Goal: Information Seeking & Learning: Check status

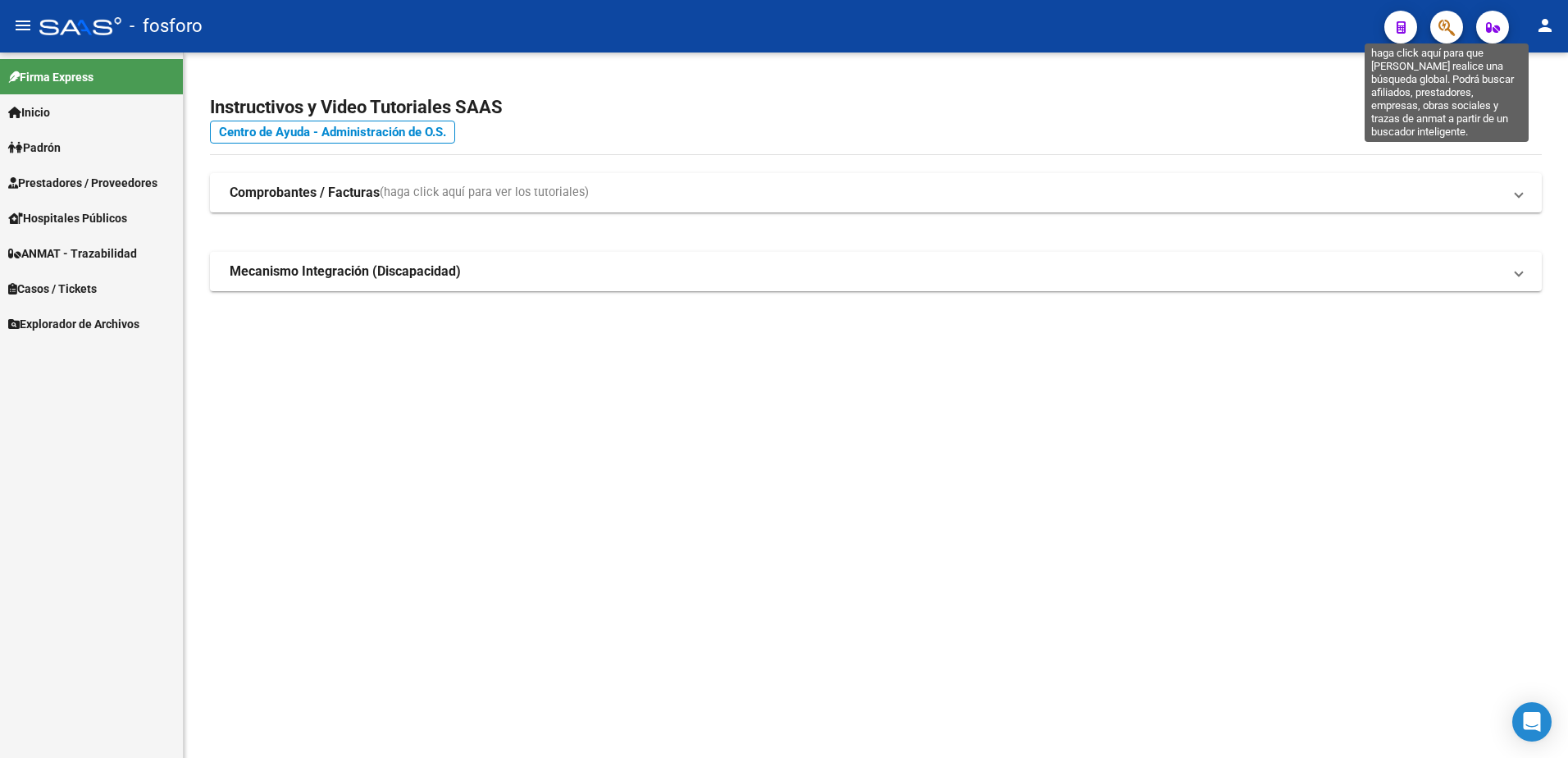
click at [1452, 29] on icon "button" at bounding box center [1446, 28] width 17 height 19
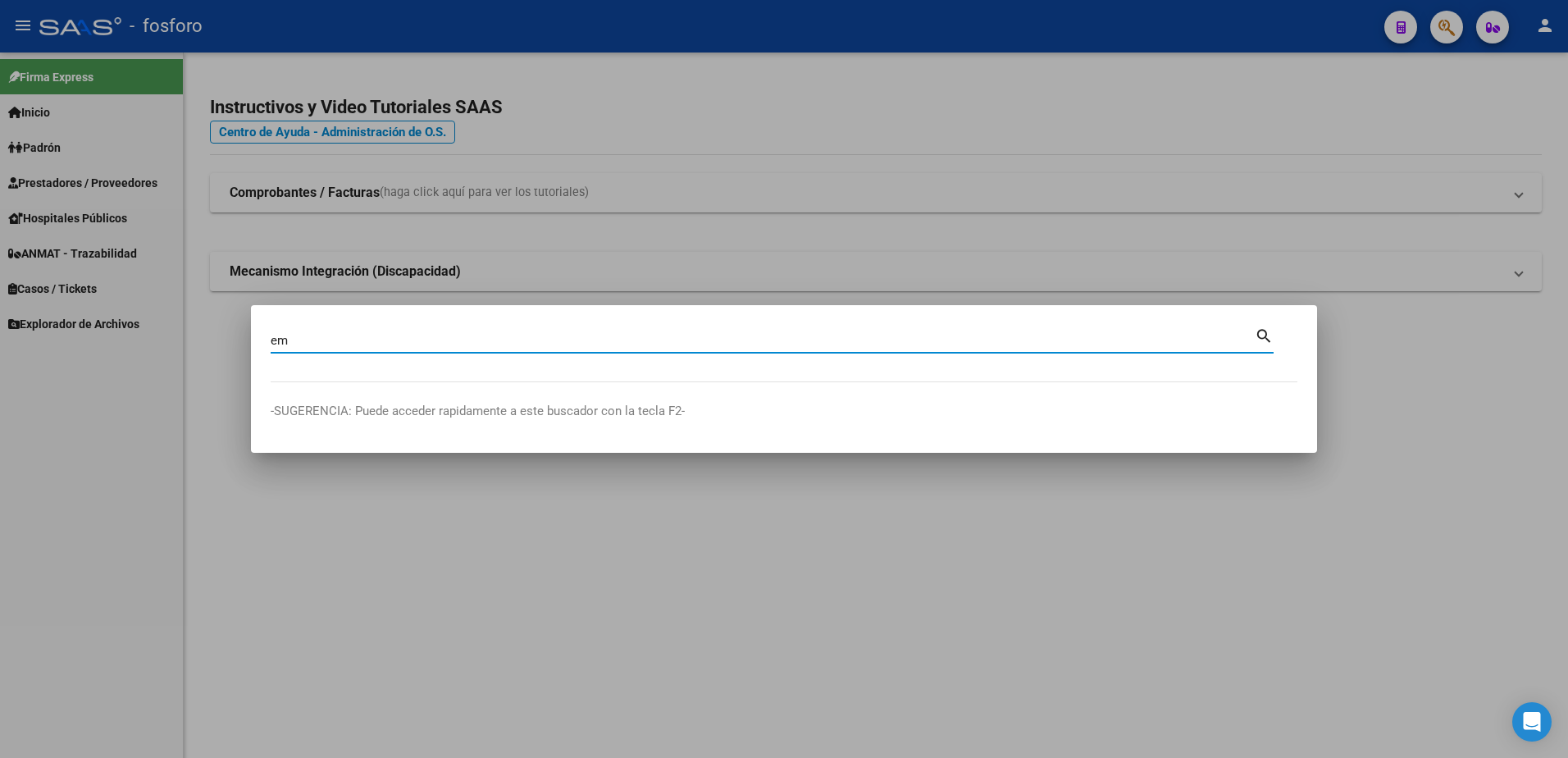
type input "e"
type input "[PERSON_NAME]"
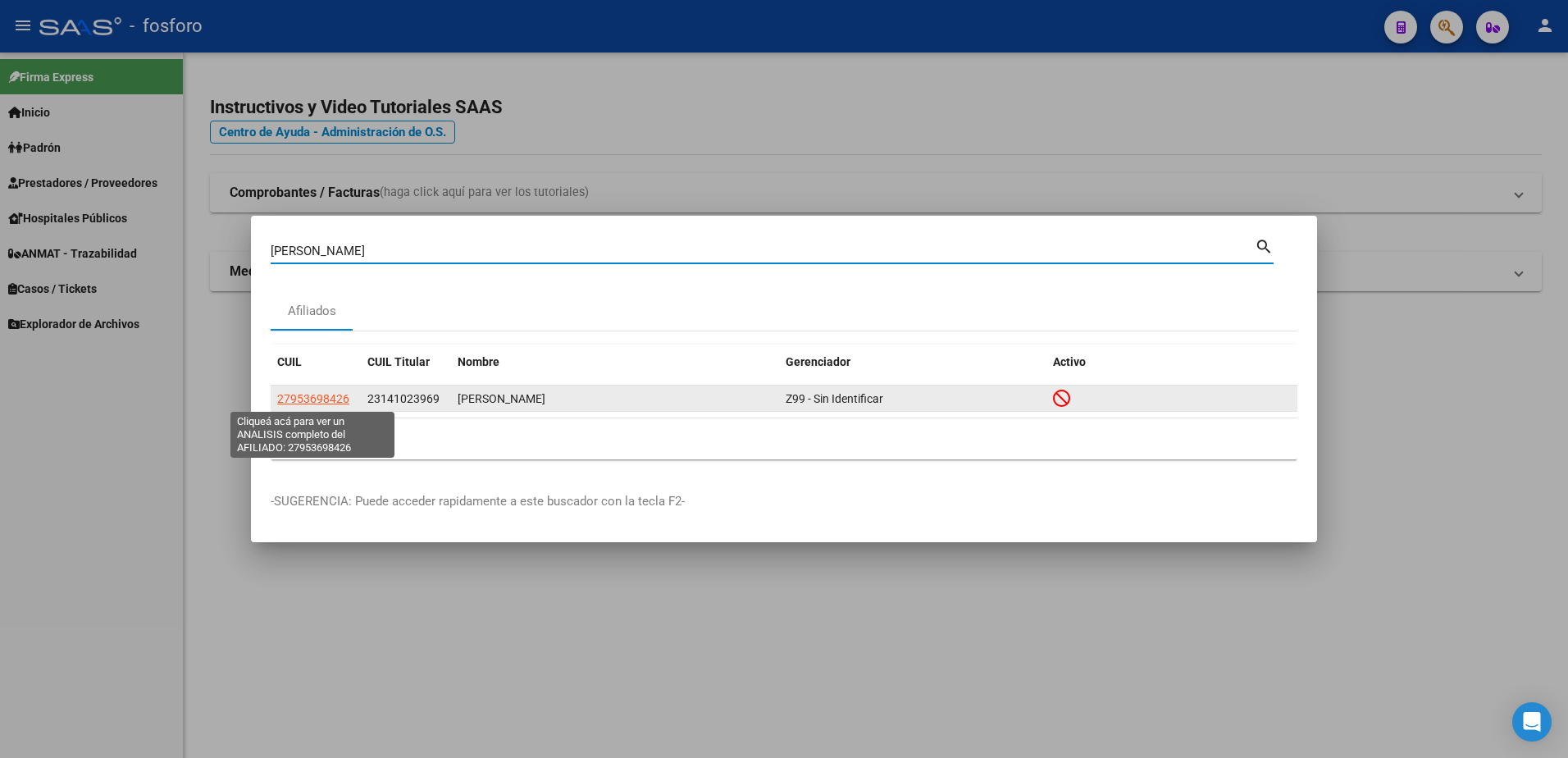
click at [323, 401] on span "27953698426" at bounding box center [313, 399] width 72 height 13
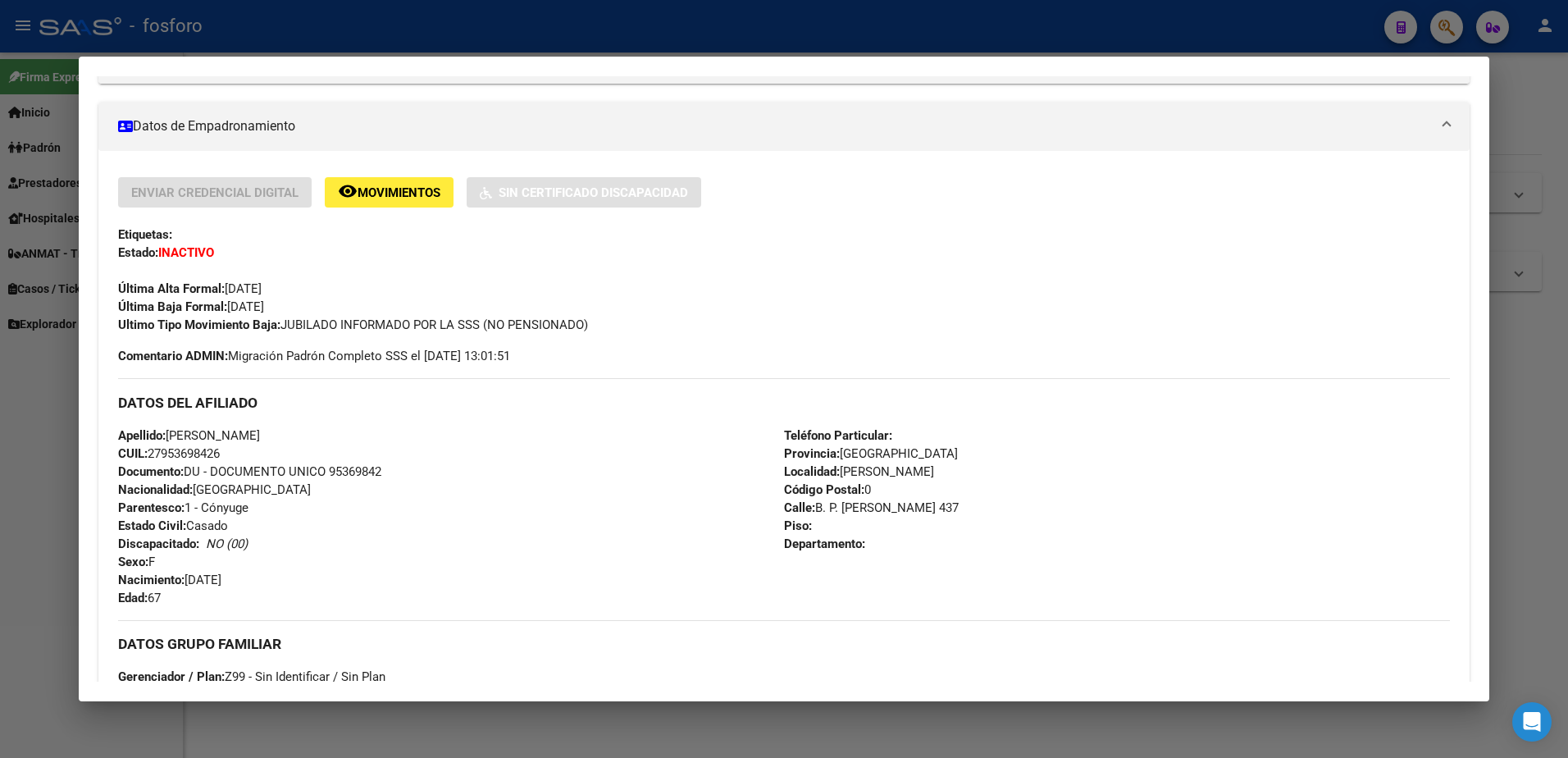
scroll to position [246, 0]
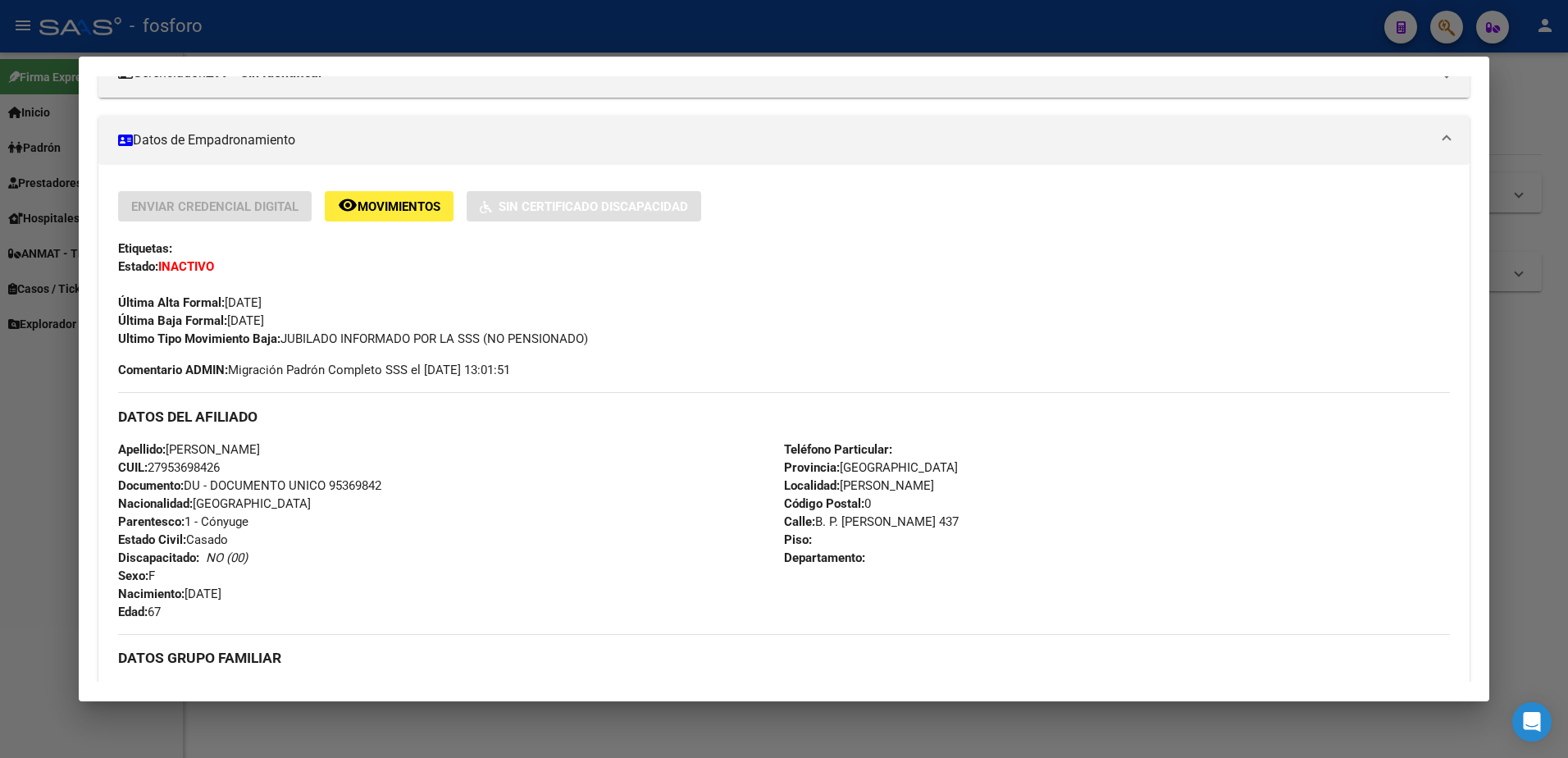
drag, startPoint x: 151, startPoint y: 464, endPoint x: 252, endPoint y: 464, distance: 101.0
click at [252, 464] on div "Apellido: [PERSON_NAME]: 27953698426 Documento: DU - DOCUMENTO UNICO 95369842 N…" at bounding box center [451, 531] width 666 height 180
copy span "27953698426"
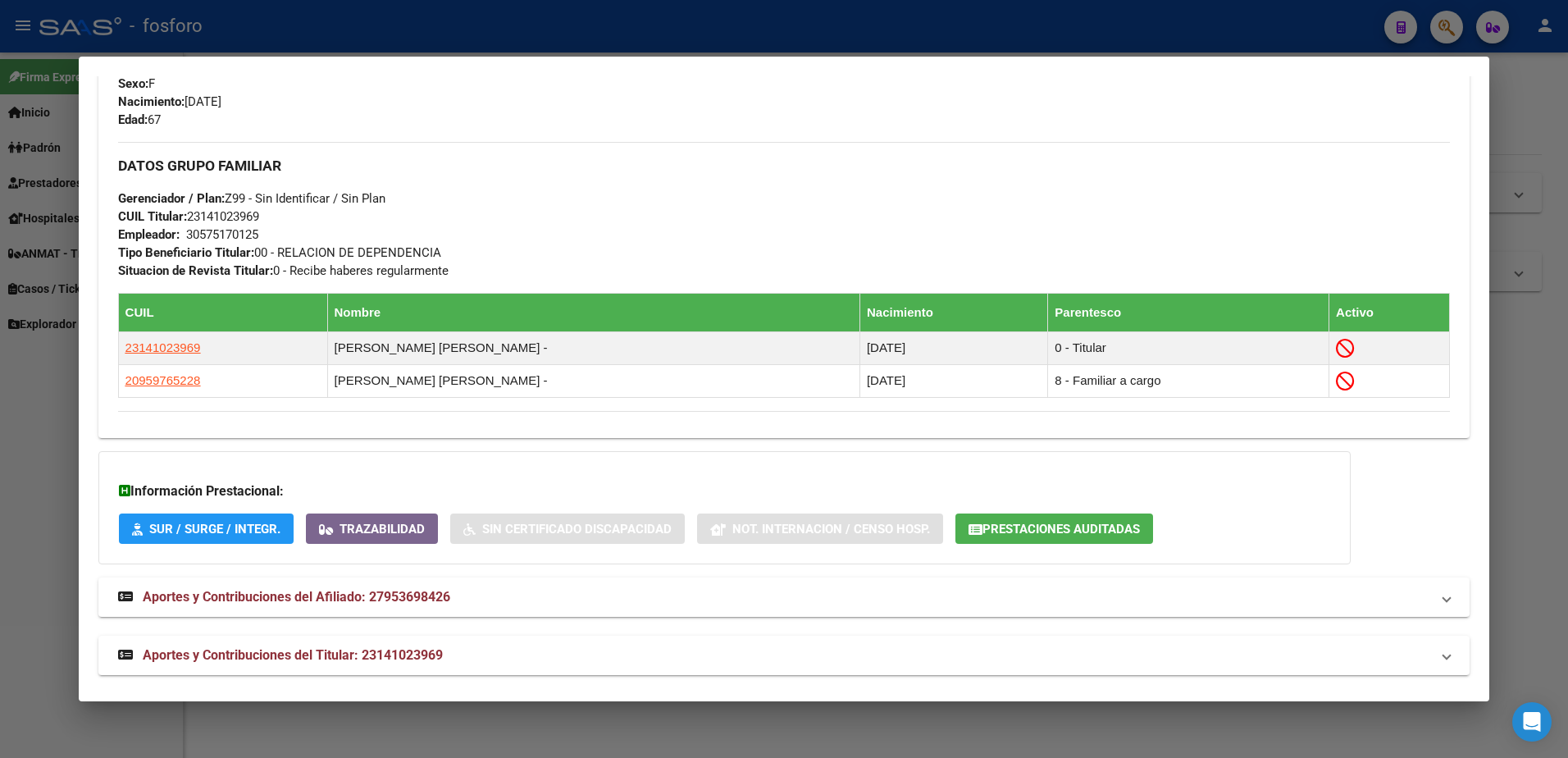
scroll to position [410, 0]
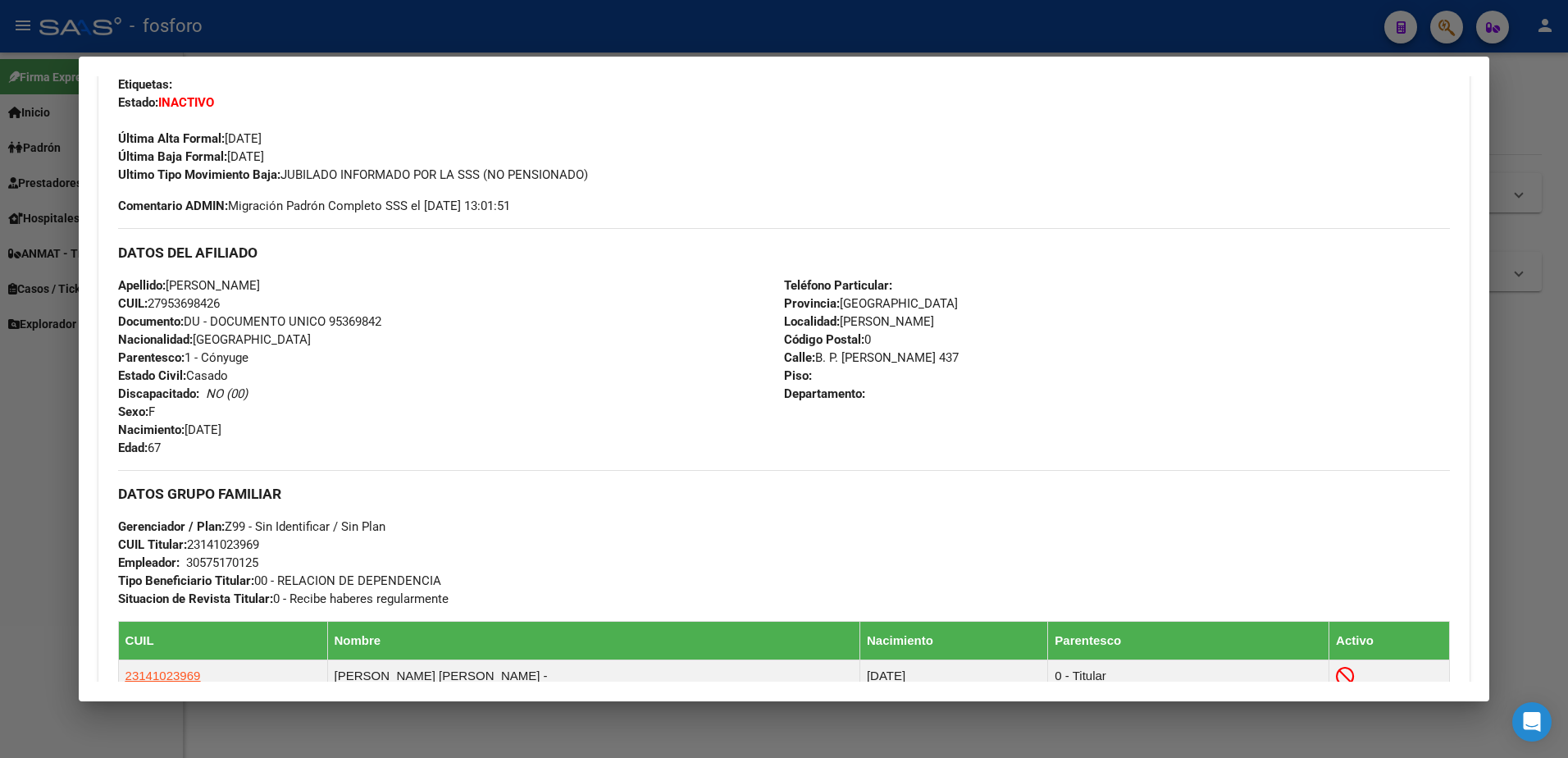
click at [1535, 271] on div at bounding box center [784, 379] width 1568 height 758
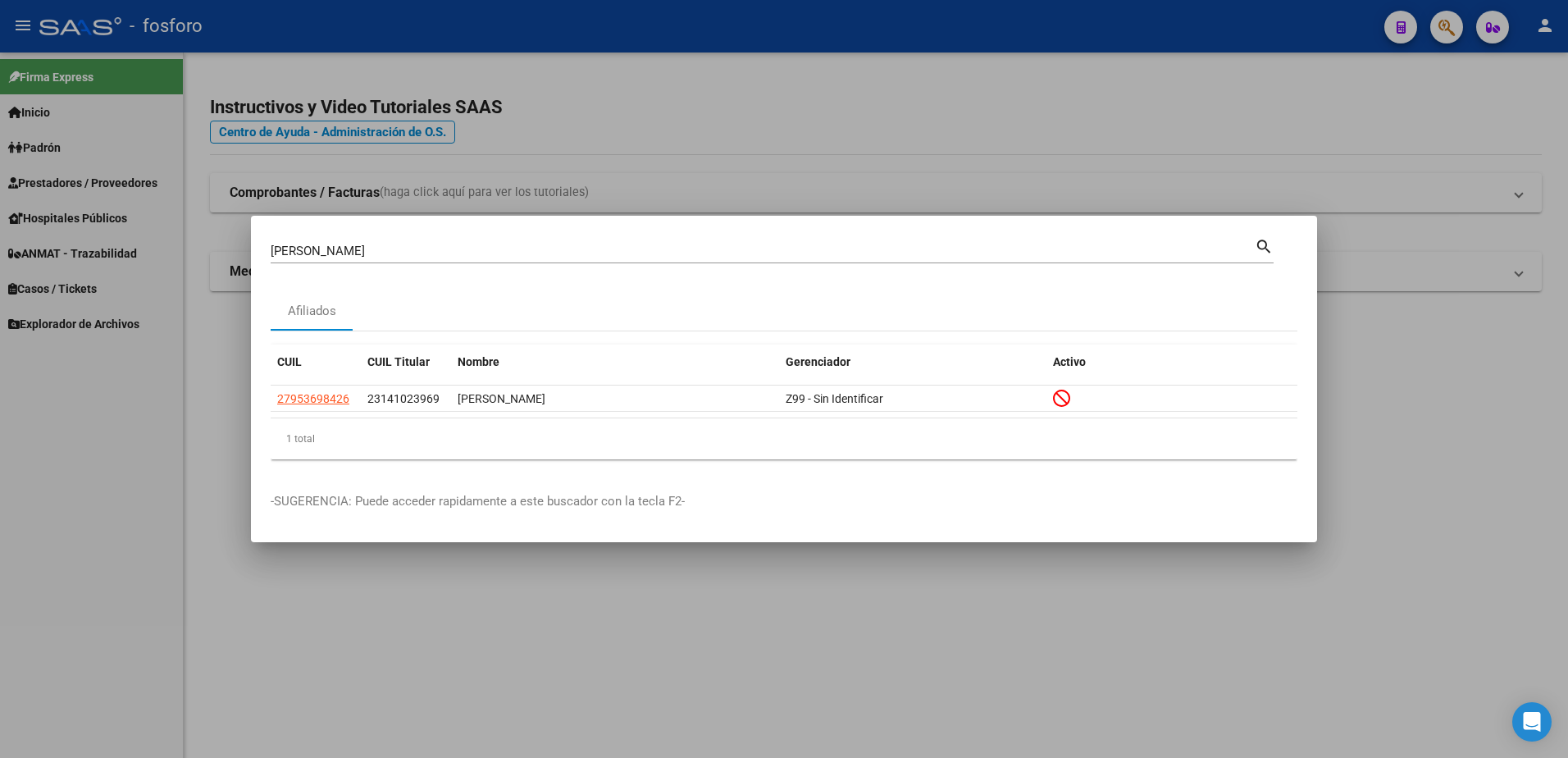
click at [559, 126] on div at bounding box center [784, 379] width 1568 height 758
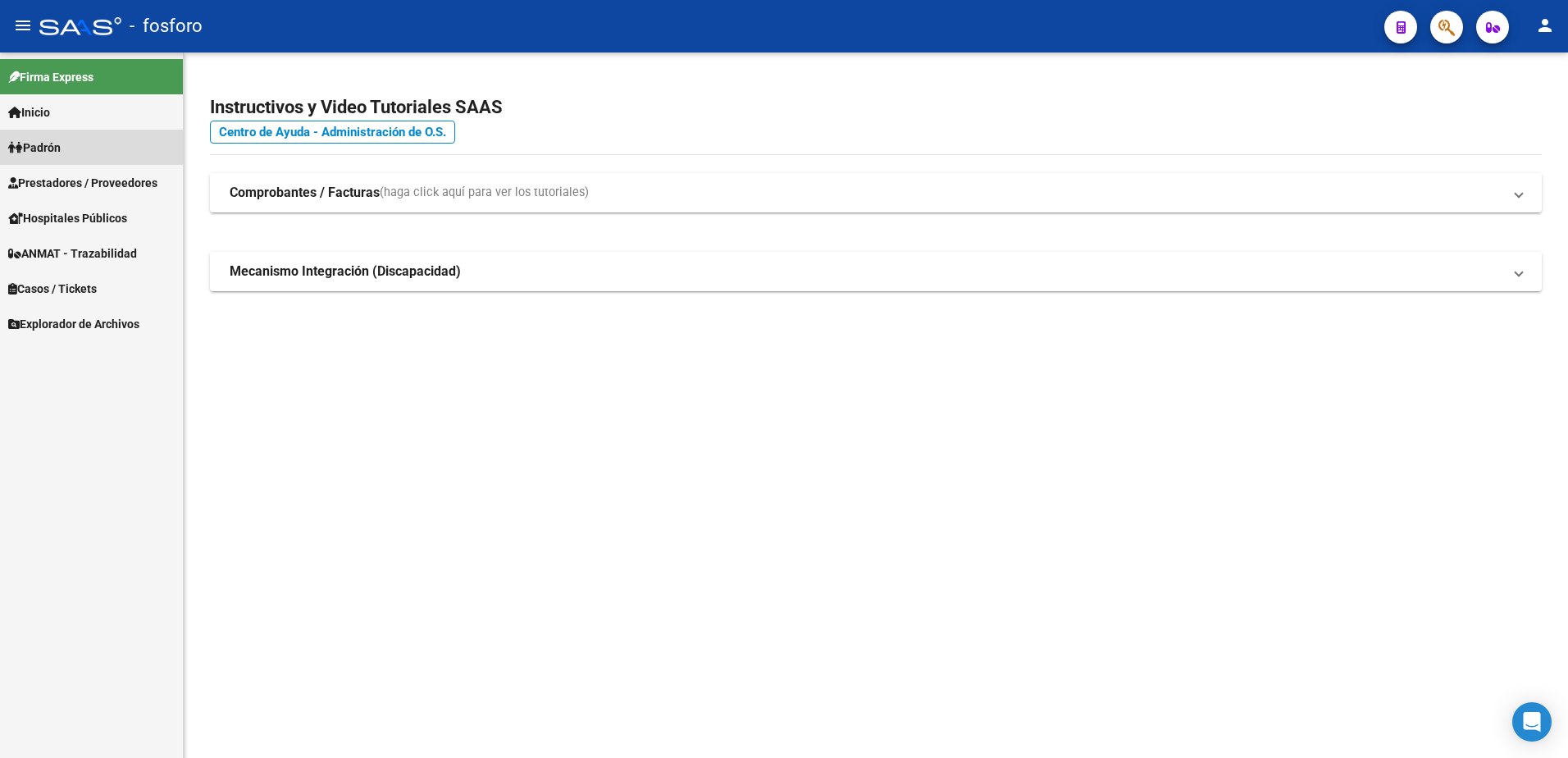
click at [72, 148] on link "Padrón" at bounding box center [91, 147] width 183 height 35
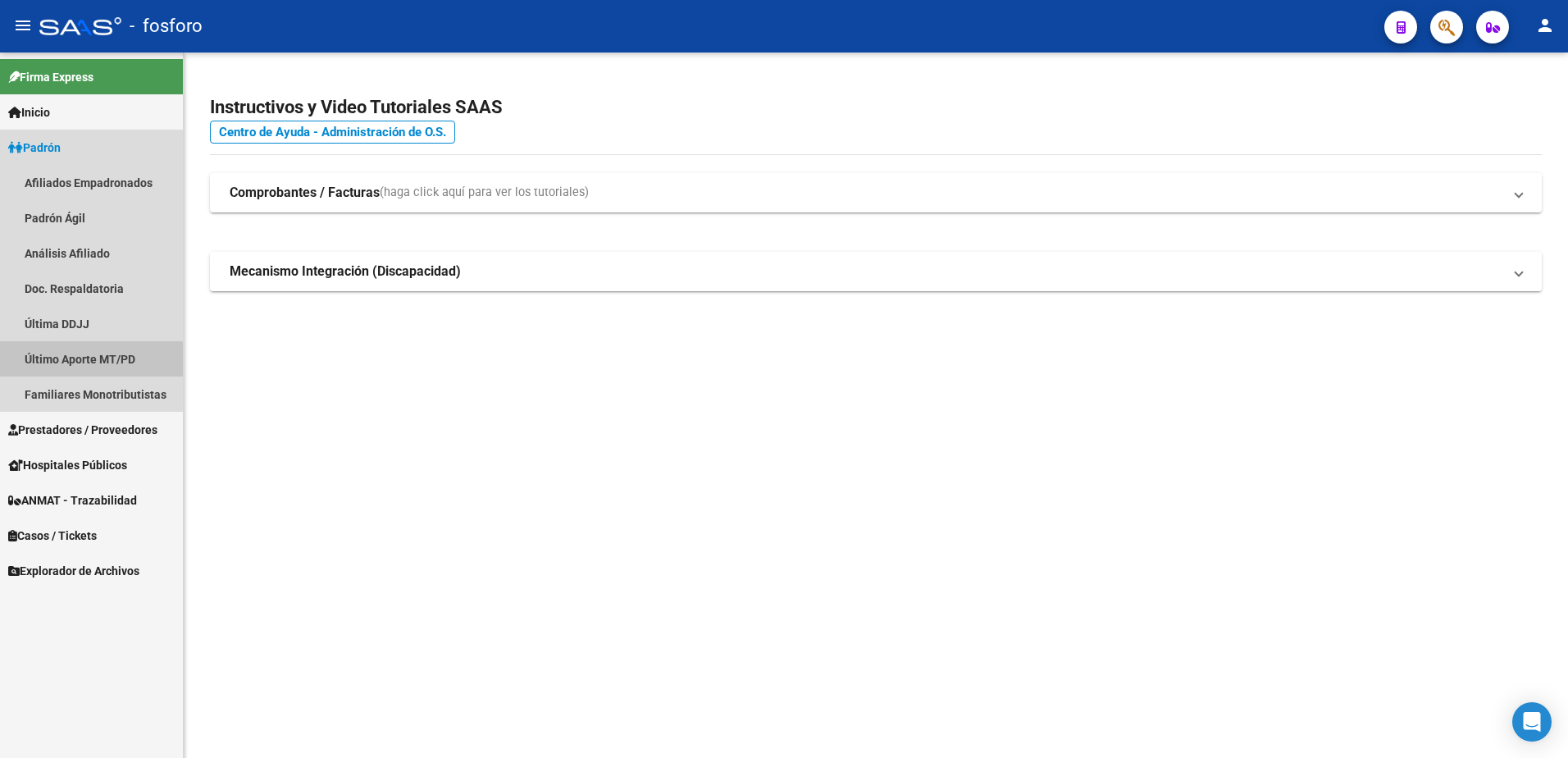
click at [73, 366] on link "Último Aporte MT/PD" at bounding box center [91, 359] width 183 height 35
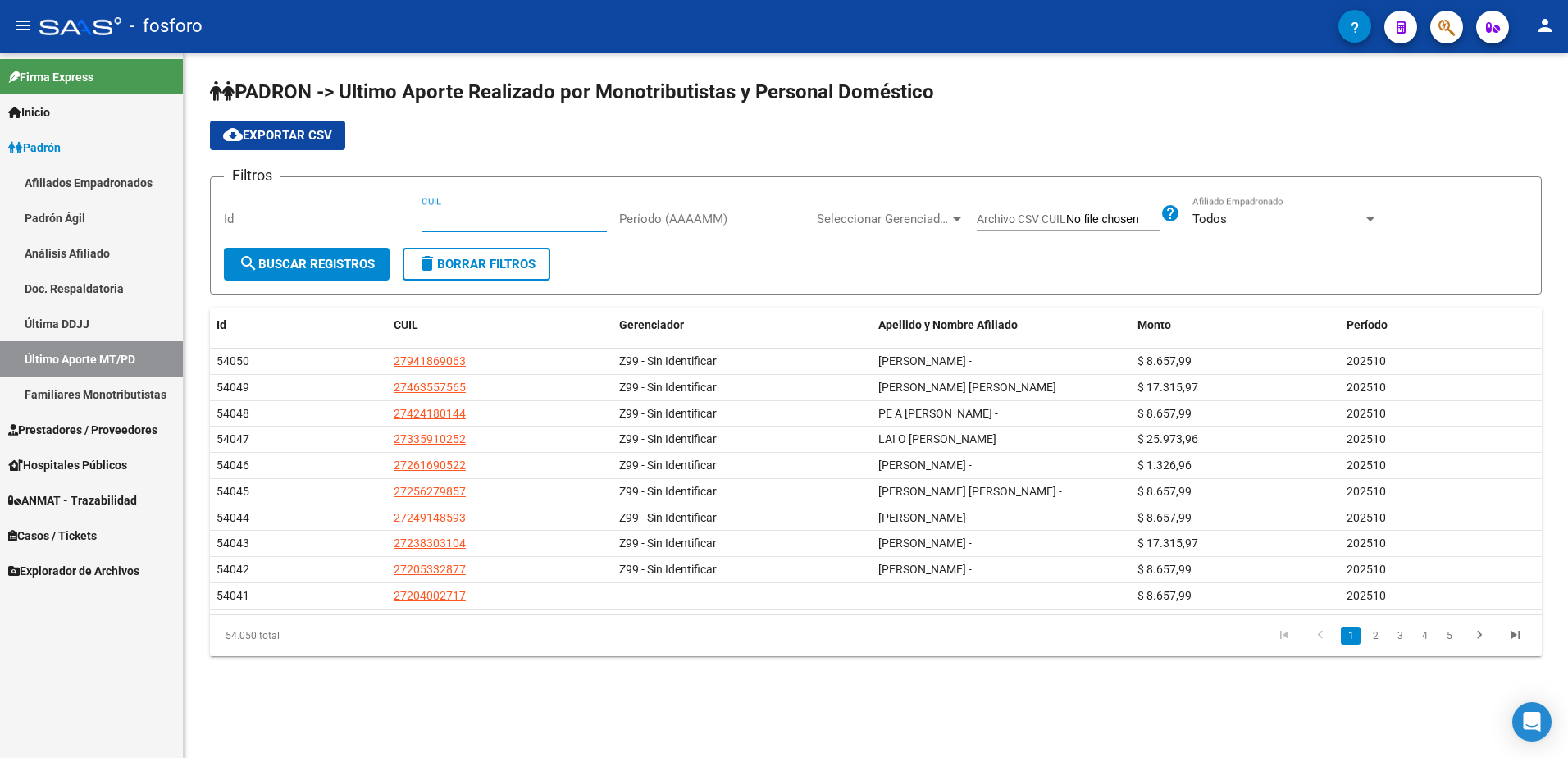
click at [532, 215] on input "CUIL" at bounding box center [514, 220] width 185 height 15
paste input "27-29844317-7"
type input "27-29844317-7"
click at [325, 269] on span "search Buscar Registros" at bounding box center [306, 265] width 136 height 15
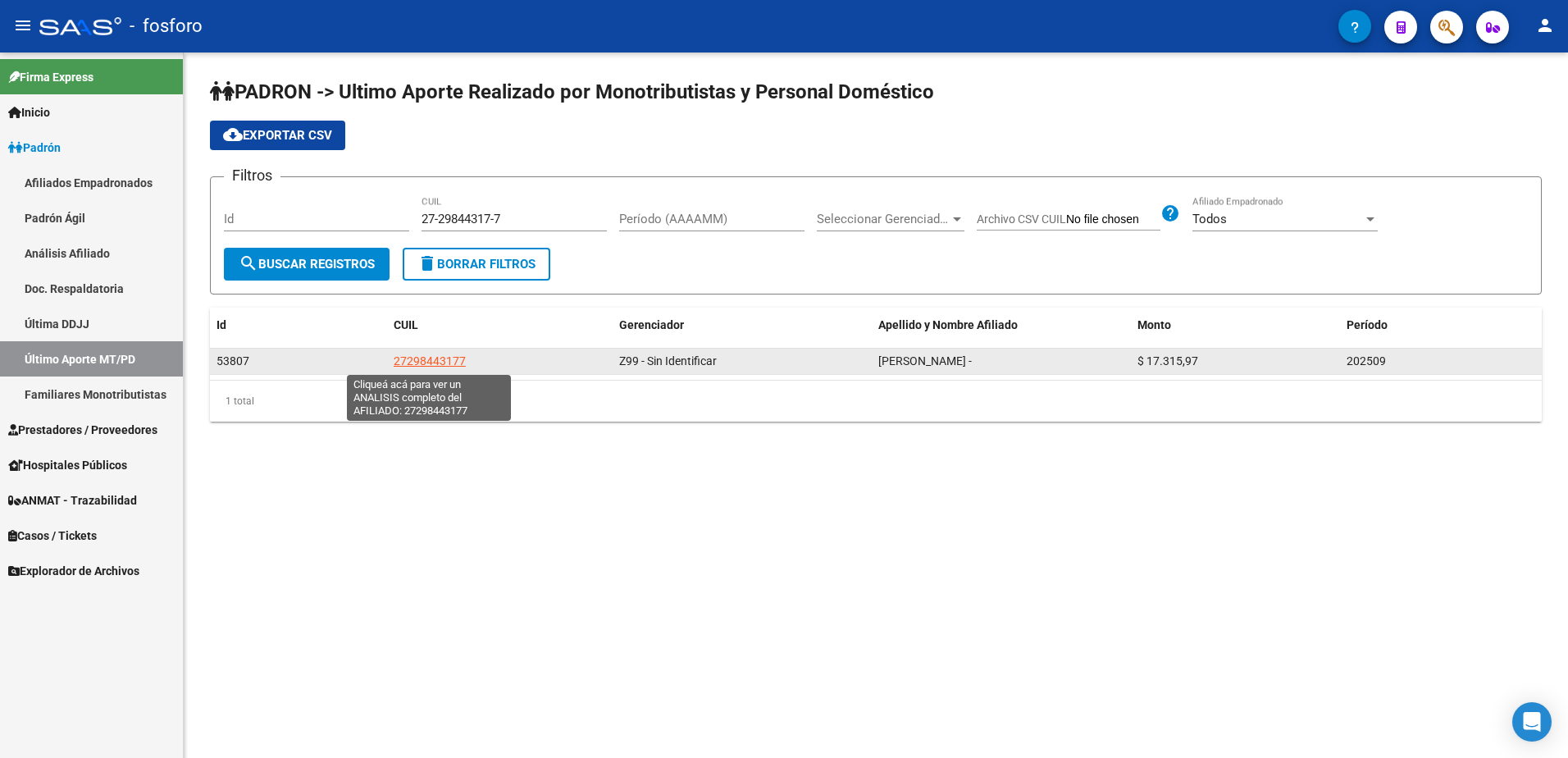
click at [414, 356] on span "27298443177" at bounding box center [430, 361] width 72 height 13
type textarea "27298443177"
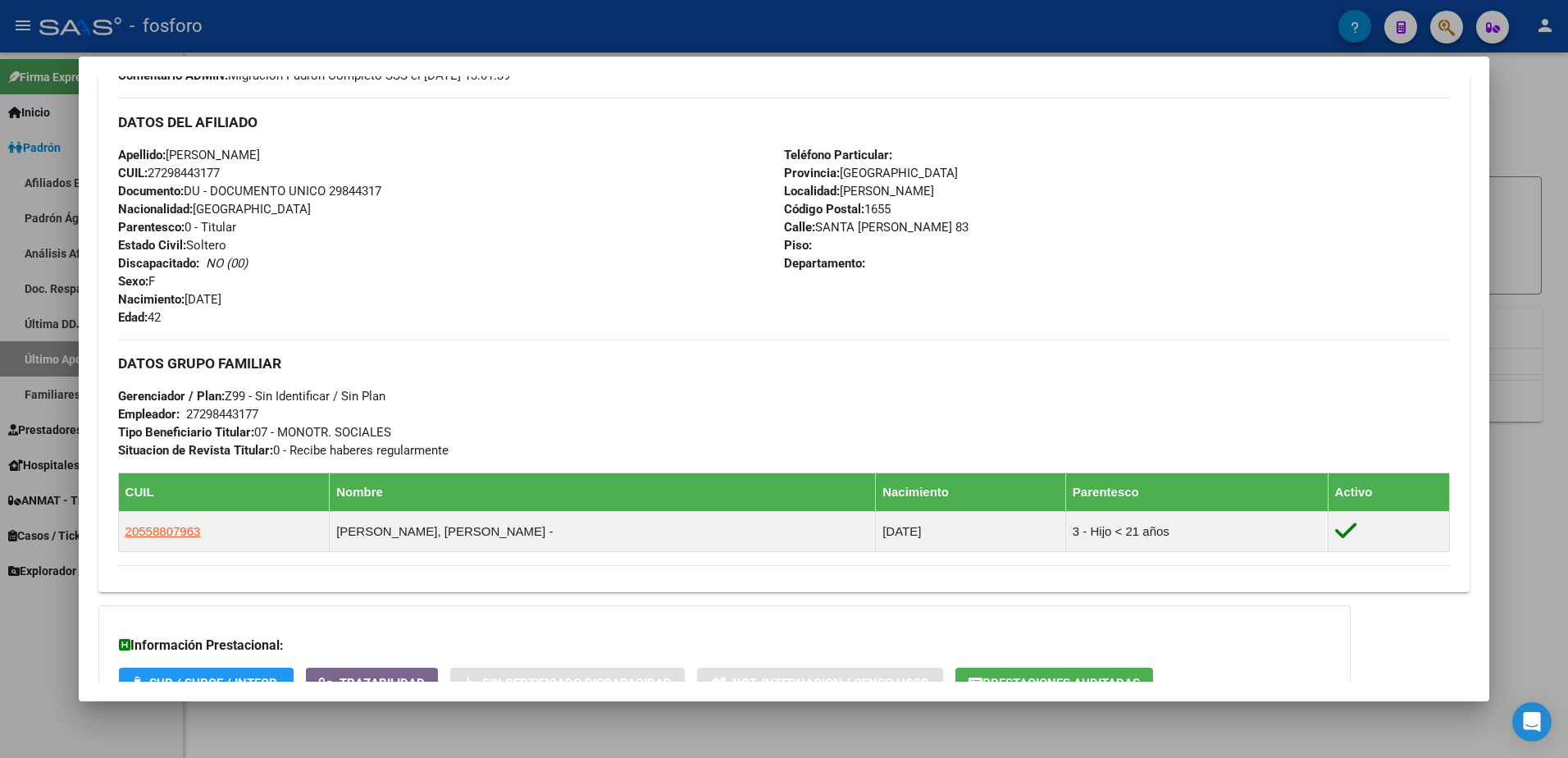
scroll to position [601, 0]
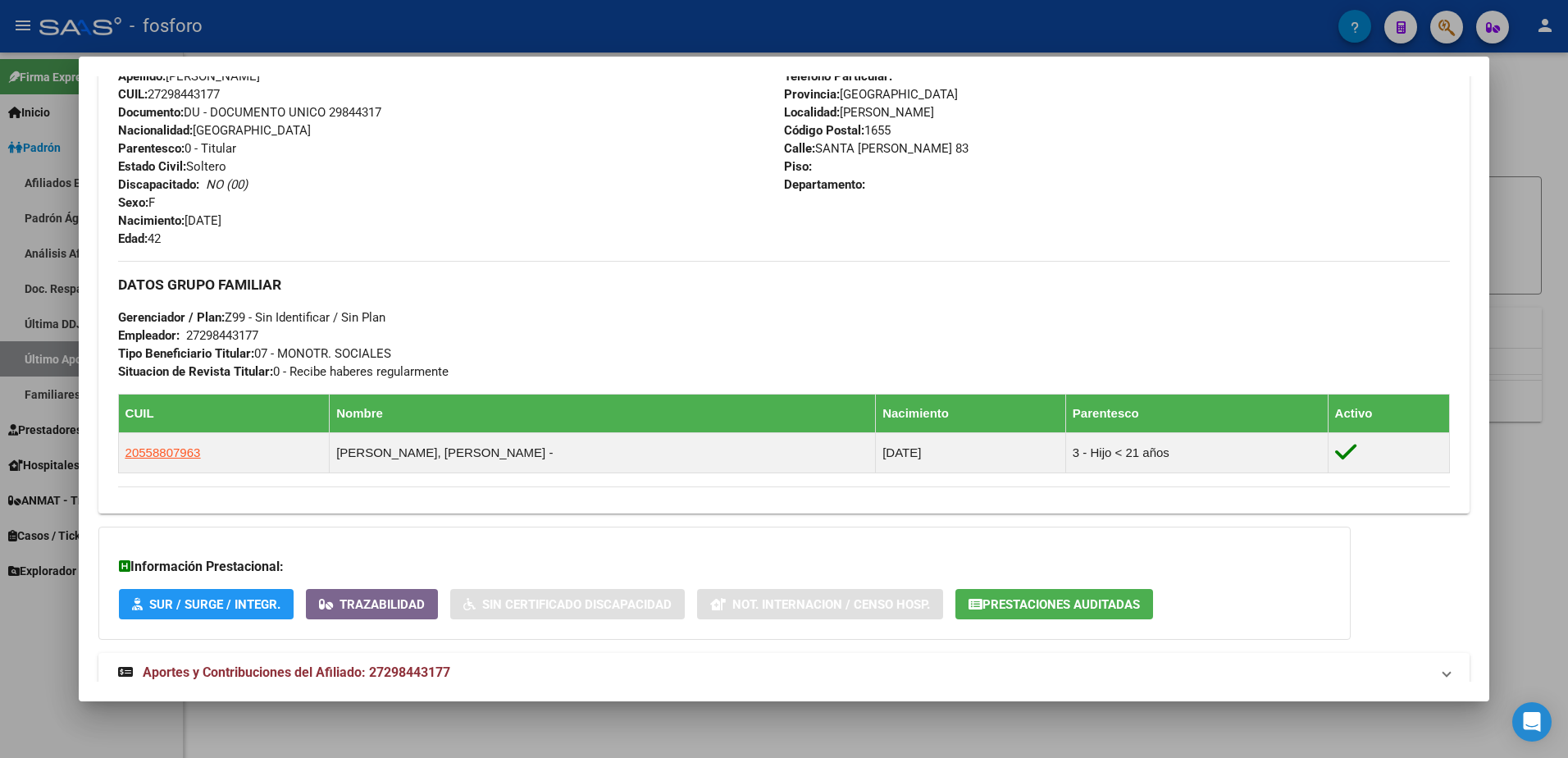
click at [1555, 177] on div at bounding box center [784, 379] width 1568 height 758
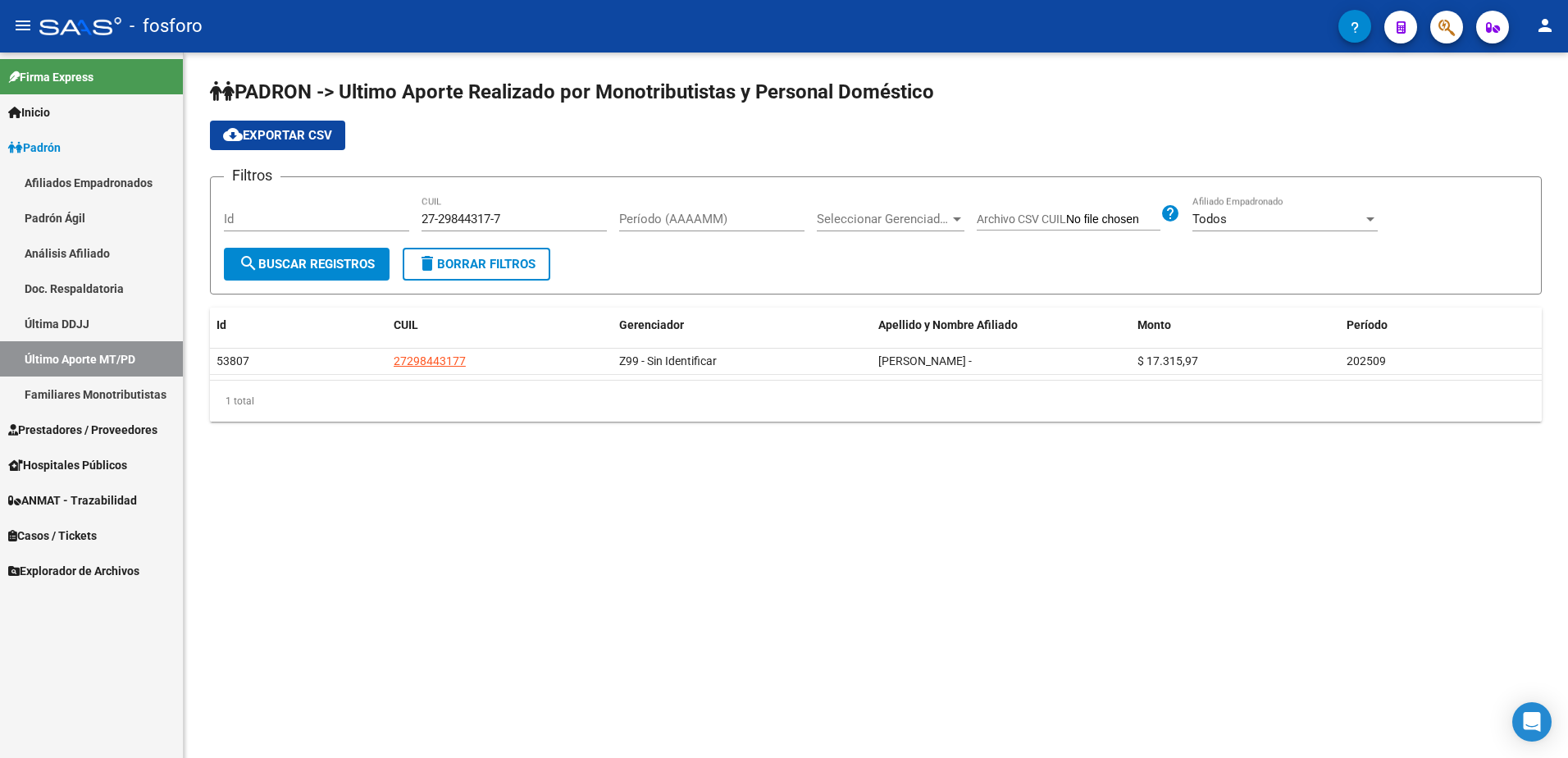
click at [761, 455] on div "PADRON -> Ultimo Aporte Realizado por Monotributistas y Personal Doméstico clou…" at bounding box center [875, 263] width 1384 height 422
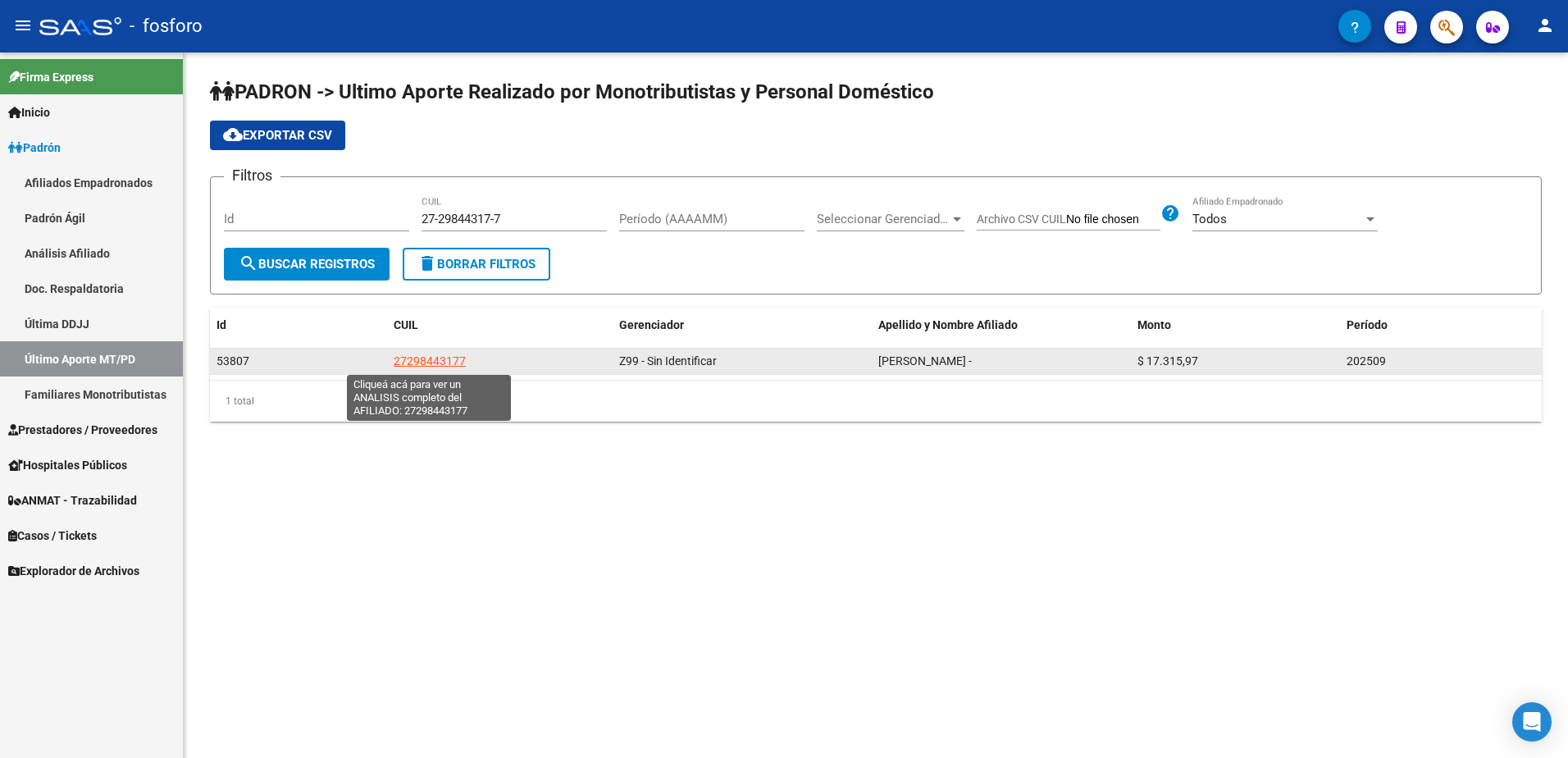
click at [418, 362] on span "27298443177" at bounding box center [430, 361] width 72 height 13
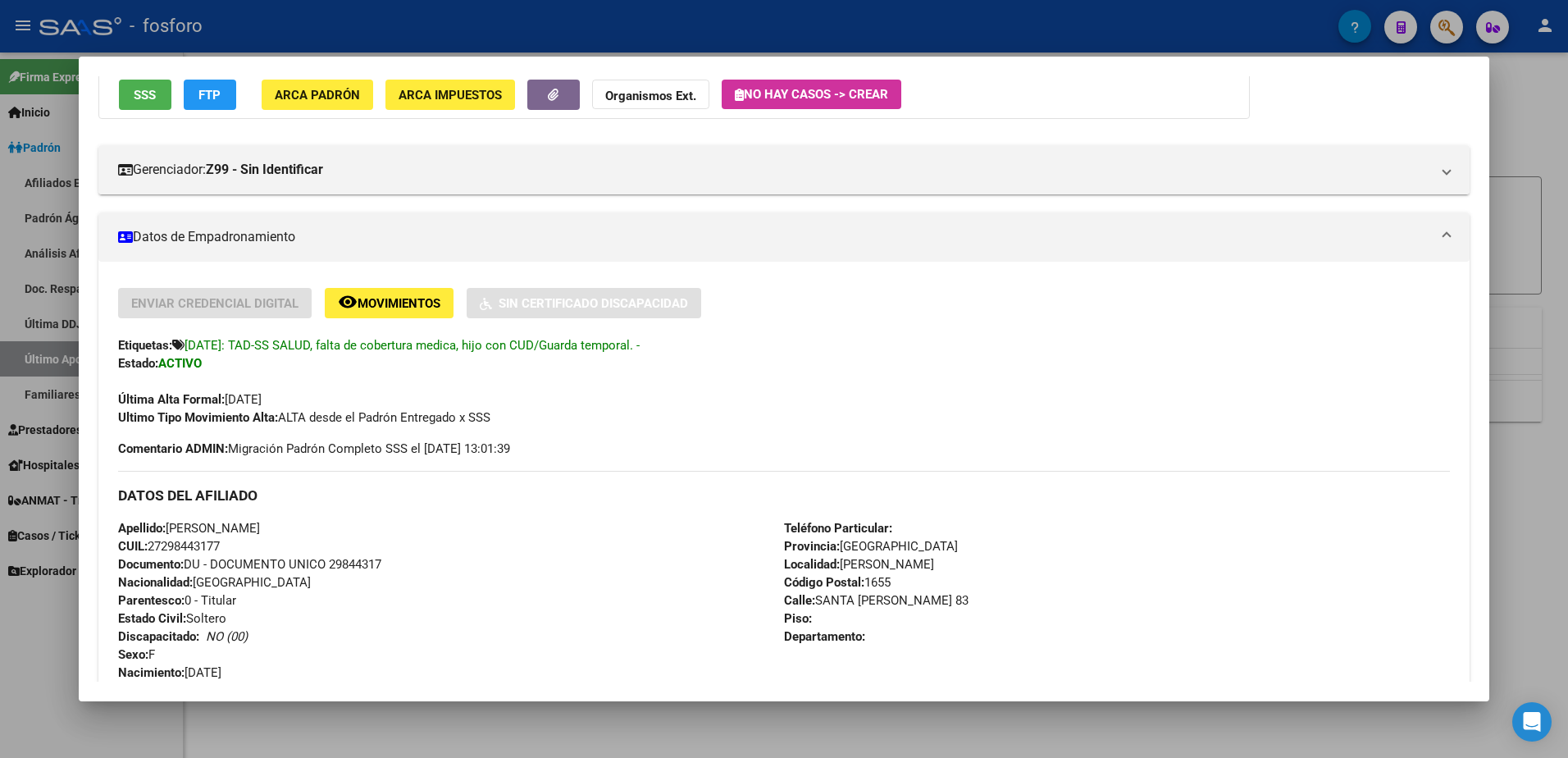
scroll to position [437, 0]
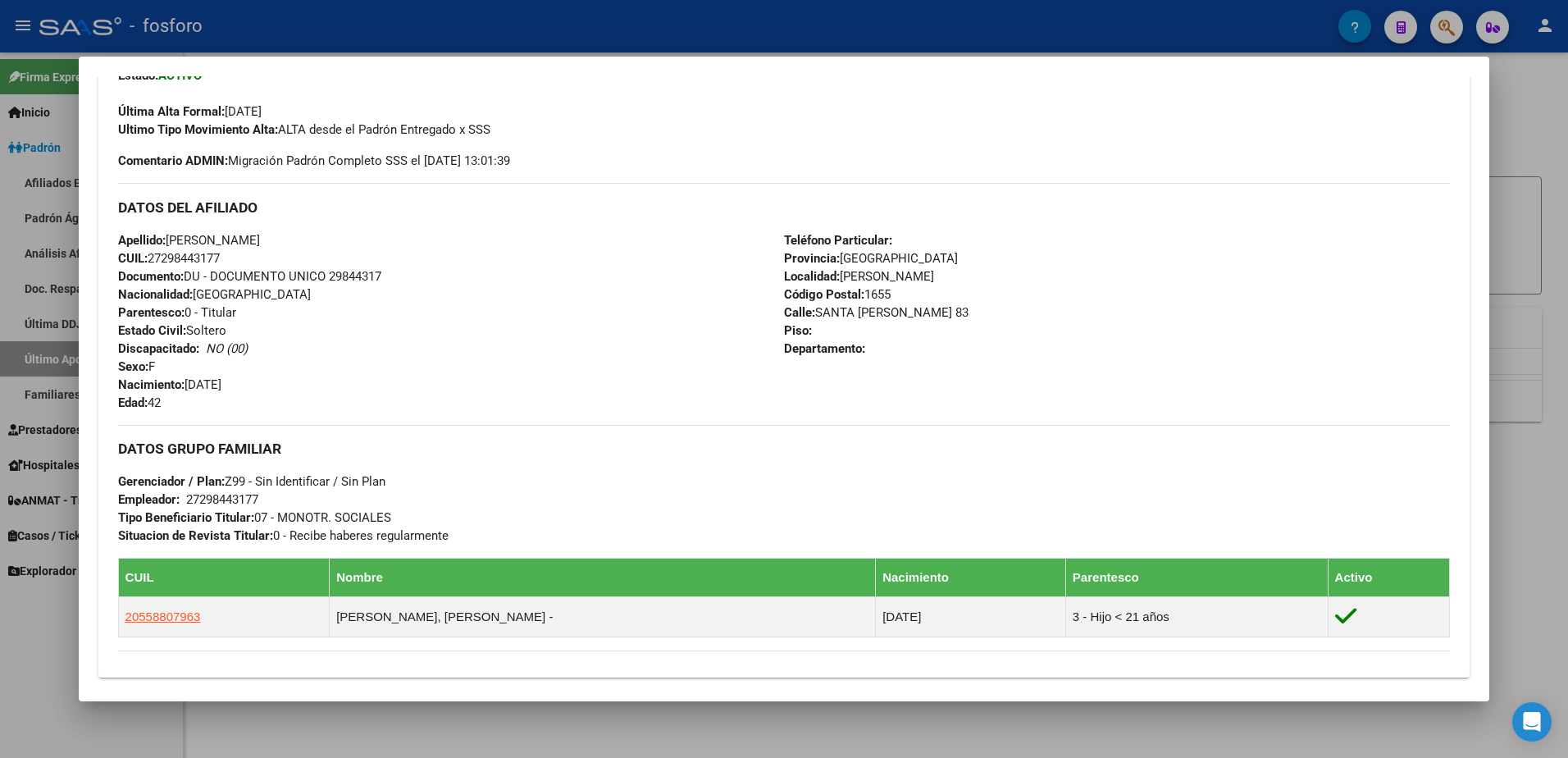
drag, startPoint x: 840, startPoint y: 274, endPoint x: 979, endPoint y: 262, distance: 139.5
click at [979, 262] on div "Teléfono Particular: Provincia: [GEOGRAPHIC_DATA] Localidad: [PERSON_NAME] Códi…" at bounding box center [1117, 321] width 666 height 180
drag, startPoint x: 979, startPoint y: 262, endPoint x: 982, endPoint y: 336, distance: 74.1
click at [982, 336] on div "Teléfono Particular: Provincia: [GEOGRAPHIC_DATA] Localidad: [PERSON_NAME] Códi…" at bounding box center [1117, 321] width 666 height 180
click at [1567, 132] on html "menu - fosforo person Firma Express Inicio Calendario SSS Instructivos Contacto…" at bounding box center [784, 379] width 1568 height 758
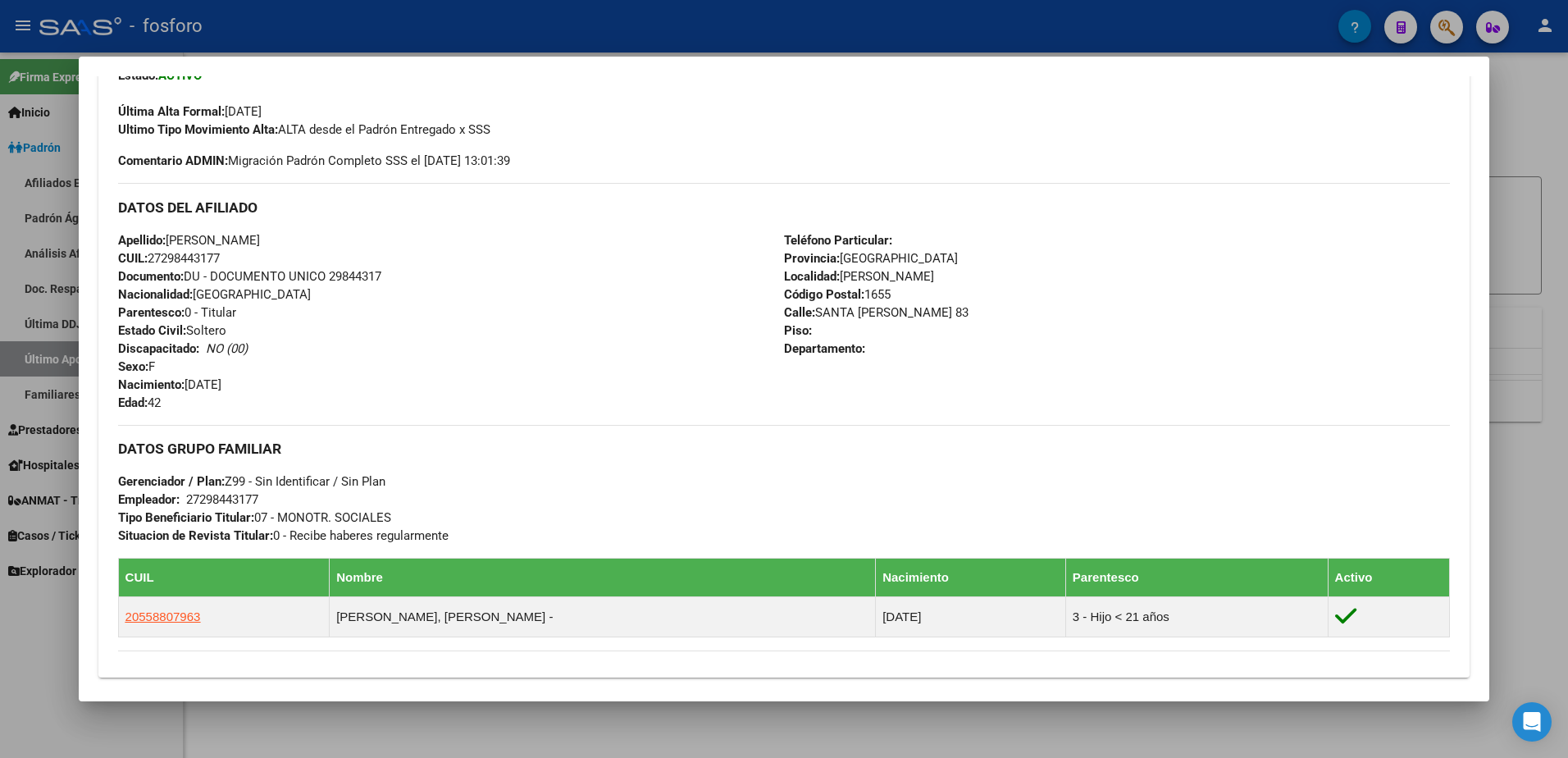
click at [1567, 133] on html "menu - fosforo person Firma Express Inicio Calendario SSS Instructivos Contacto…" at bounding box center [784, 379] width 1568 height 758
drag, startPoint x: 1567, startPoint y: 133, endPoint x: 1517, endPoint y: 147, distance: 51.9
click at [1517, 147] on div at bounding box center [784, 379] width 1568 height 758
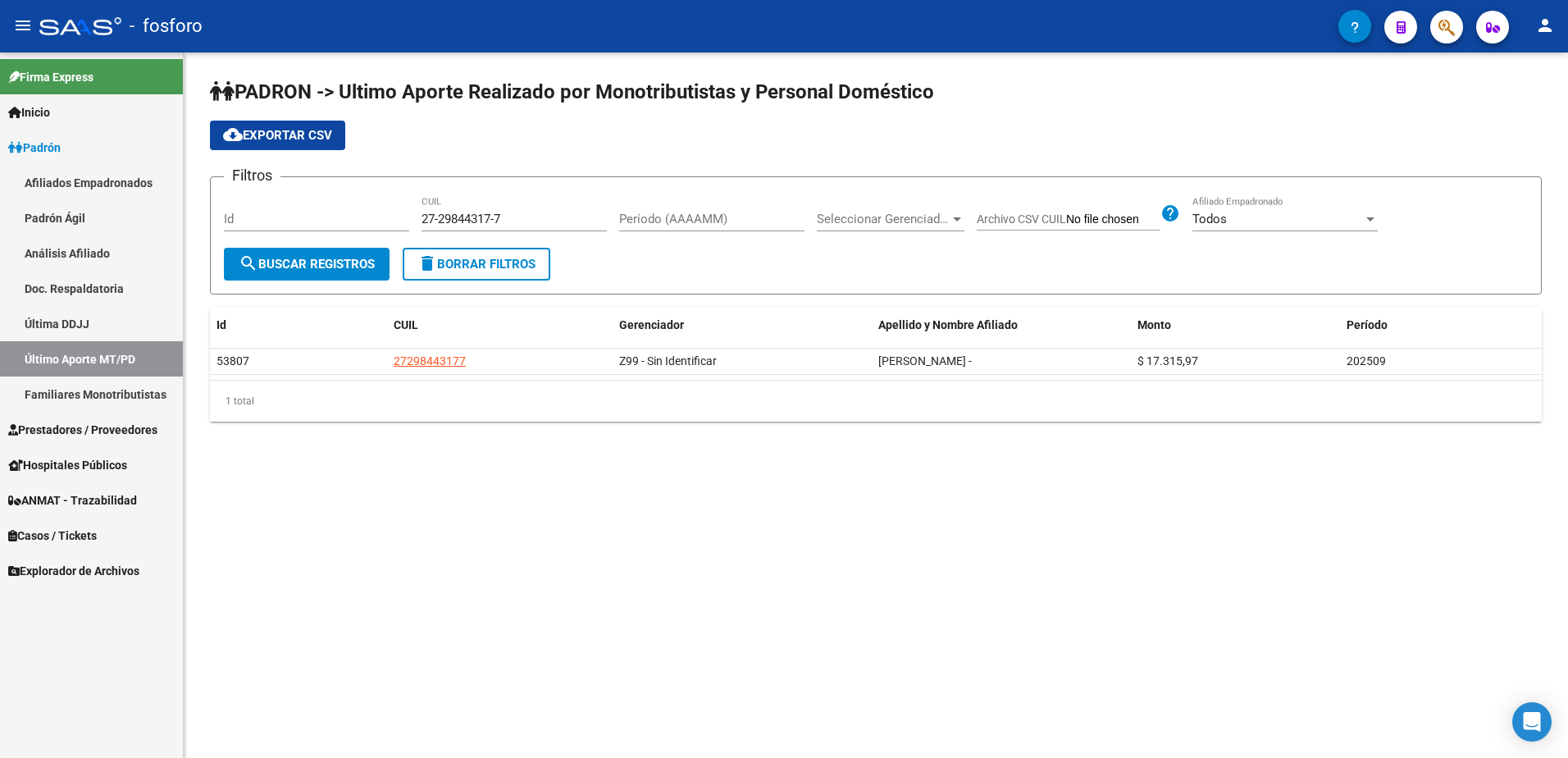
click at [1441, 25] on icon "button" at bounding box center [1446, 28] width 17 height 19
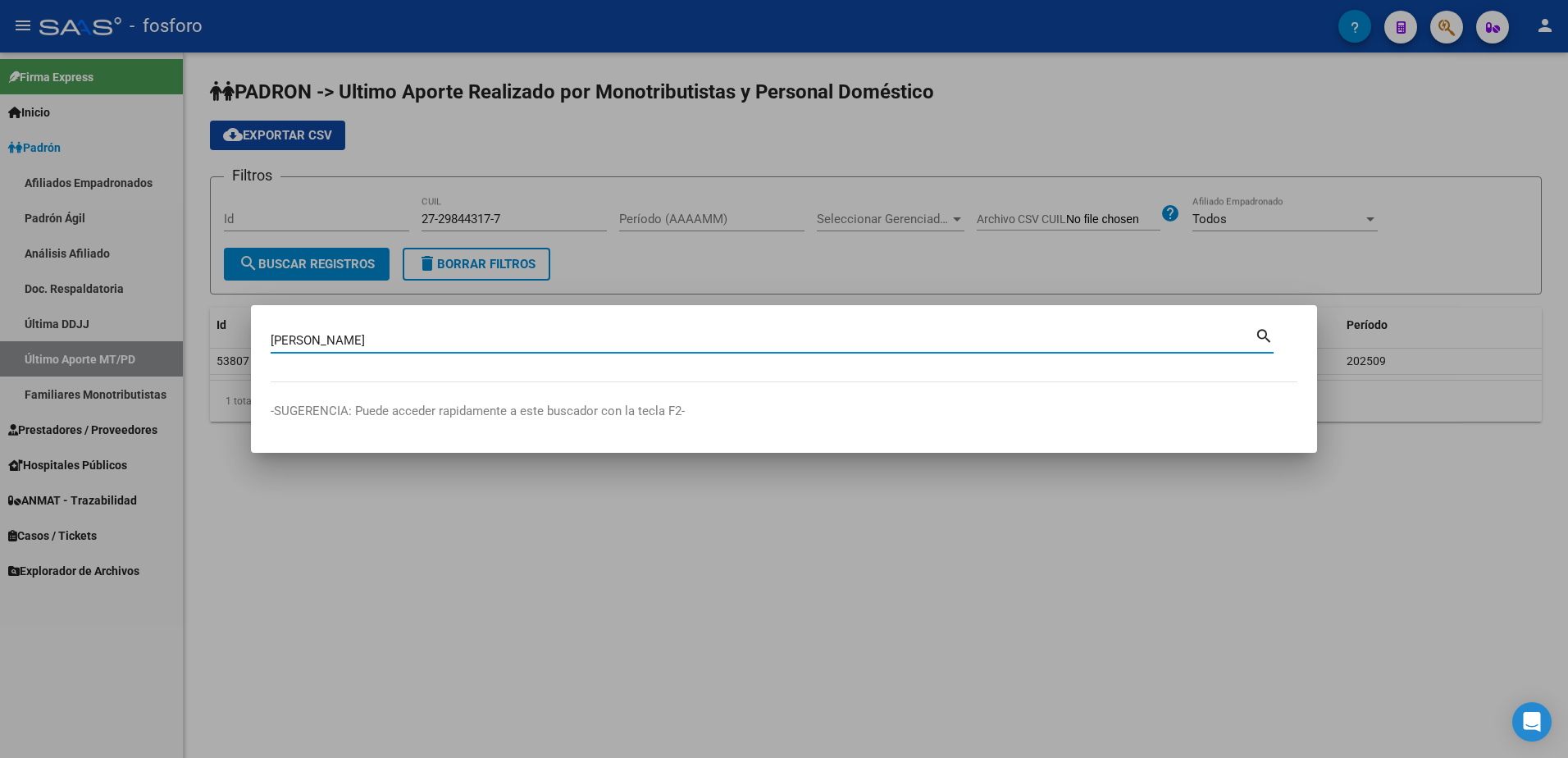
type input "[PERSON_NAME]"
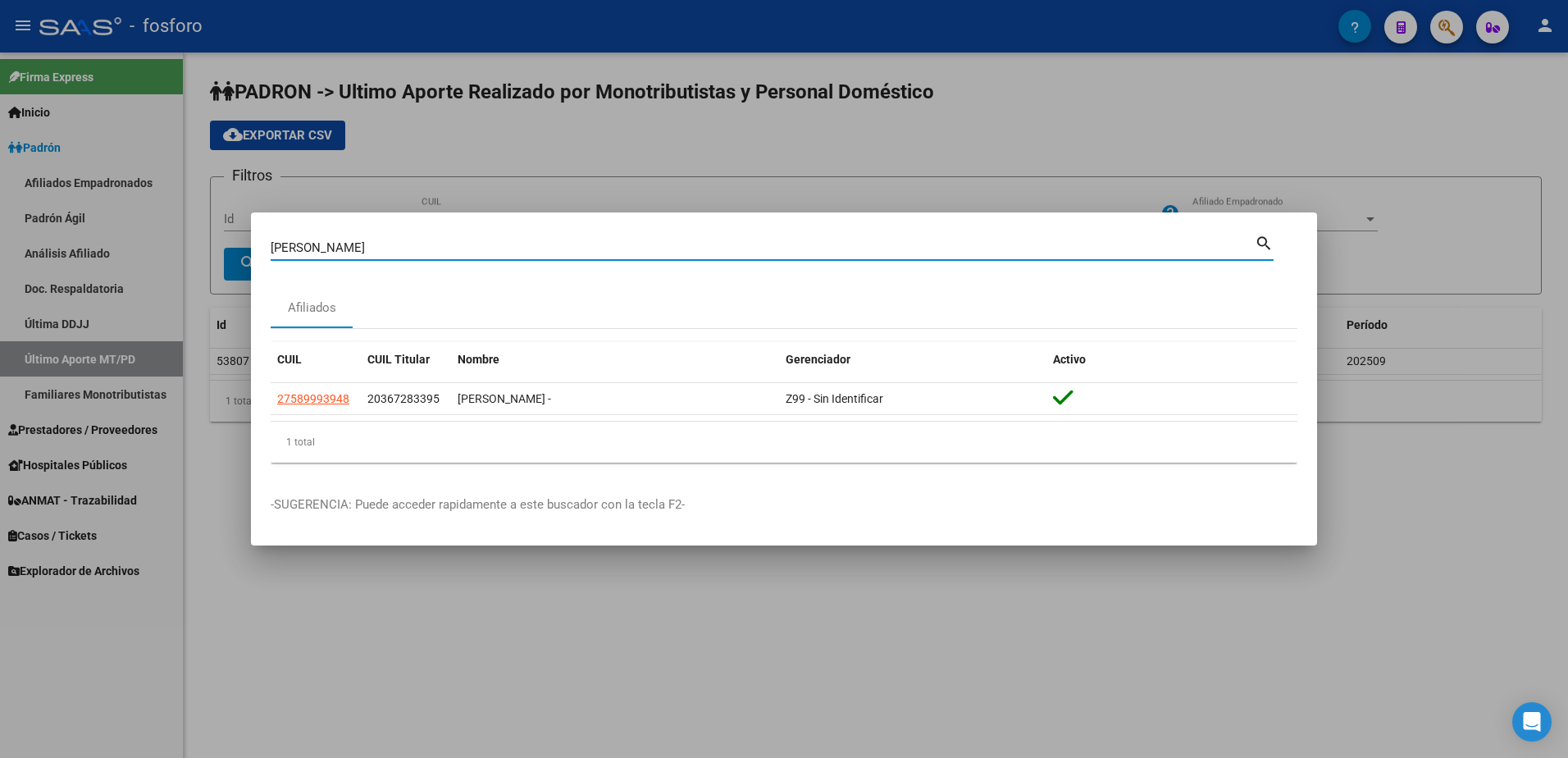
click at [847, 147] on div at bounding box center [784, 379] width 1568 height 758
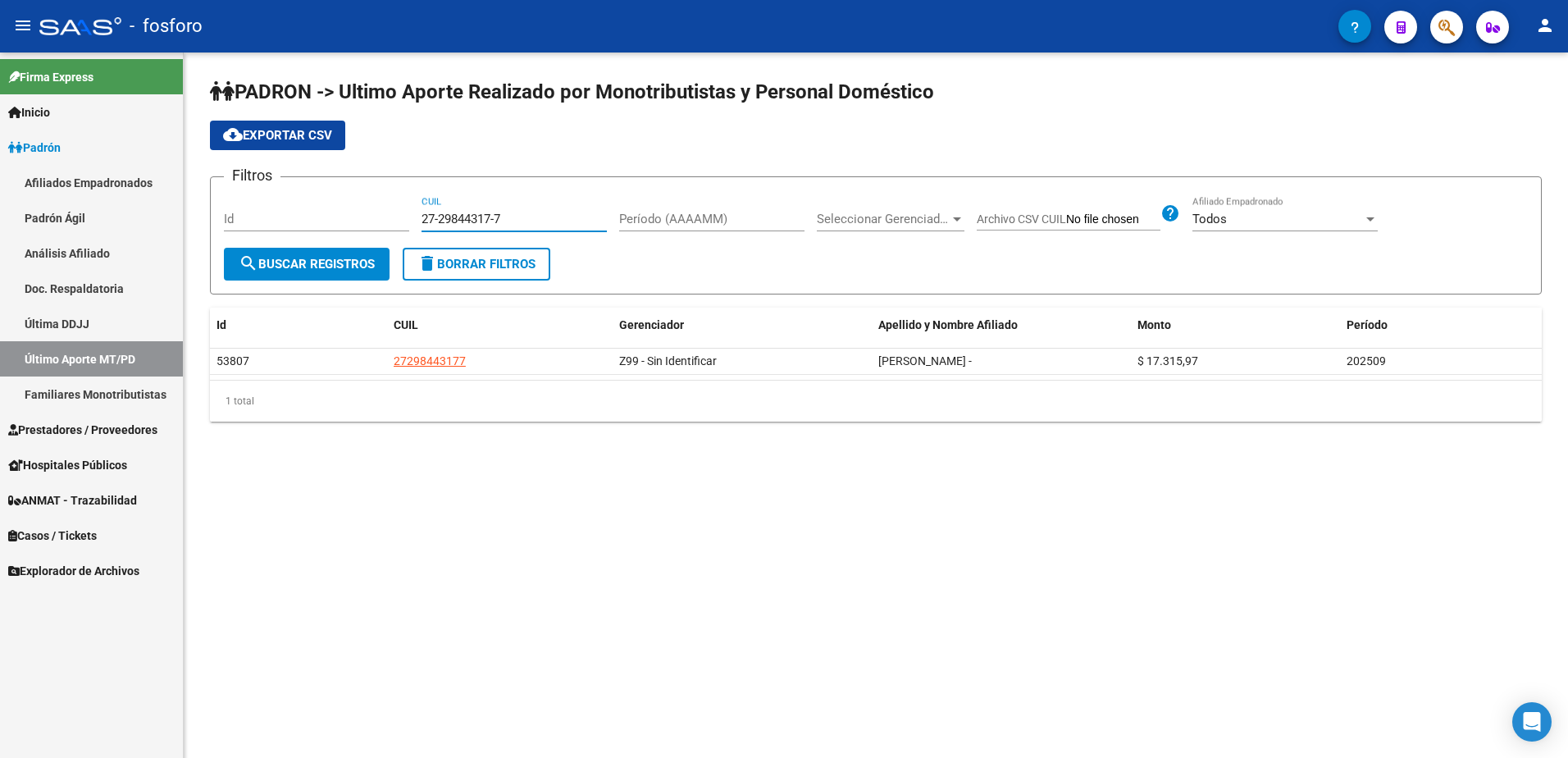
drag, startPoint x: 542, startPoint y: 212, endPoint x: 399, endPoint y: 213, distance: 143.0
click at [389, 212] on div "Filtros Id 27-29844317-7 CUIL Período (AAAAMM) Seleccionar Gerenciador Seleccio…" at bounding box center [875, 219] width 1303 height 58
click at [481, 221] on input "20-26221070-0" at bounding box center [514, 220] width 185 height 15
type input "20-26221057-0"
click at [83, 323] on link "Última DDJJ" at bounding box center [91, 324] width 183 height 35
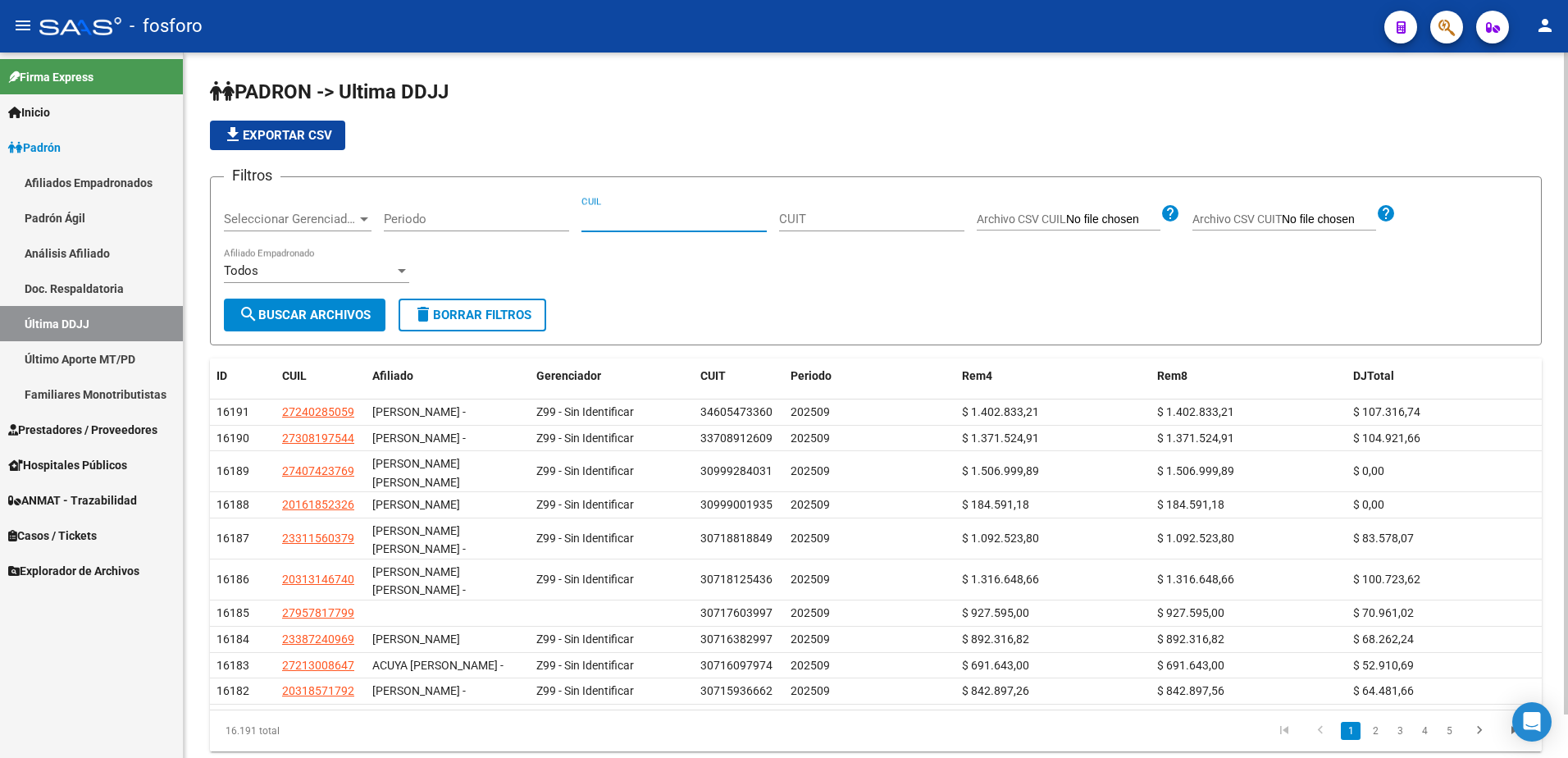
drag, startPoint x: 653, startPoint y: 220, endPoint x: 665, endPoint y: 224, distance: 12.6
click at [654, 220] on input "CUIL" at bounding box center [674, 220] width 185 height 15
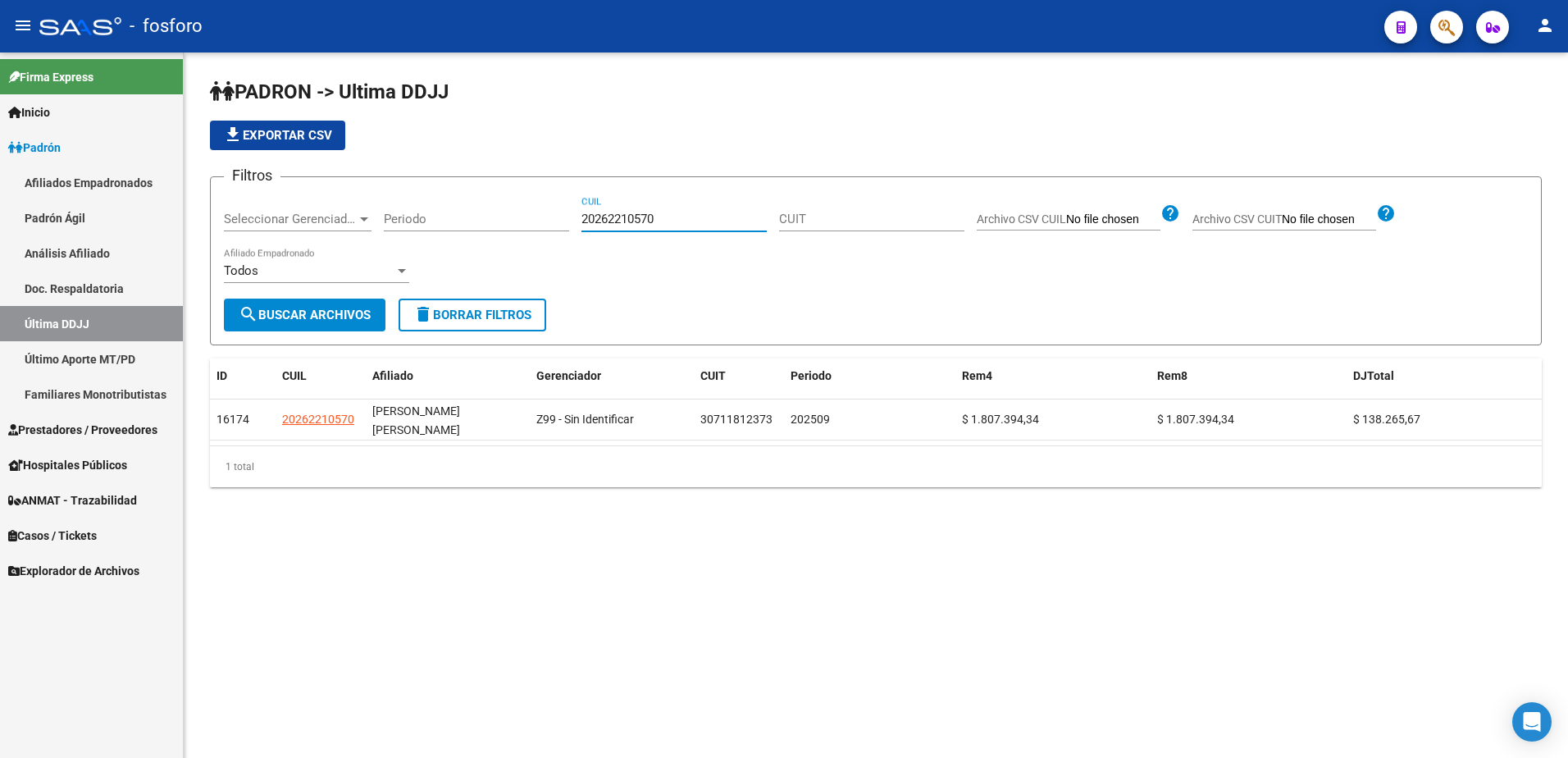
drag, startPoint x: 700, startPoint y: 215, endPoint x: 558, endPoint y: 227, distance: 142.5
click at [558, 227] on div "Filtros Seleccionar Gerenciador Seleccionar Gerenciador Periodo 20262210570 CUI…" at bounding box center [875, 245] width 1303 height 109
type input "20363248013"
click at [137, 364] on link "Último Aporte MT/PD" at bounding box center [91, 359] width 183 height 35
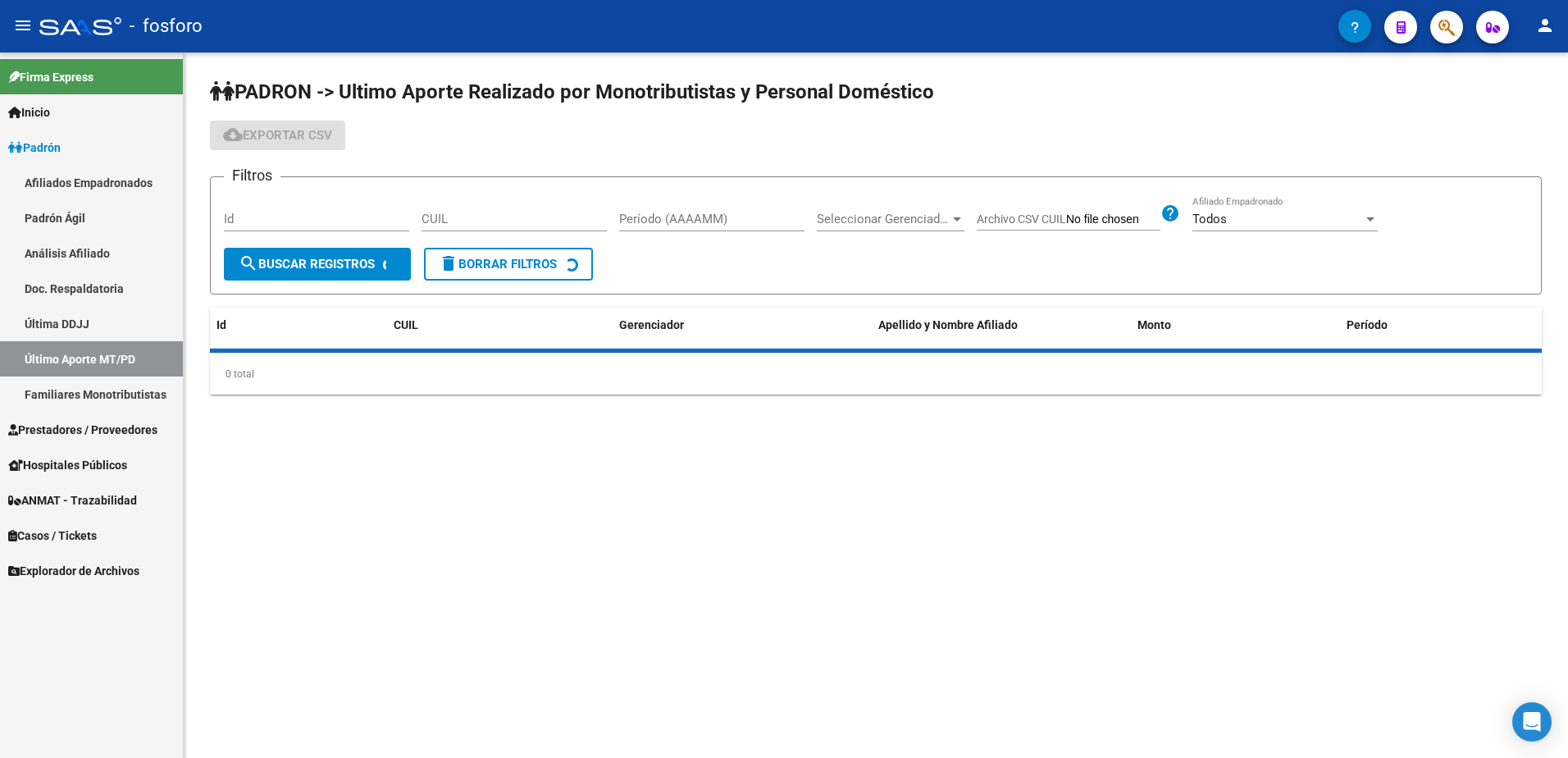
click at [557, 224] on input "CUIL" at bounding box center [514, 220] width 185 height 15
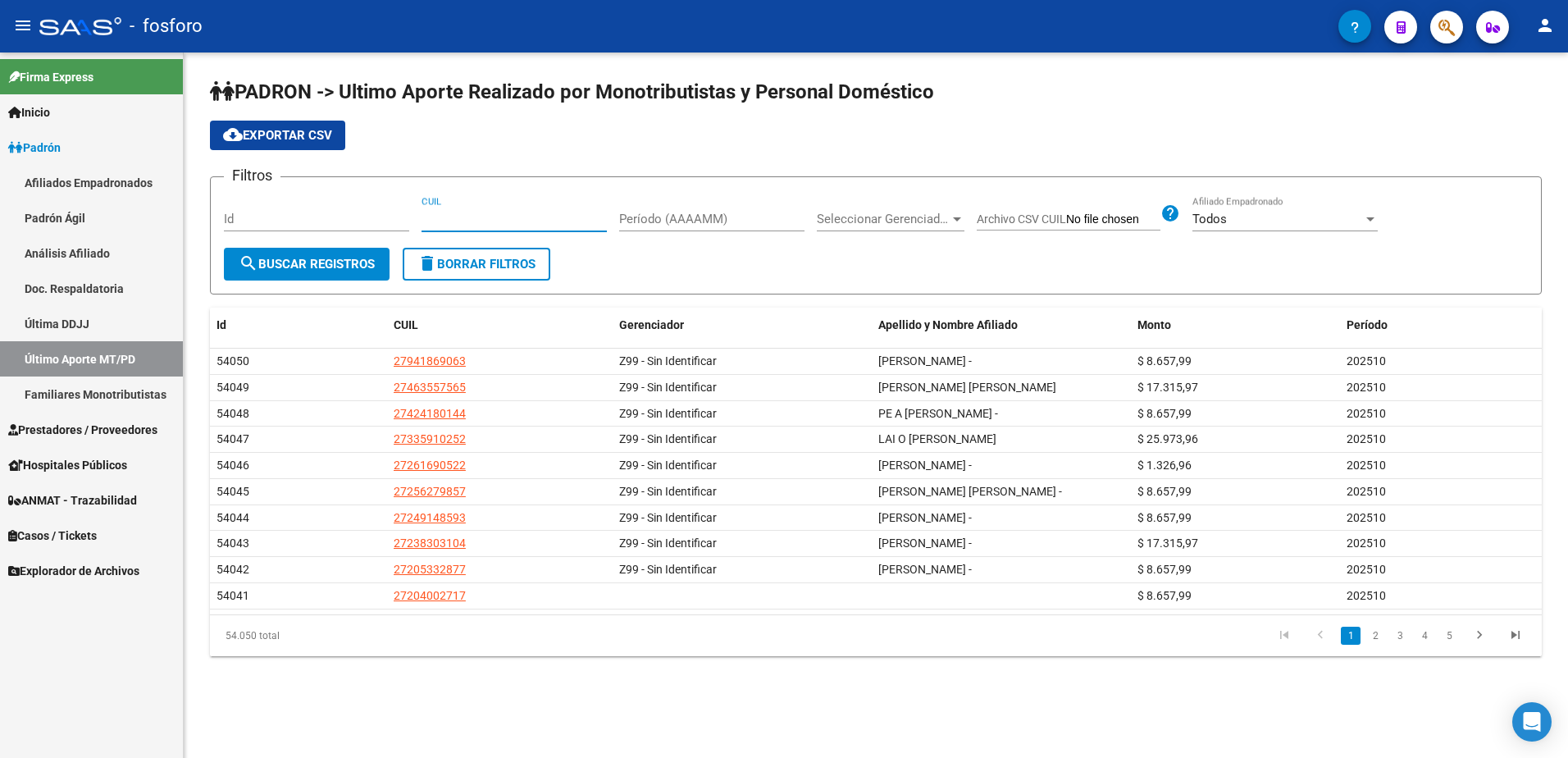
paste input "27-43777330-6"
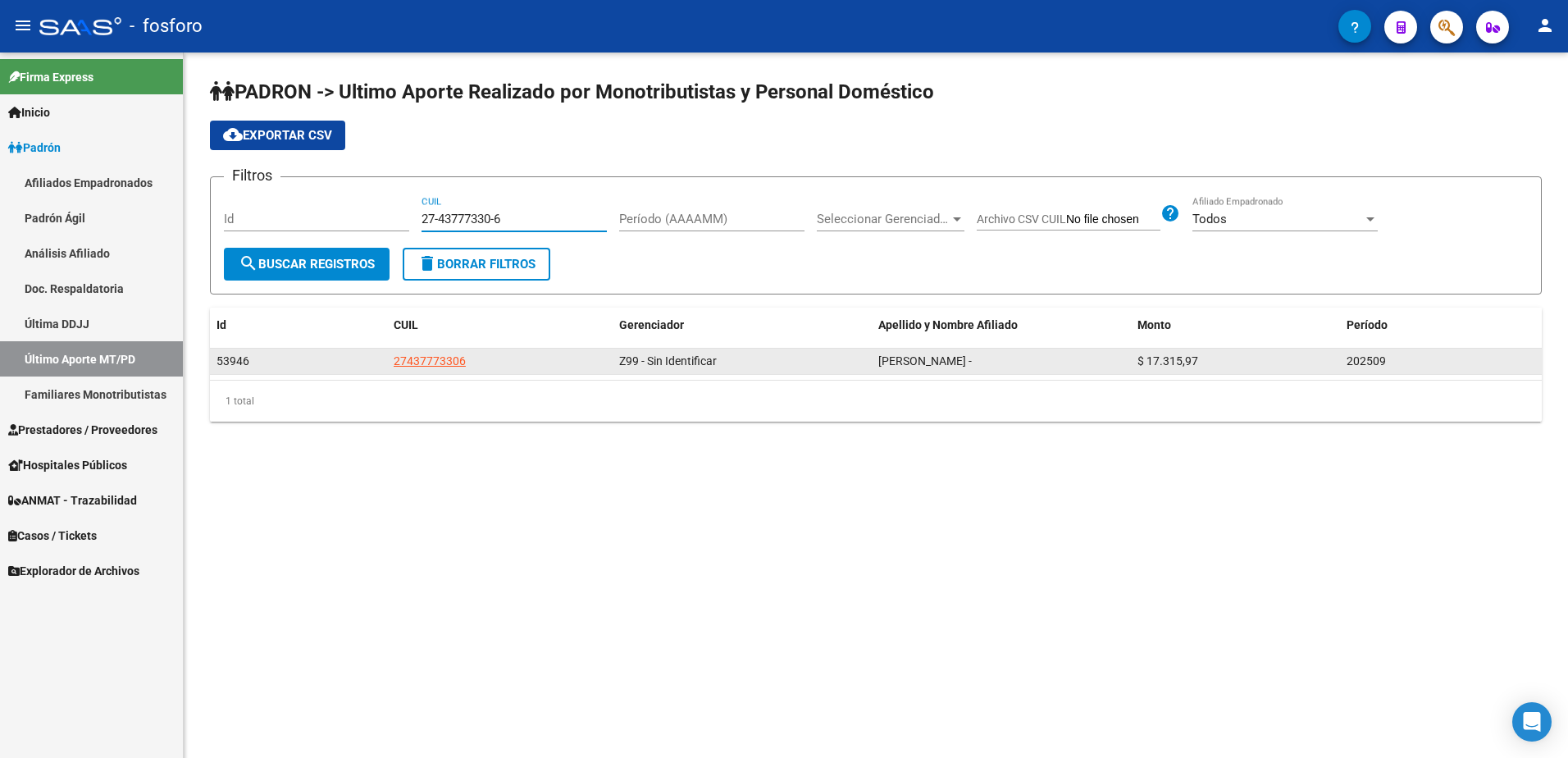
type input "27-43777330-6"
click at [442, 361] on span "27437773306" at bounding box center [430, 361] width 72 height 13
type textarea "27437773306"
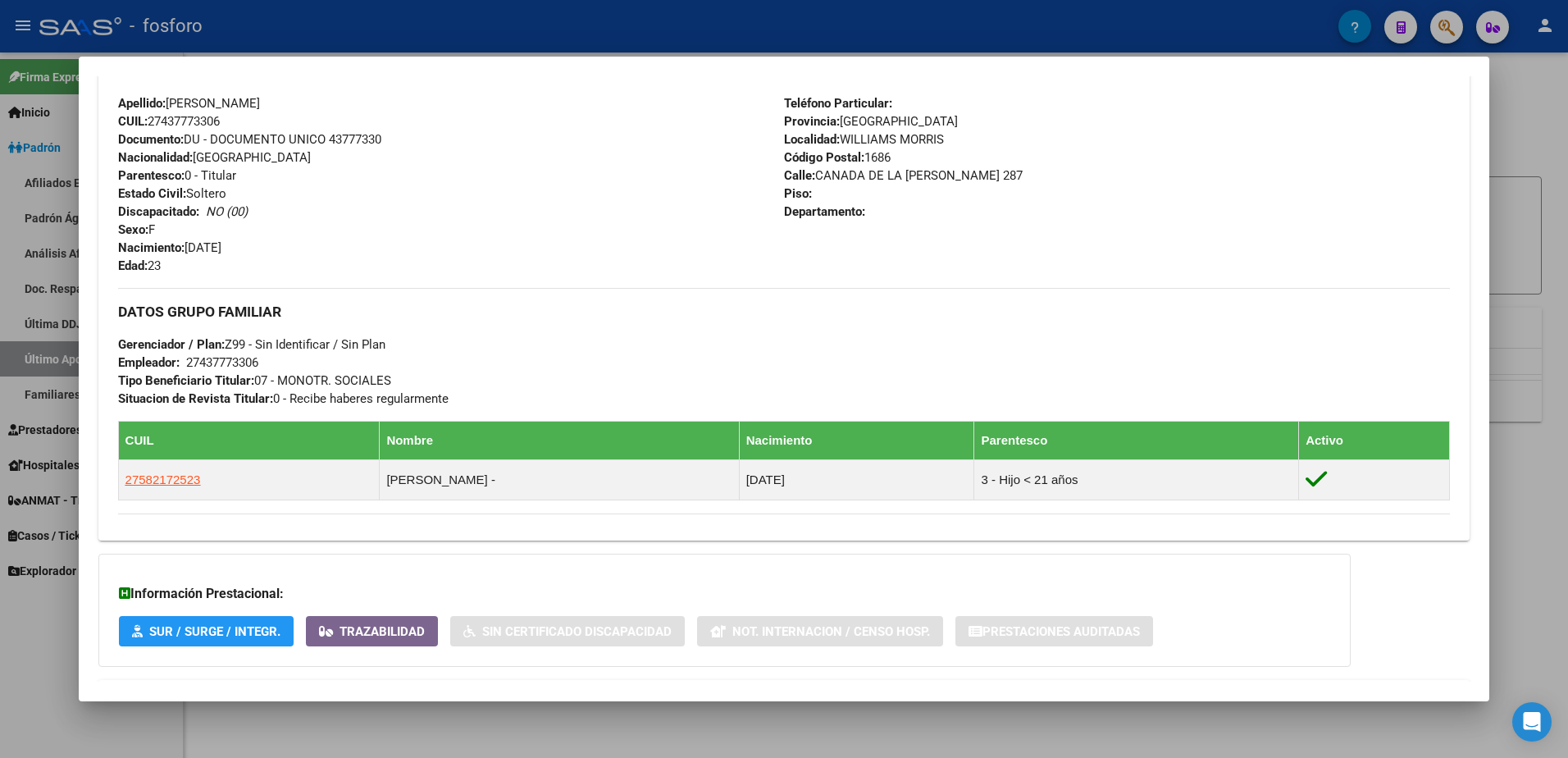
scroll to position [493, 0]
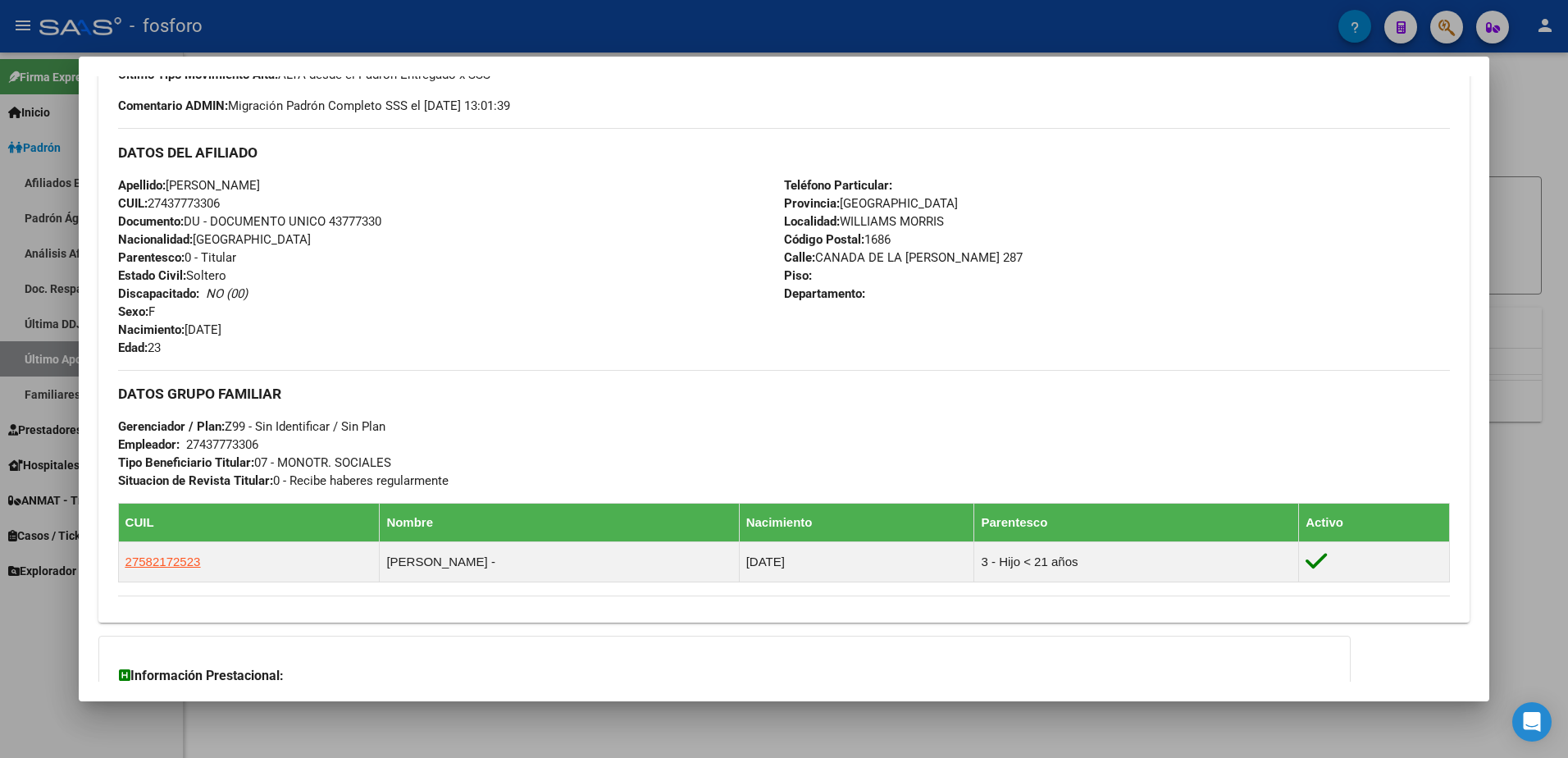
click at [1517, 307] on div at bounding box center [784, 379] width 1568 height 758
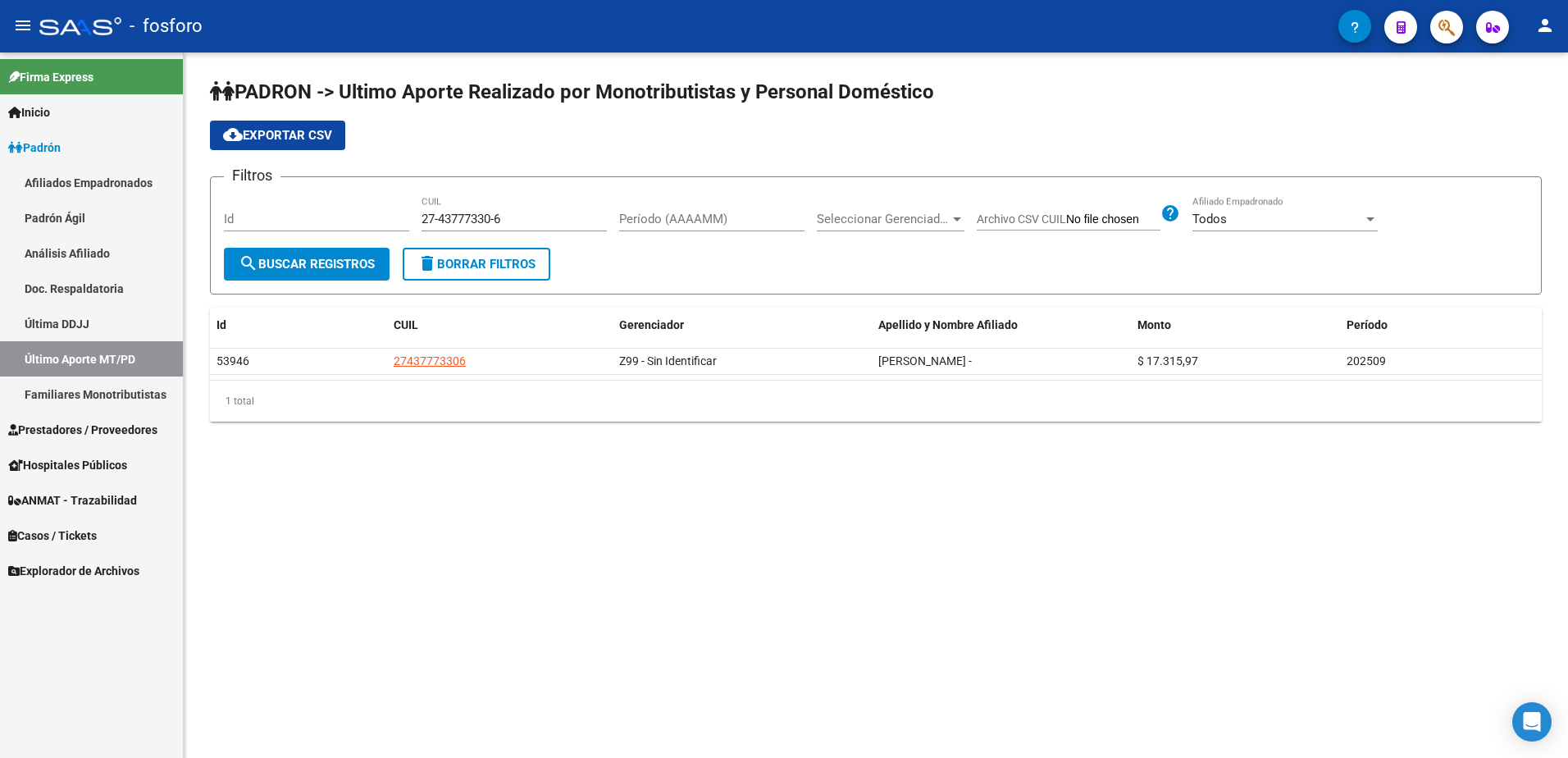
click at [36, 326] on link "Última DDJJ" at bounding box center [91, 324] width 183 height 35
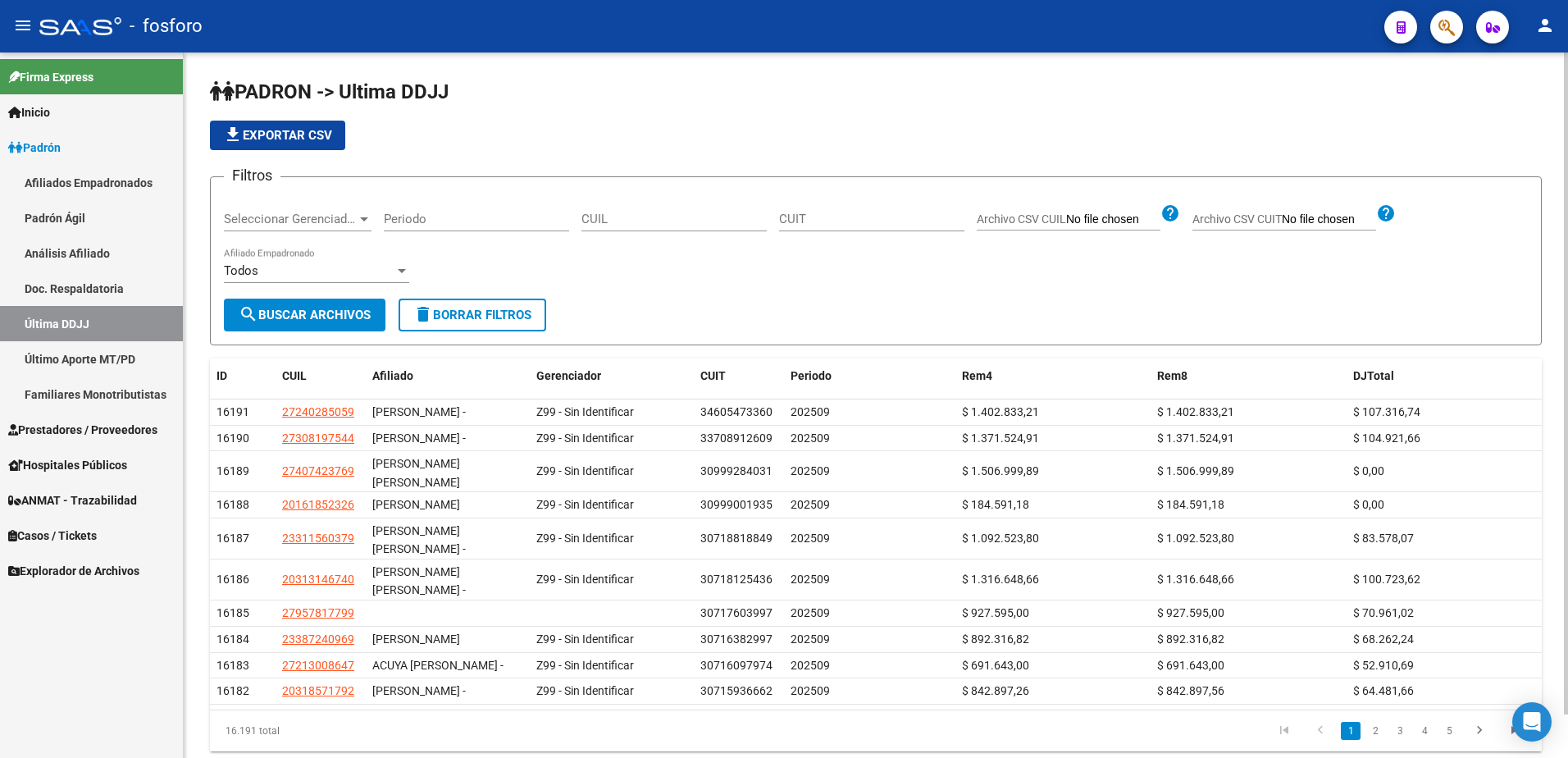
click at [623, 214] on input "CUIL" at bounding box center [674, 220] width 185 height 15
paste input "20284489161"
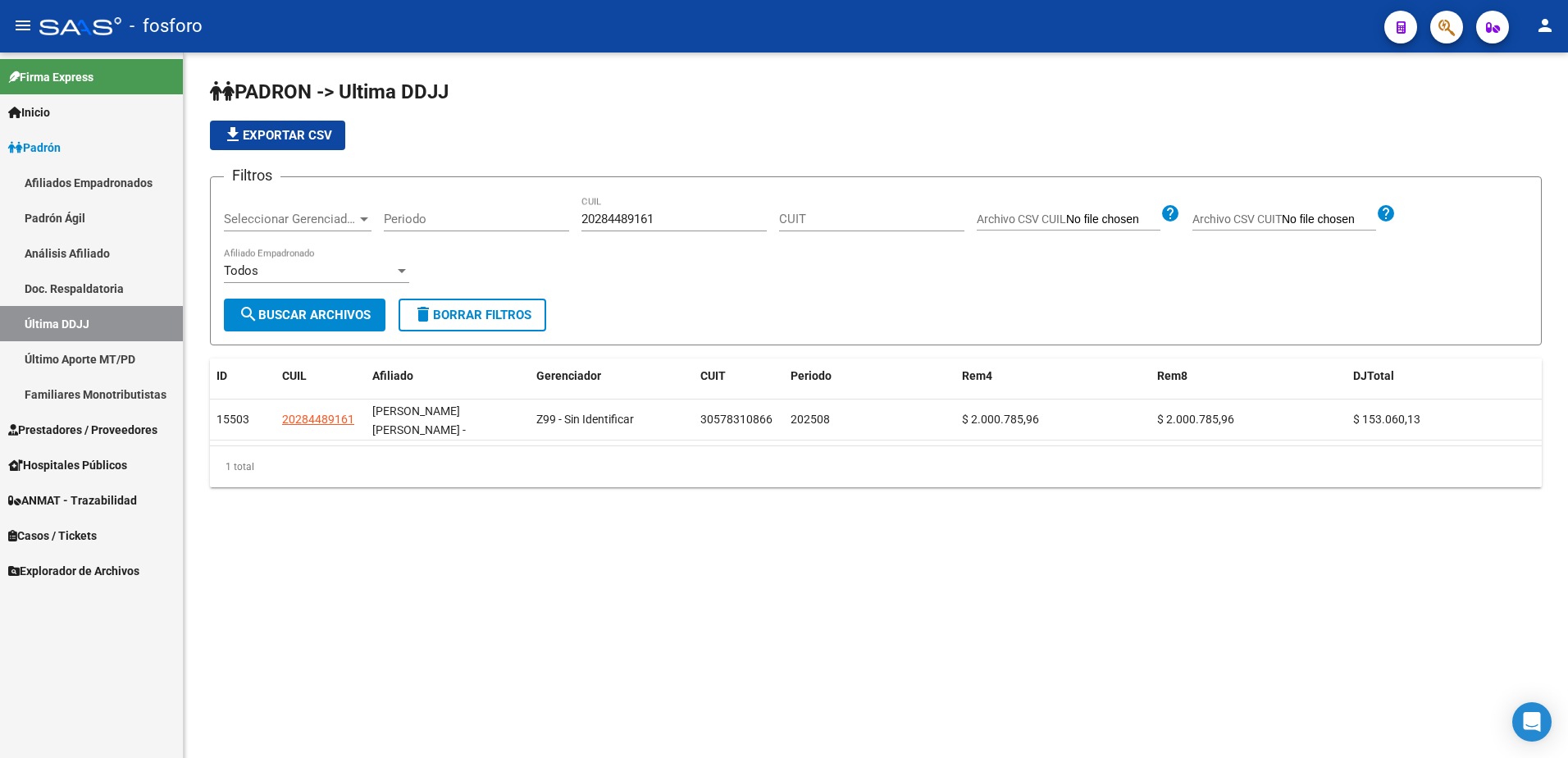
drag, startPoint x: 720, startPoint y: 208, endPoint x: 602, endPoint y: 223, distance: 118.9
click at [598, 222] on div "20284489161 CUIL" at bounding box center [674, 214] width 185 height 35
drag, startPoint x: 667, startPoint y: 222, endPoint x: 556, endPoint y: 222, distance: 111.0
click at [556, 222] on div "Filtros Seleccionar Gerenciador Seleccionar Gerenciador Periodo 20284489161 CUI…" at bounding box center [875, 245] width 1303 height 109
type input "20253688727"
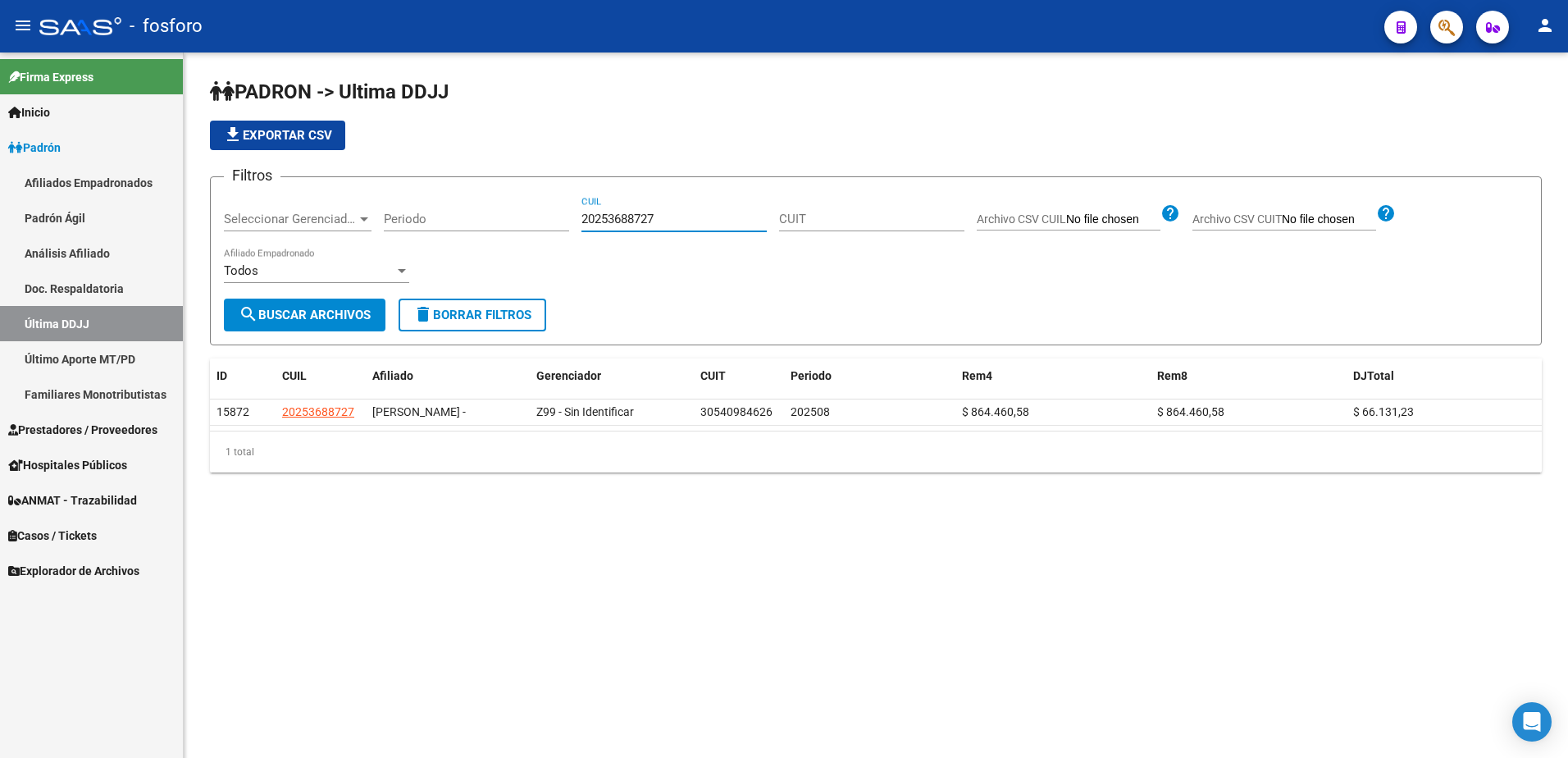
click at [99, 355] on link "Último Aporte MT/PD" at bounding box center [91, 359] width 183 height 35
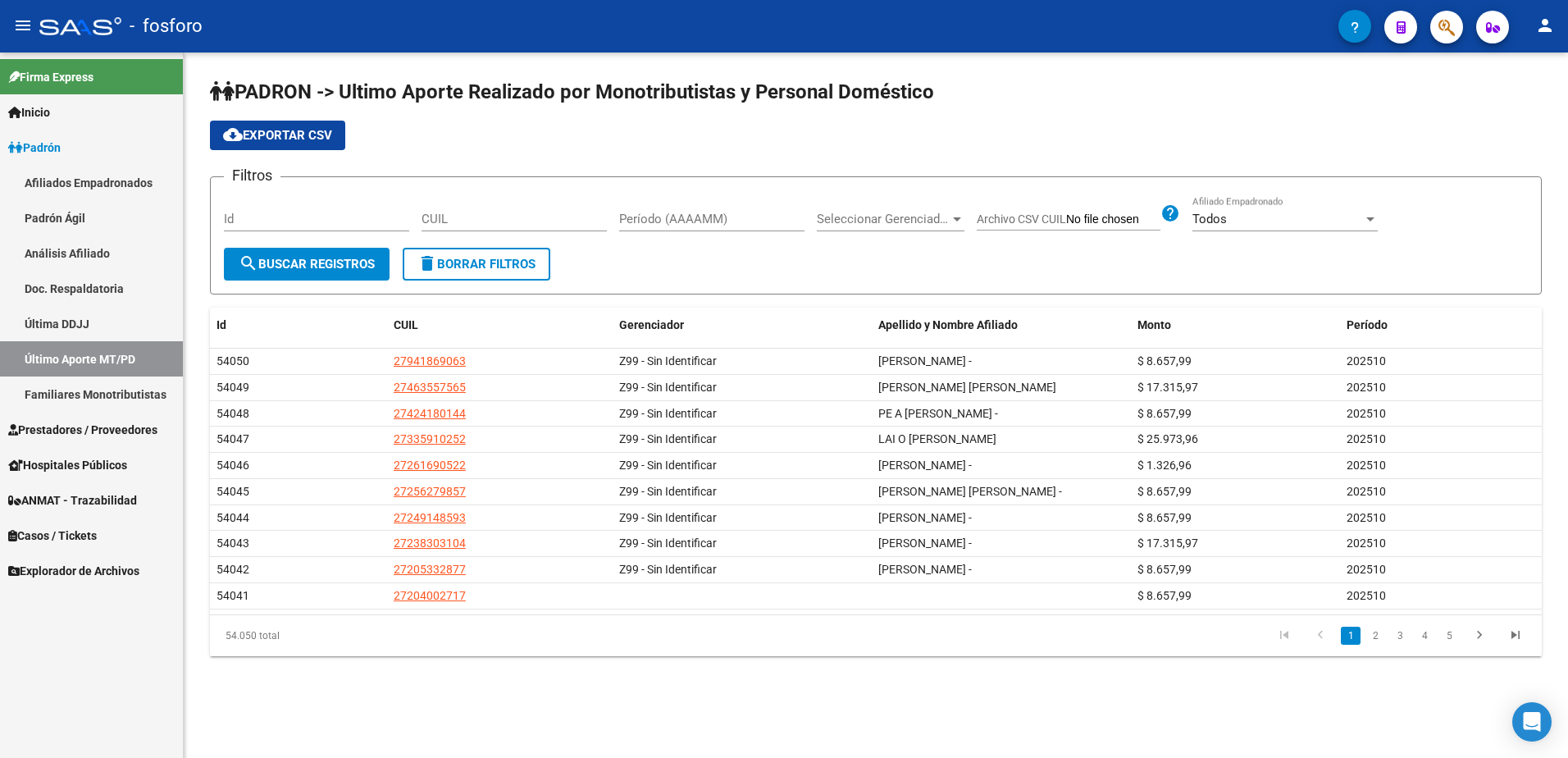
click at [499, 221] on input "CUIL" at bounding box center [514, 220] width 185 height 15
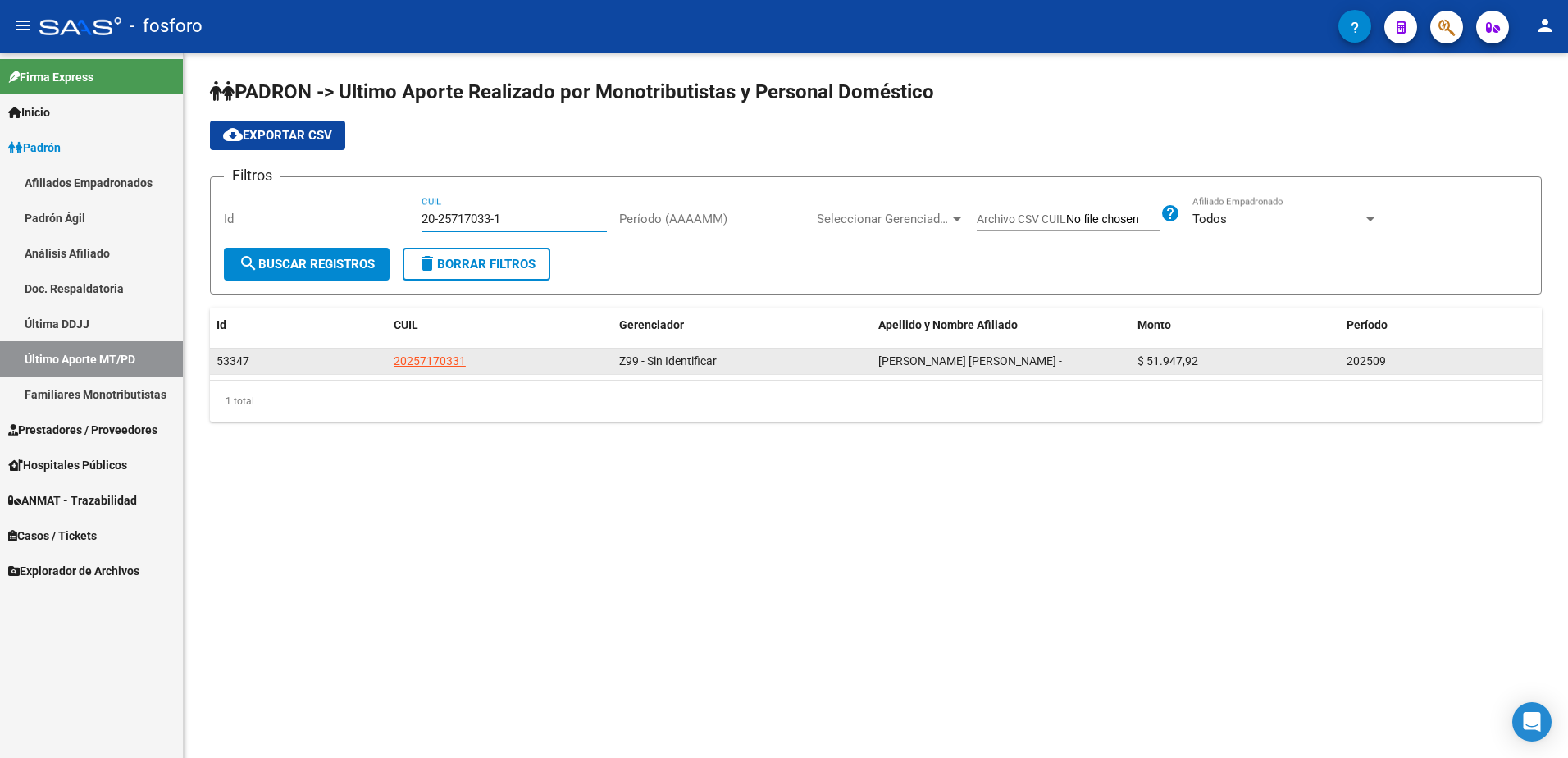
type input "20-25717033-1"
click at [446, 361] on span "20257170331" at bounding box center [430, 361] width 72 height 13
type textarea "20257170331"
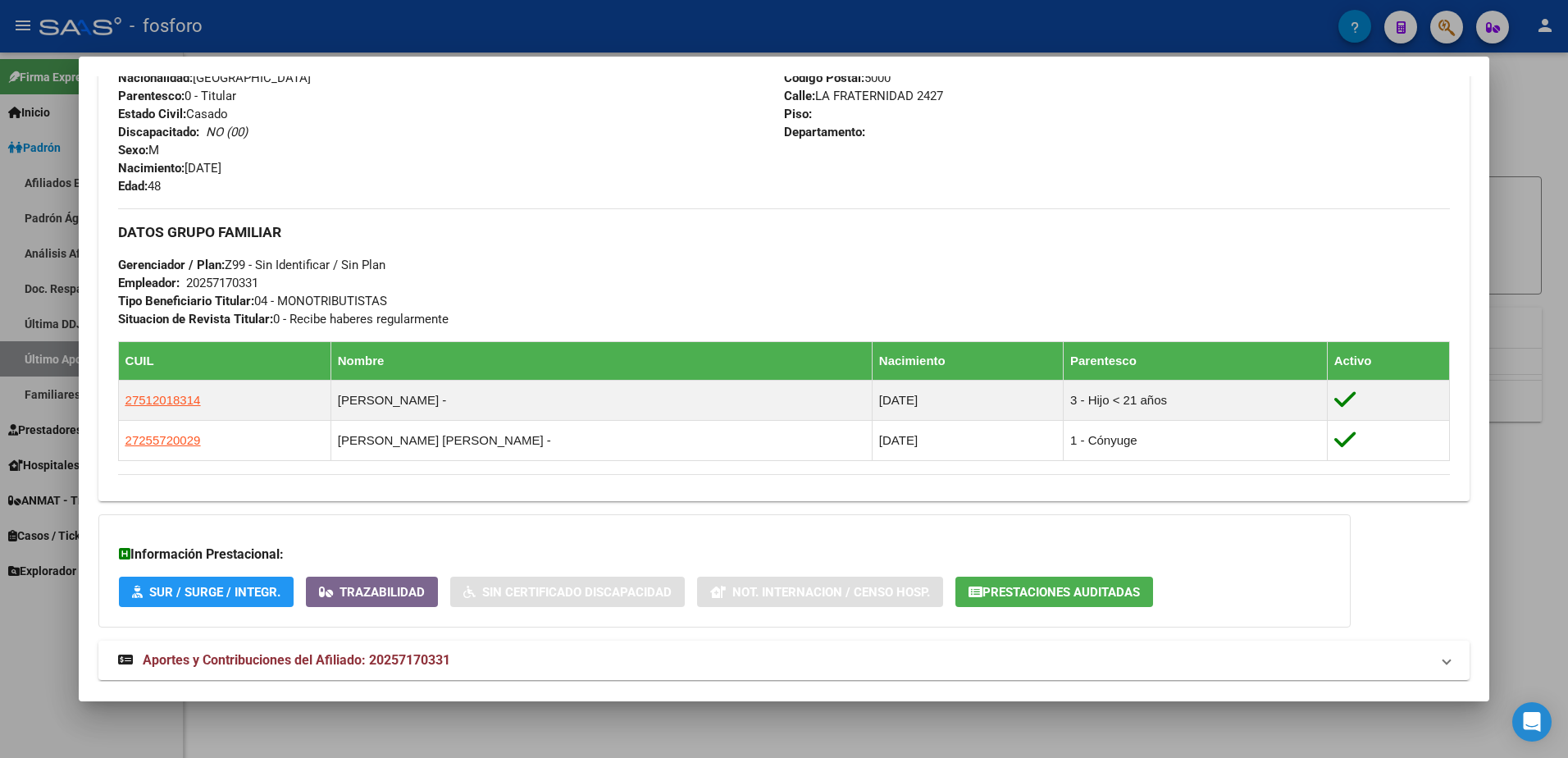
scroll to position [656, 0]
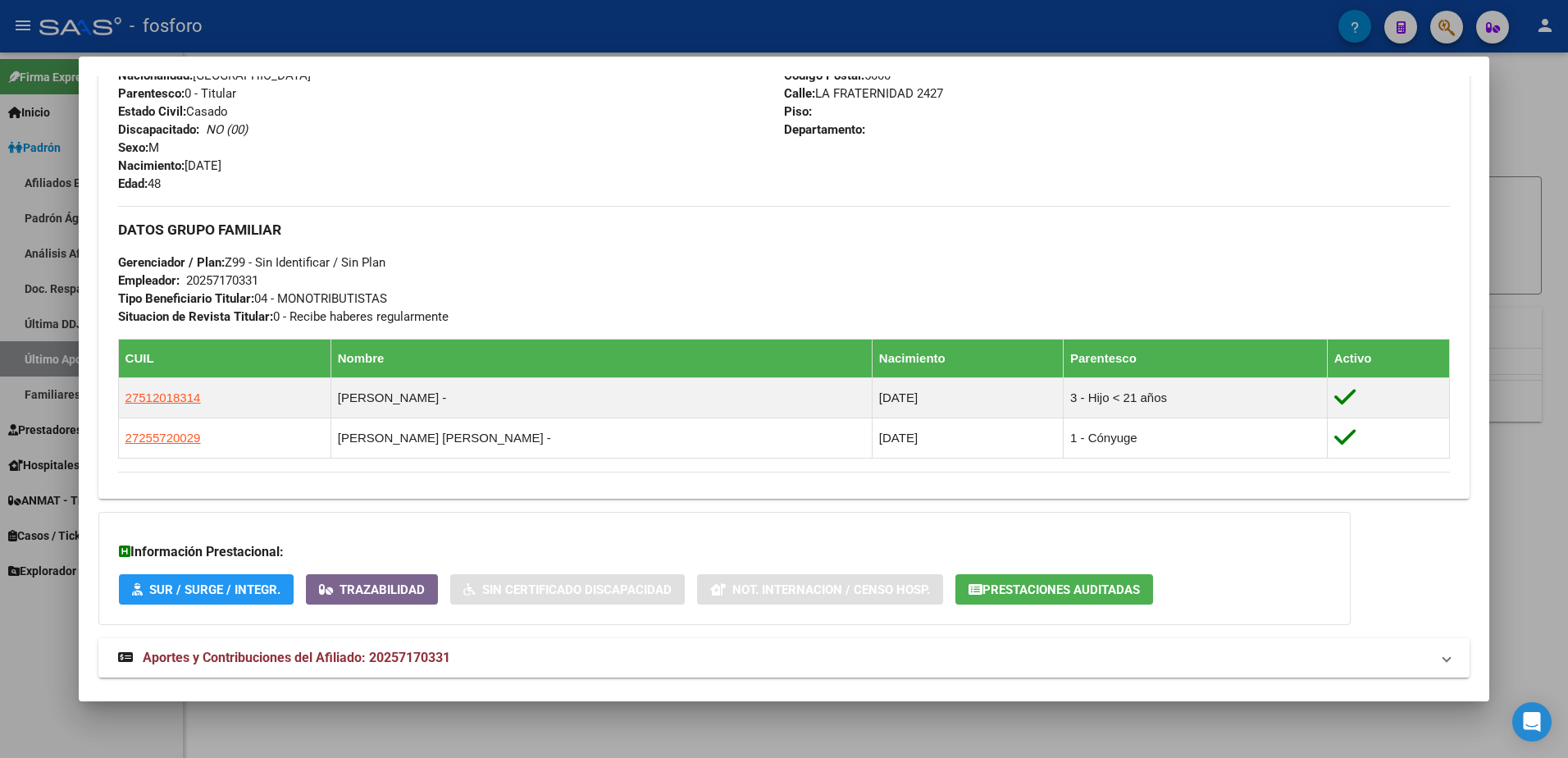
click at [1500, 240] on div at bounding box center [784, 379] width 1568 height 758
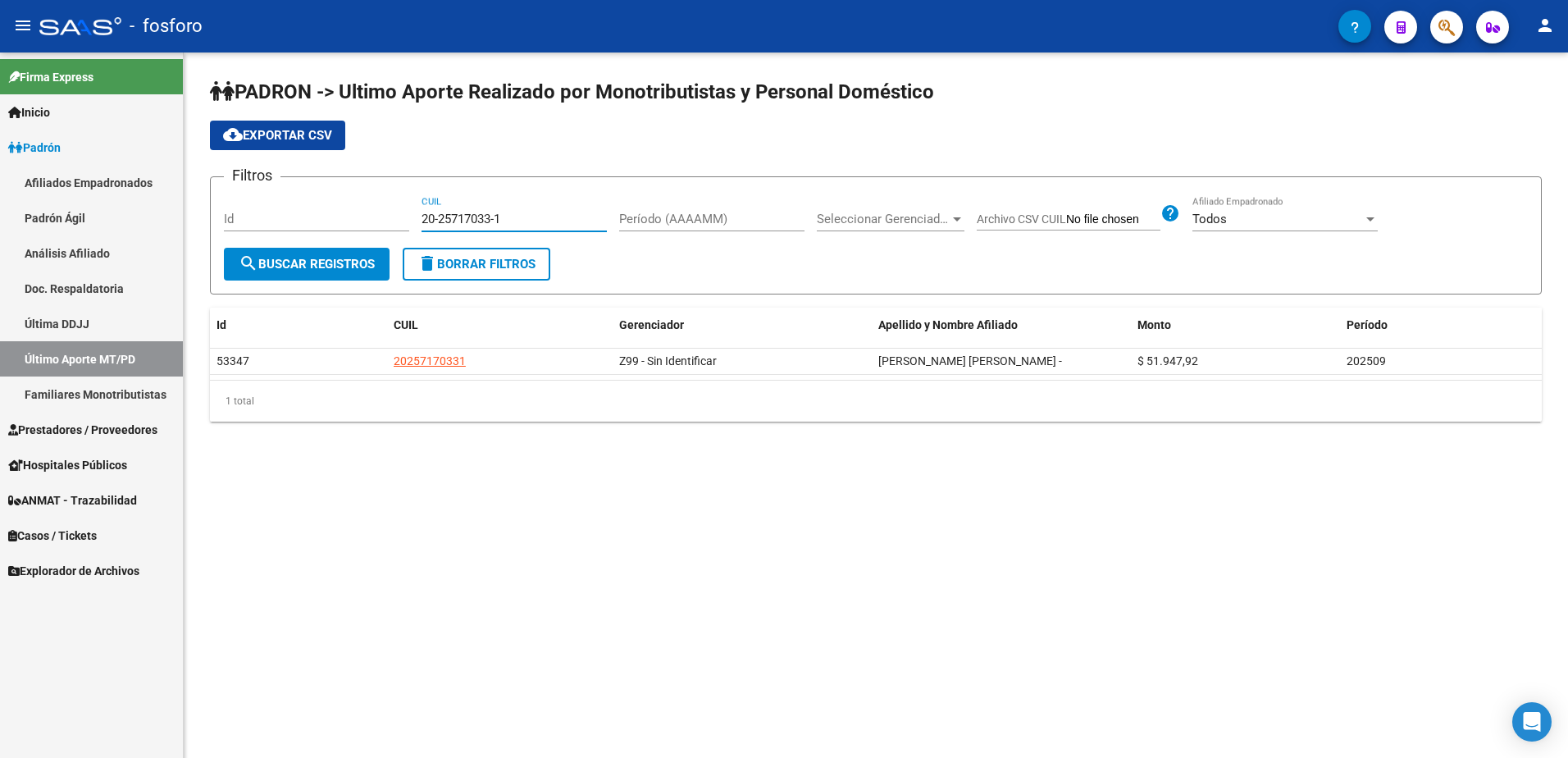
drag, startPoint x: 534, startPoint y: 219, endPoint x: 428, endPoint y: 220, distance: 106.0
click at [428, 220] on input "20-25717033-1" at bounding box center [514, 220] width 185 height 15
type input "2"
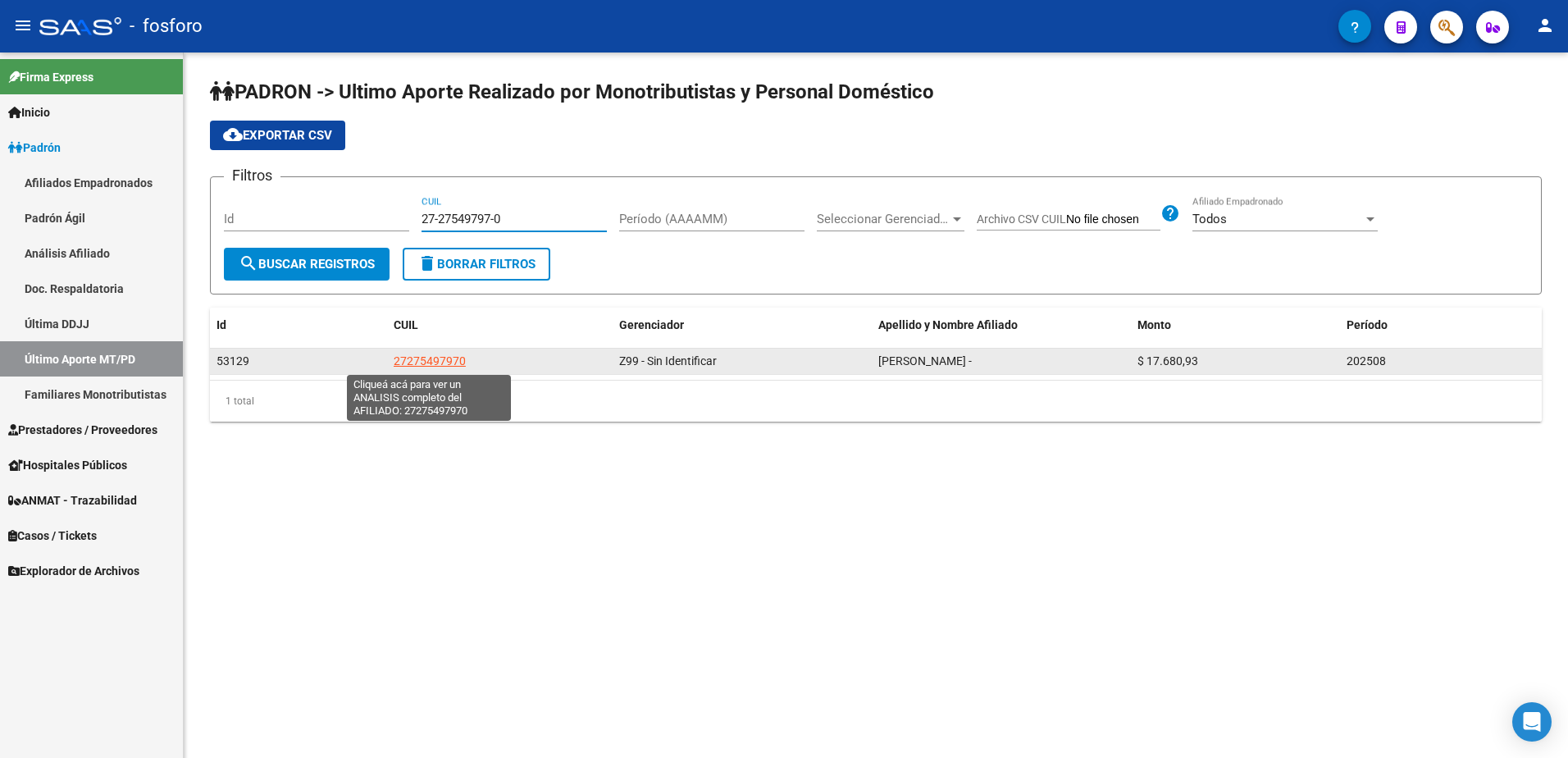
type input "27-27549797-0"
click at [455, 363] on span "27275497970" at bounding box center [430, 361] width 72 height 13
type textarea "27275497970"
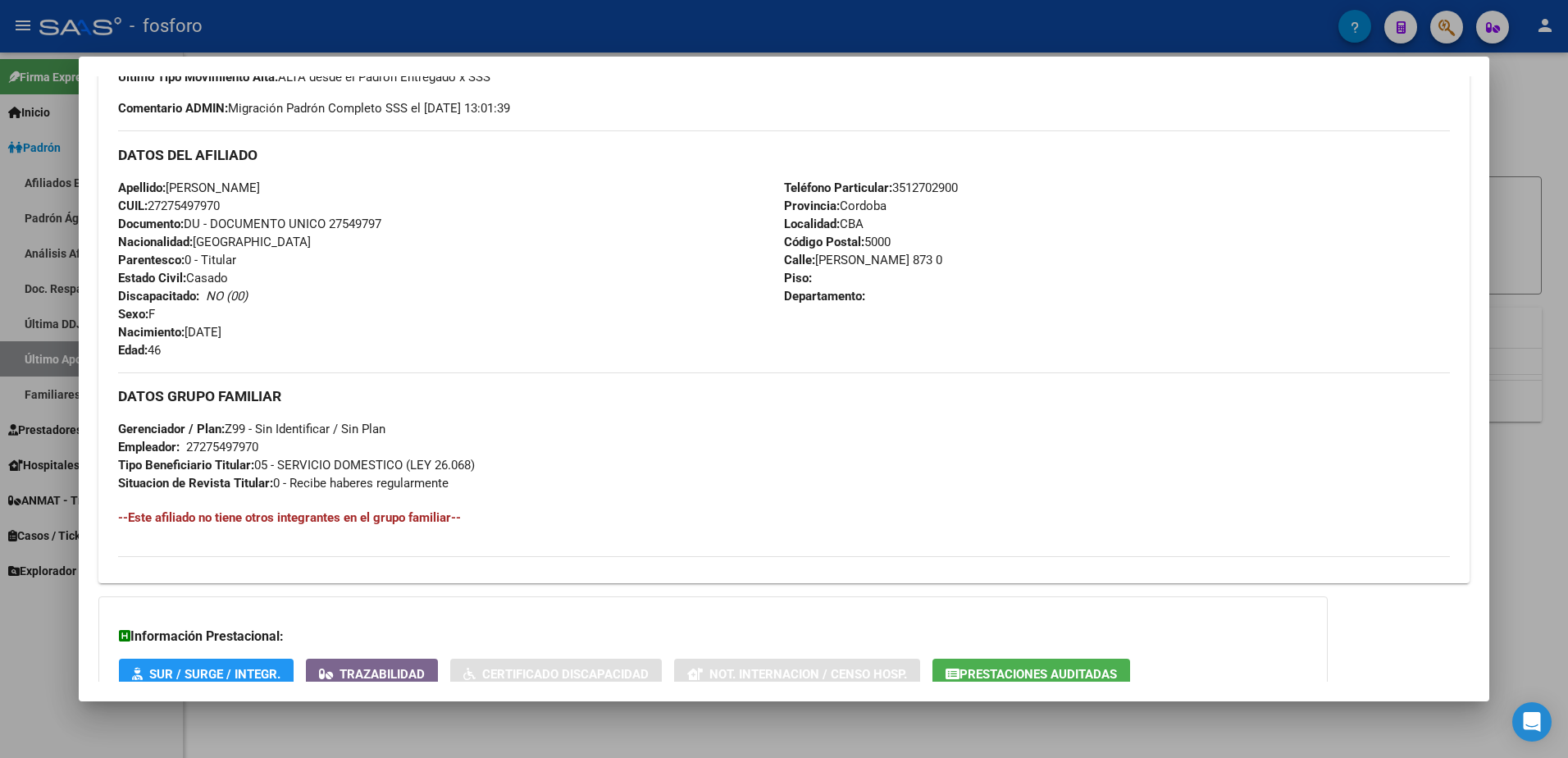
scroll to position [493, 0]
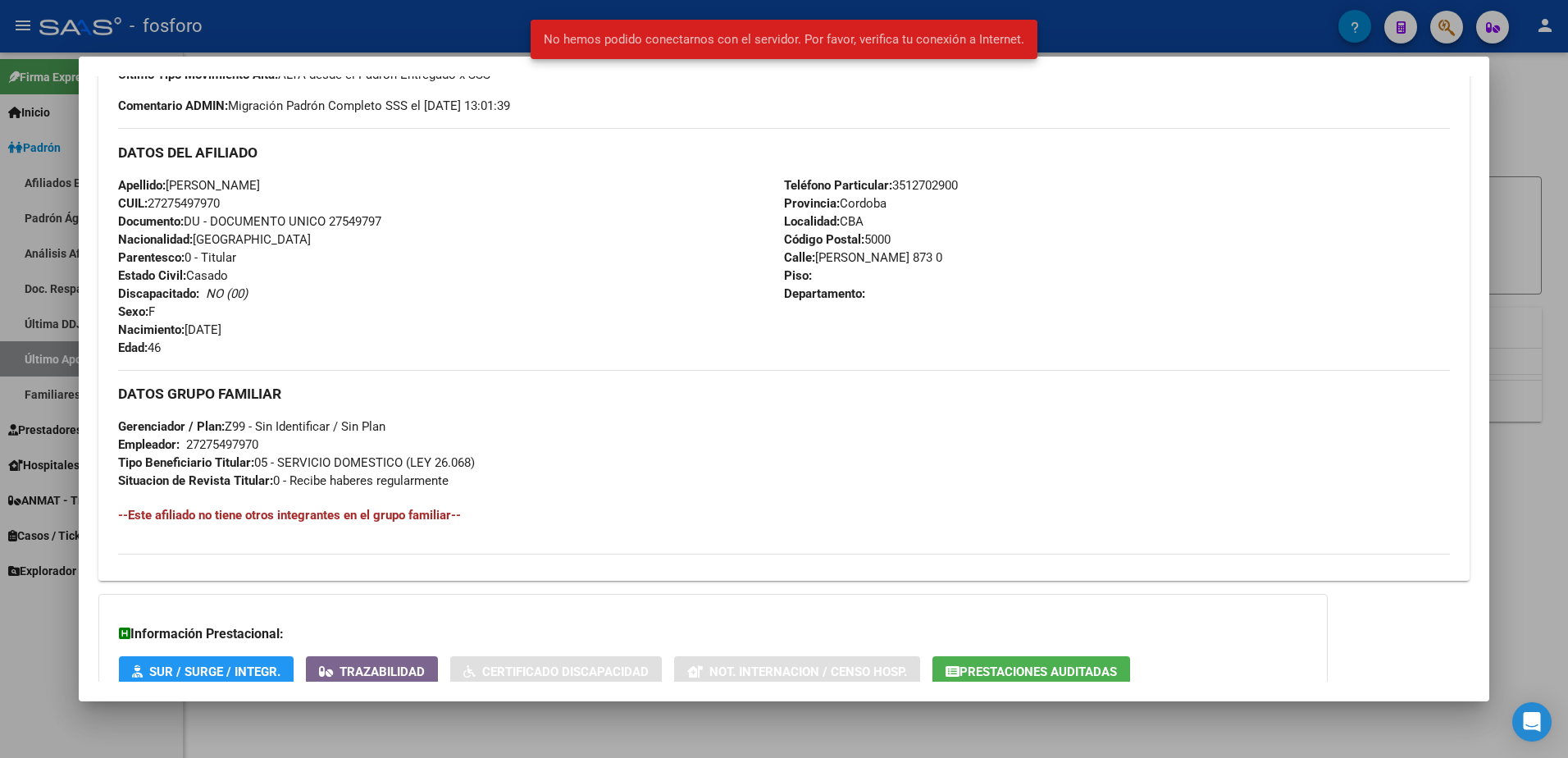
click at [1112, 23] on div at bounding box center [784, 379] width 1568 height 758
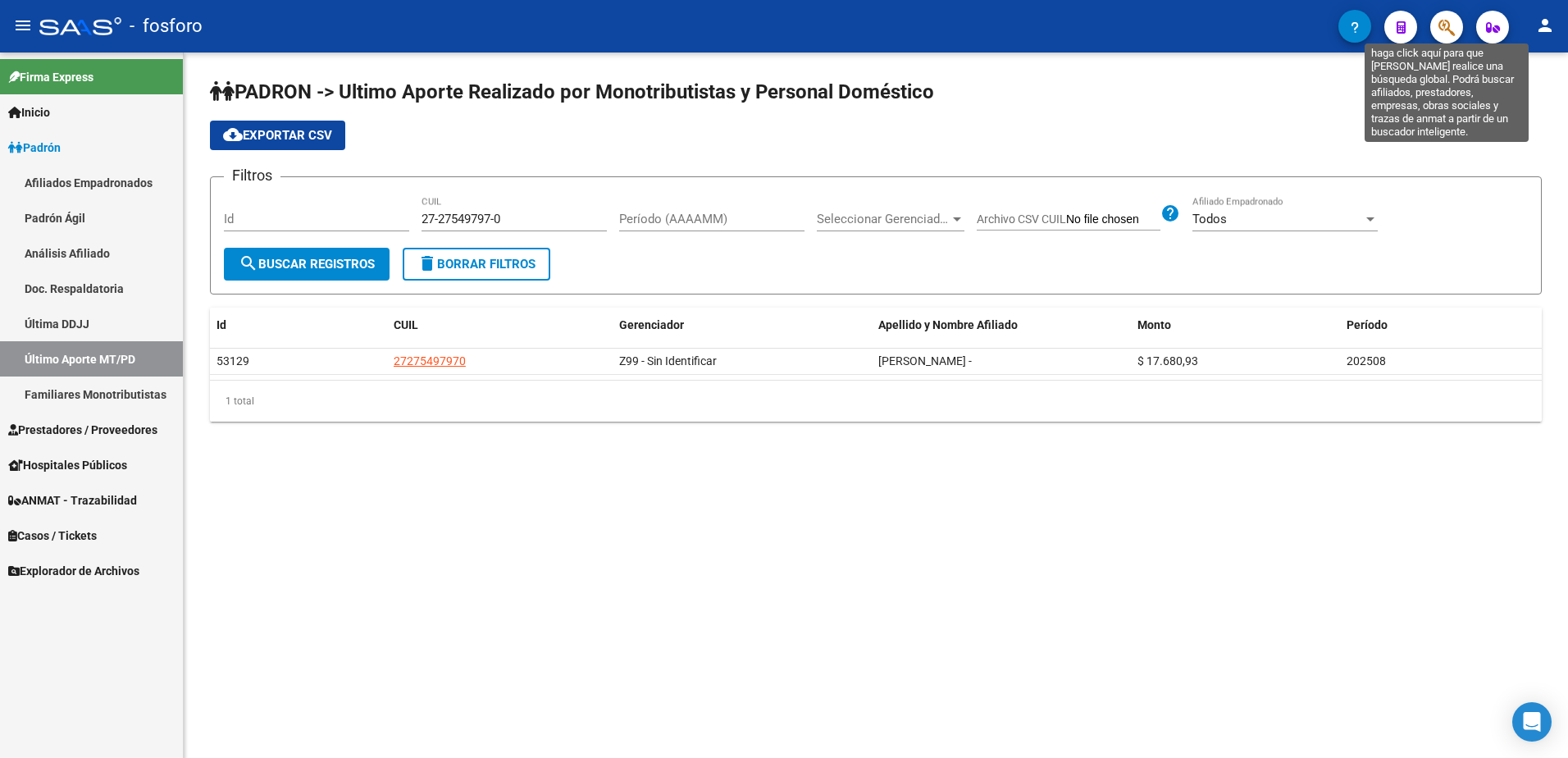
click at [1448, 26] on icon "button" at bounding box center [1446, 28] width 17 height 19
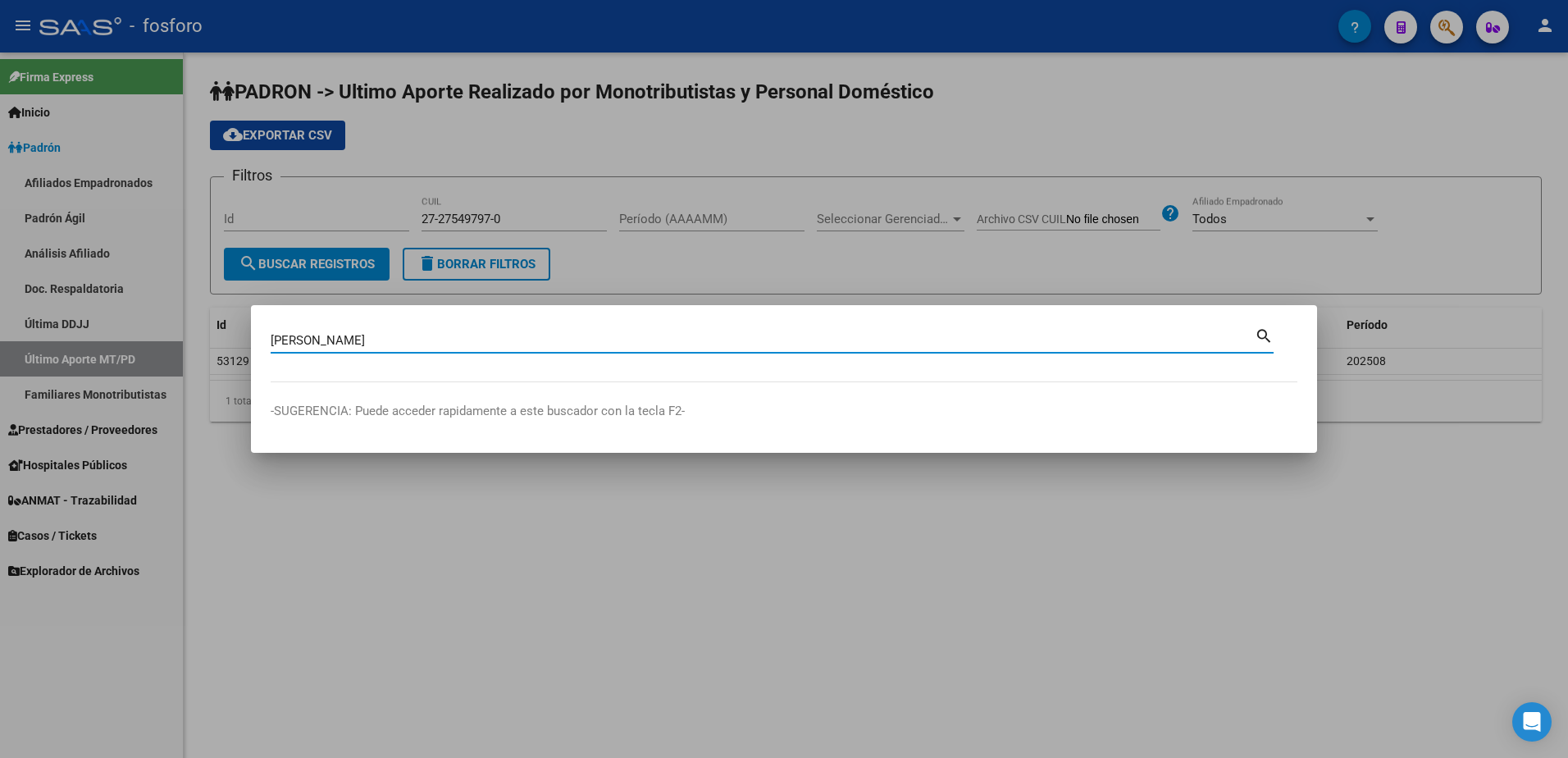
type input "[PERSON_NAME]"
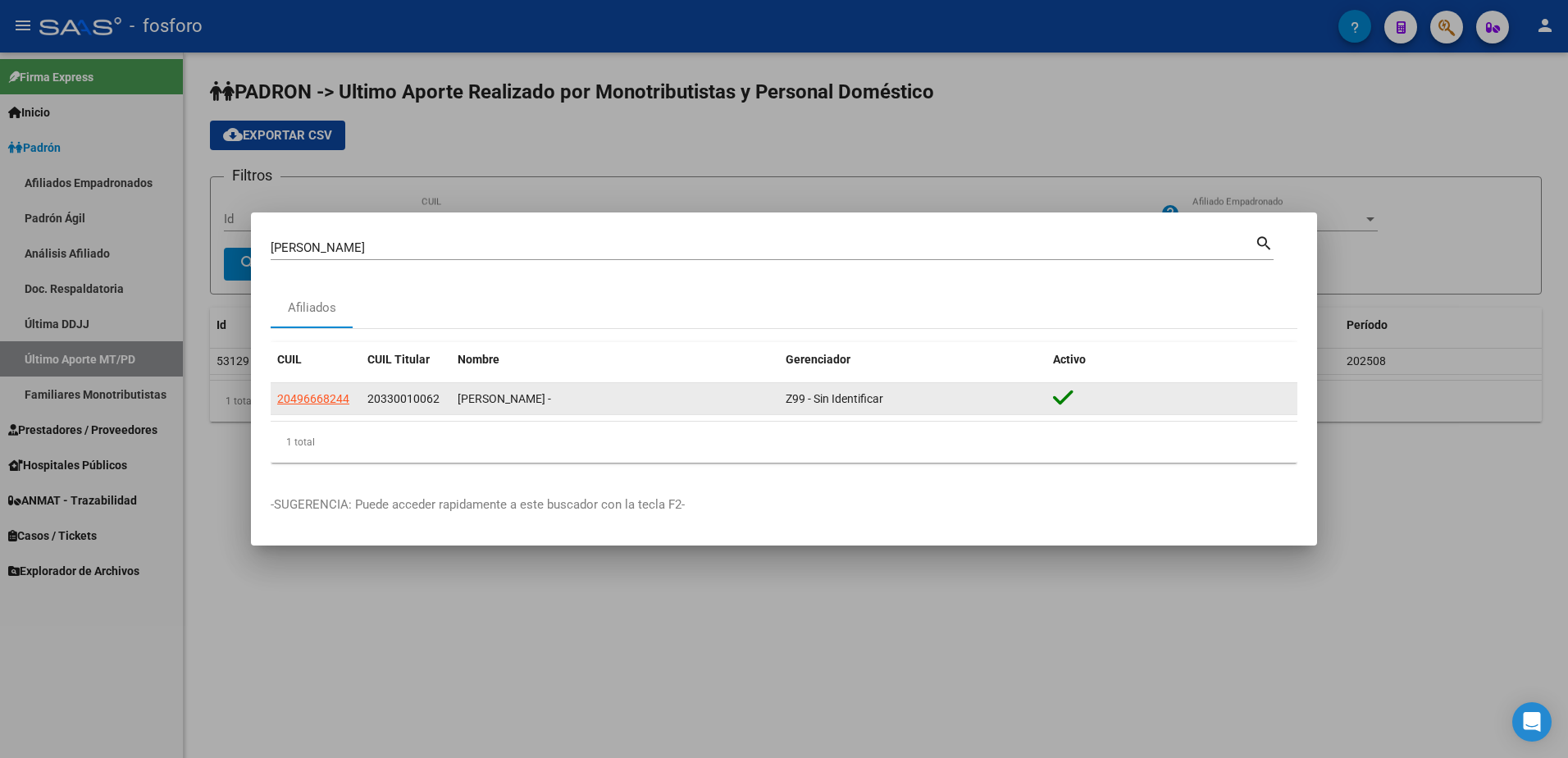
drag, startPoint x: 366, startPoint y: 399, endPoint x: 444, endPoint y: 395, distance: 78.1
click at [444, 395] on datatable-body-cell "20330010062" at bounding box center [406, 399] width 90 height 32
drag, startPoint x: 444, startPoint y: 395, endPoint x: 432, endPoint y: 392, distance: 12.4
copy span "20330010062"
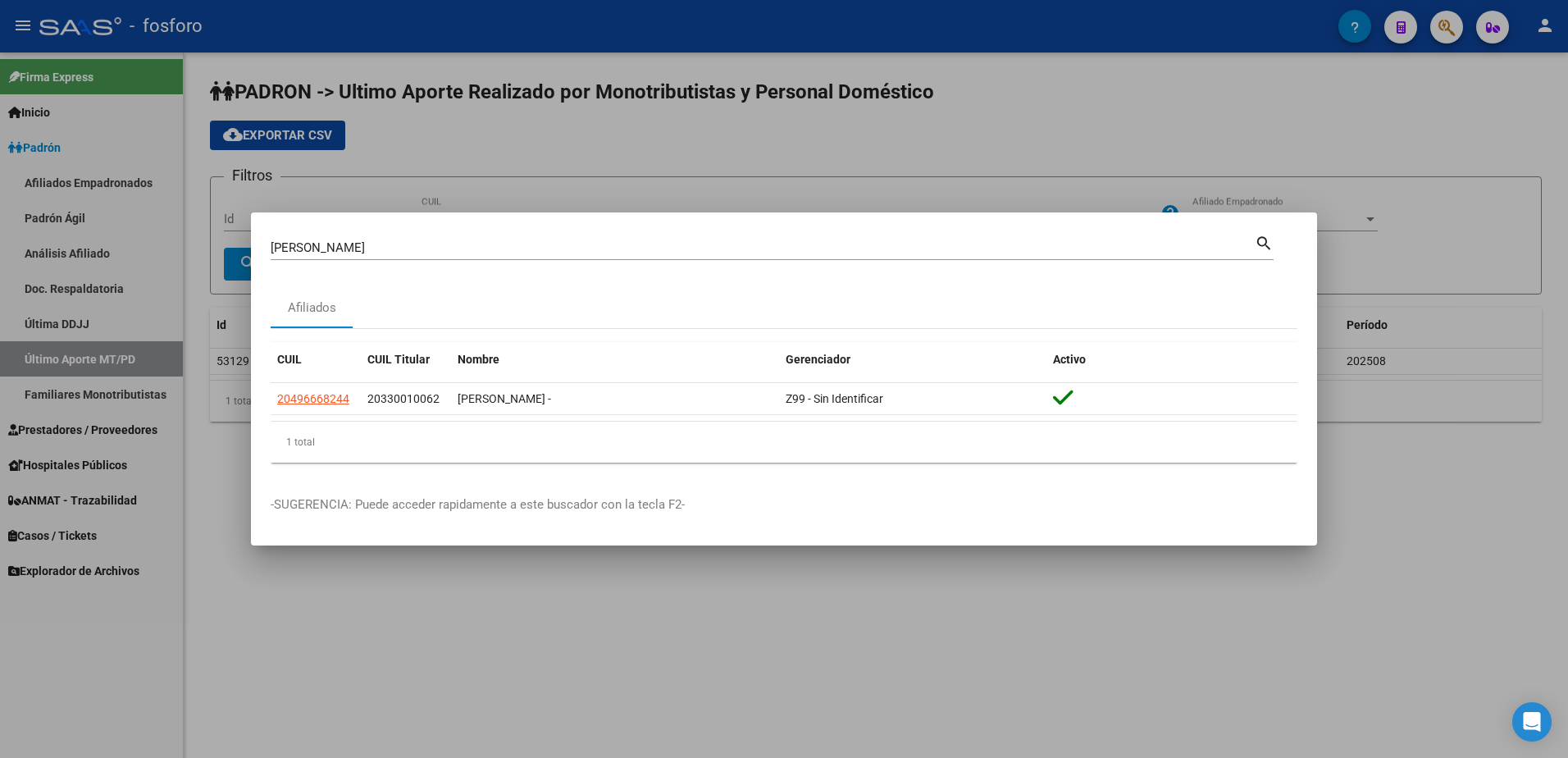
click at [125, 380] on div at bounding box center [784, 379] width 1568 height 758
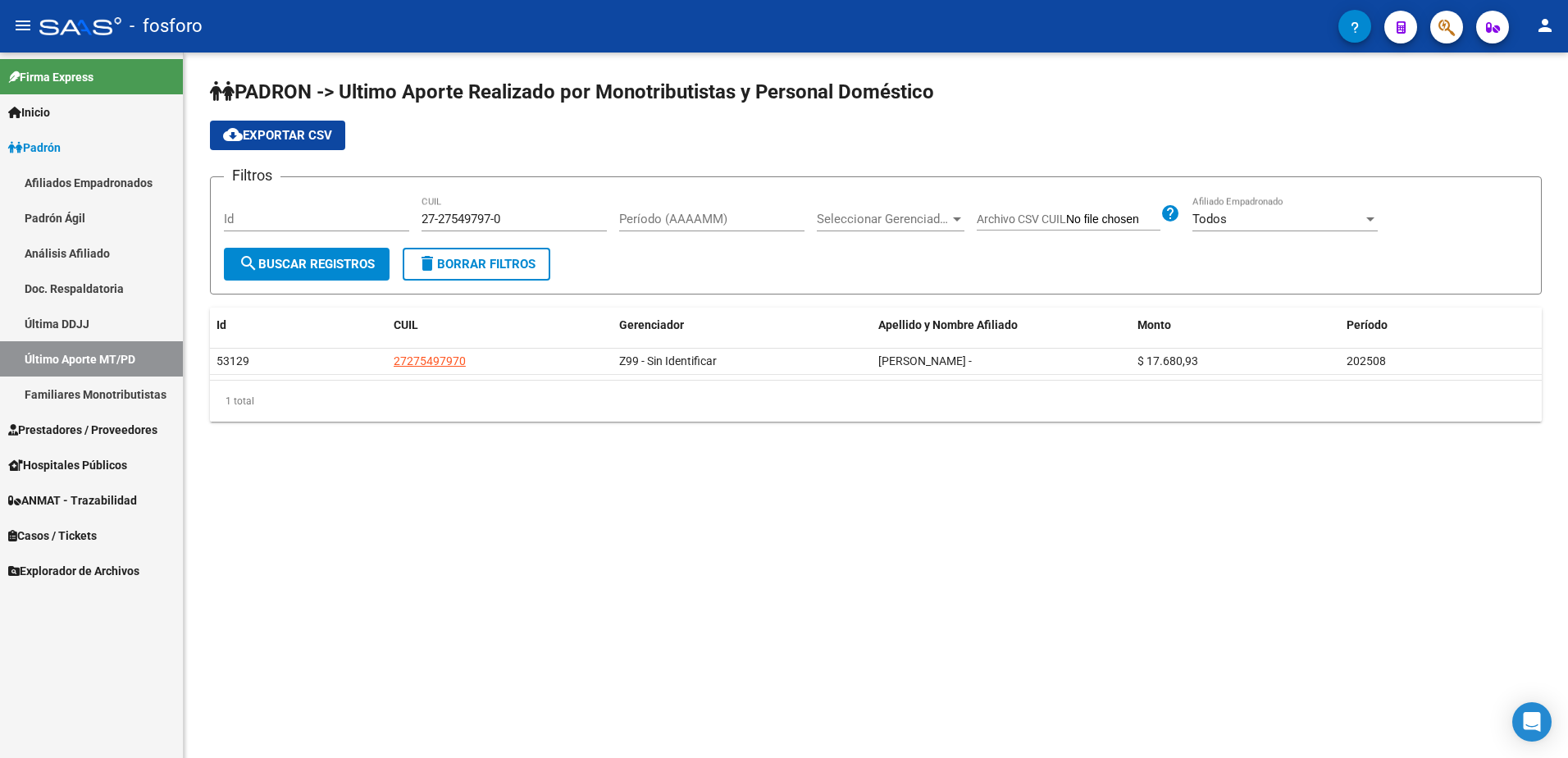
click at [98, 302] on link "Doc. Respaldatoria" at bounding box center [91, 288] width 183 height 35
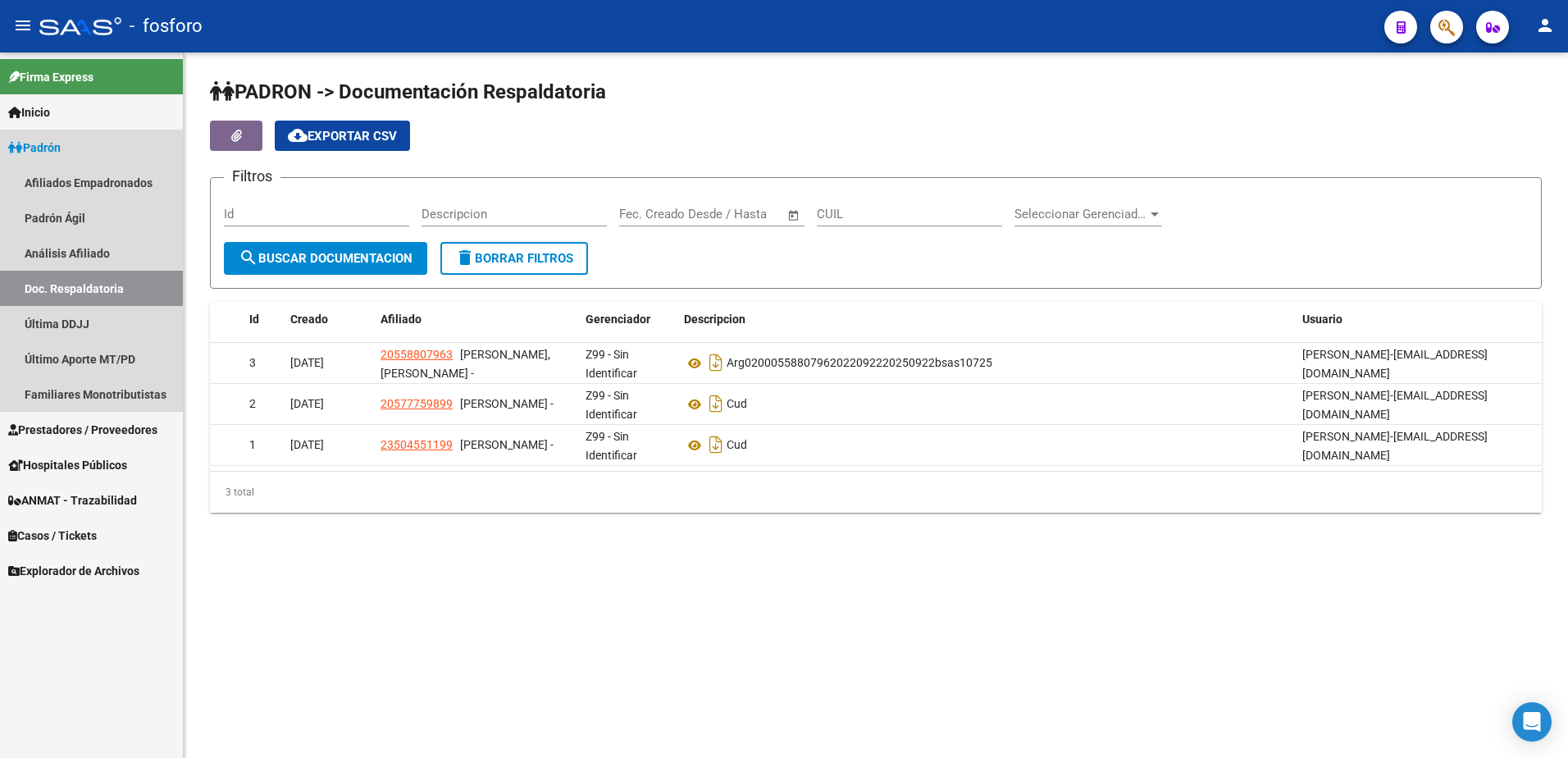
click at [101, 305] on link "Doc. Respaldatoria" at bounding box center [91, 288] width 183 height 35
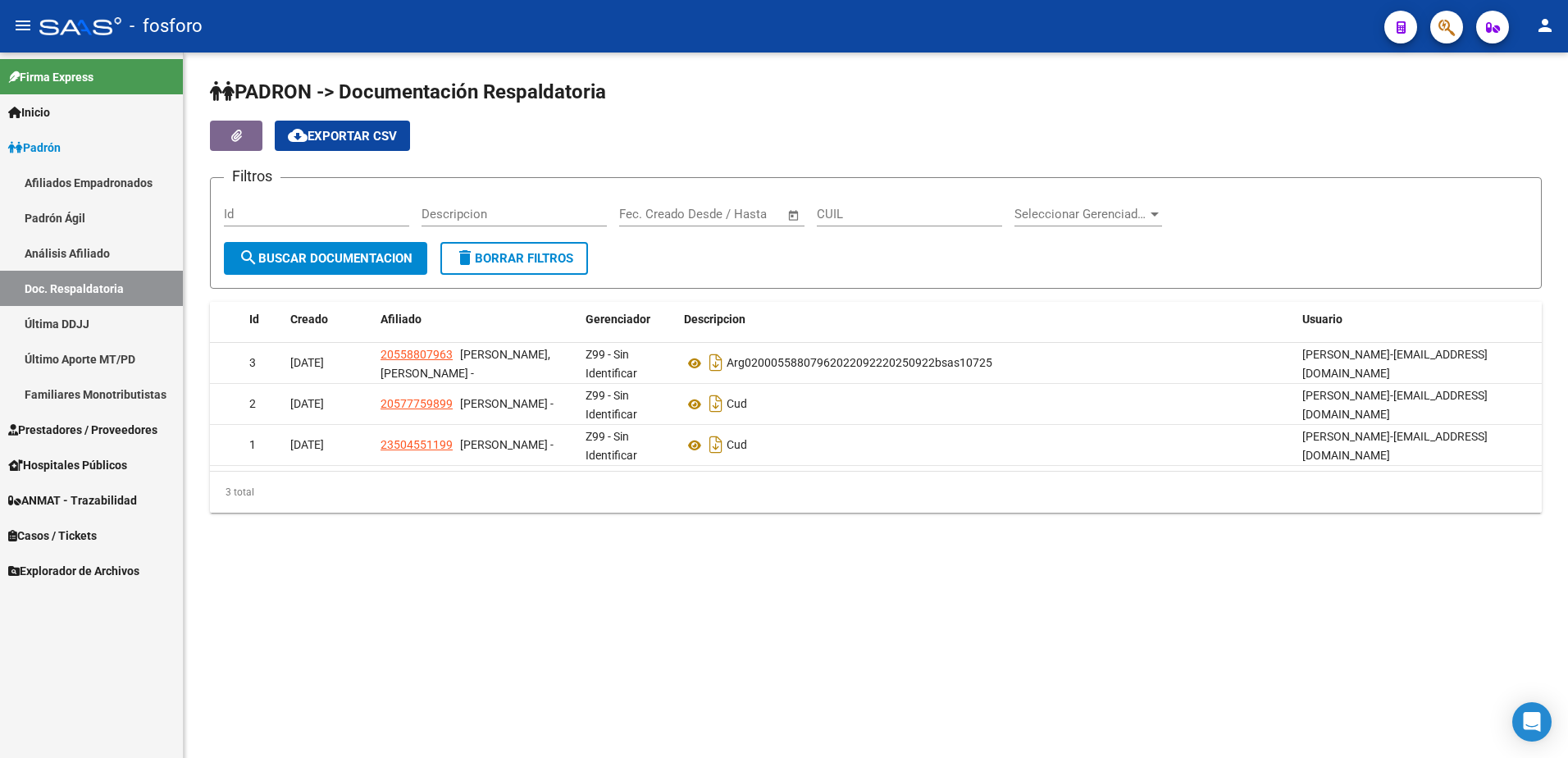
click at [129, 321] on link "Última DDJJ" at bounding box center [91, 324] width 183 height 35
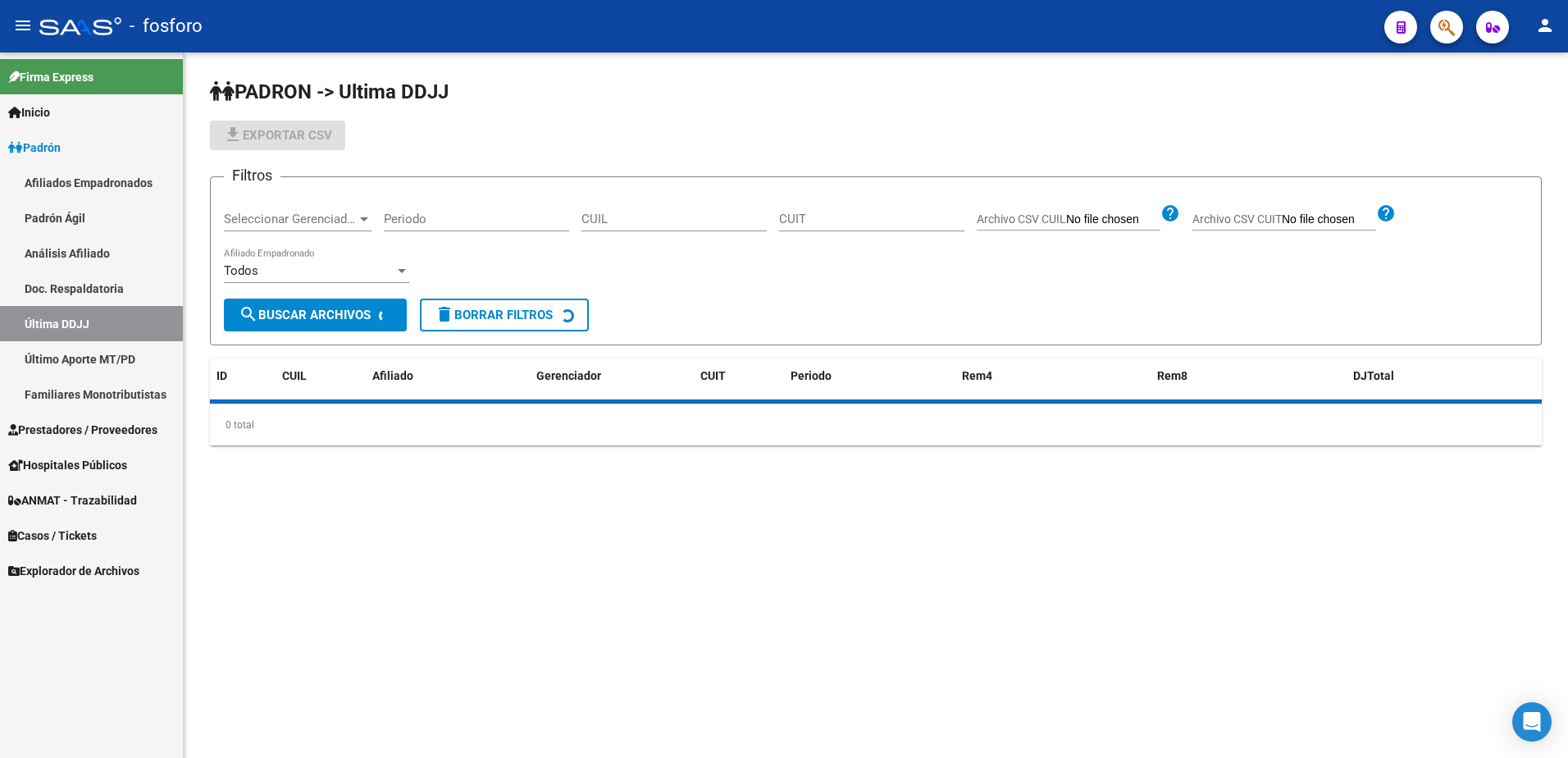
click at [446, 230] on div "Periodo" at bounding box center [476, 214] width 185 height 35
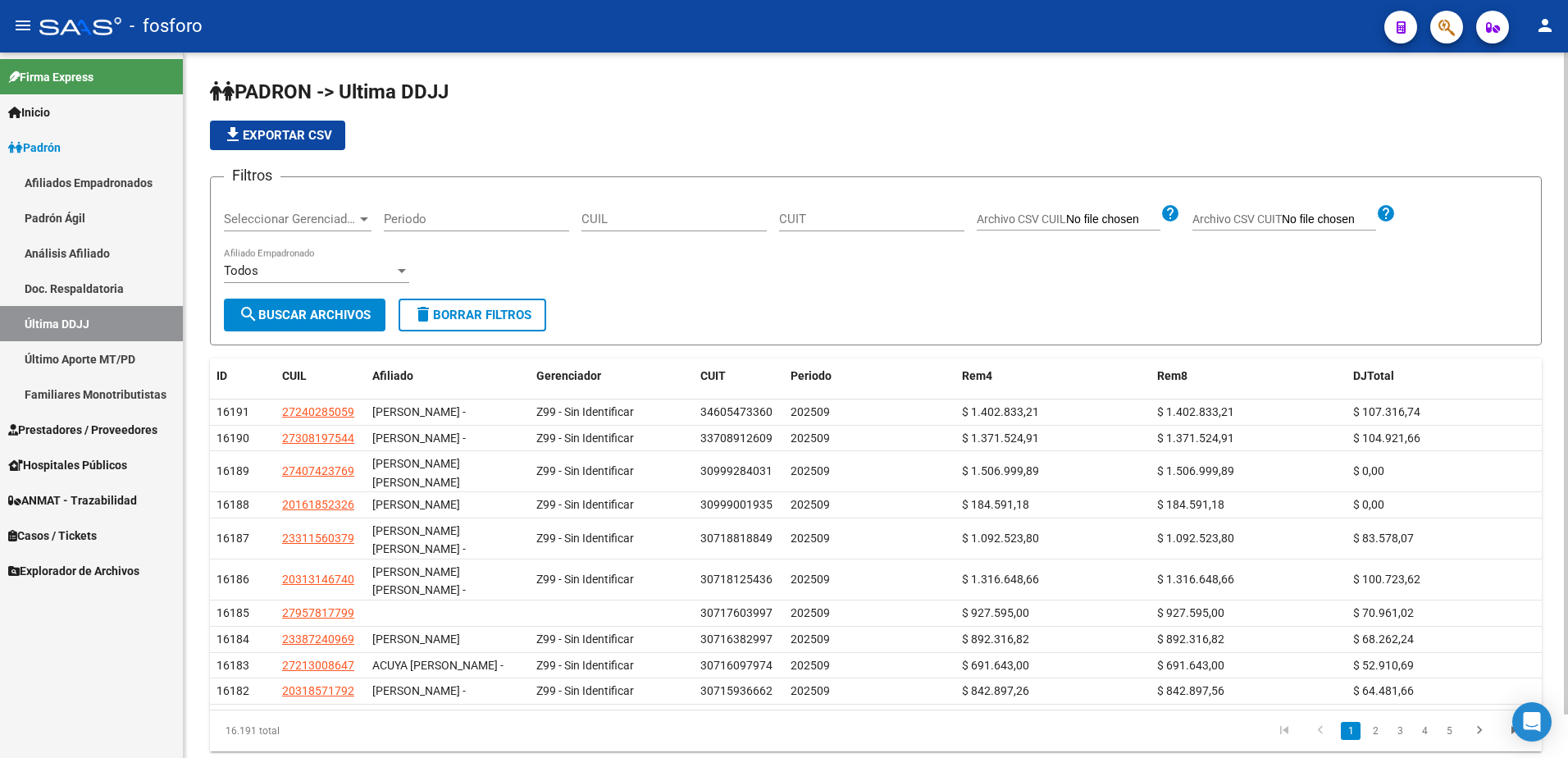
click at [631, 207] on div "CUIL" at bounding box center [674, 214] width 185 height 35
paste input "20330010062"
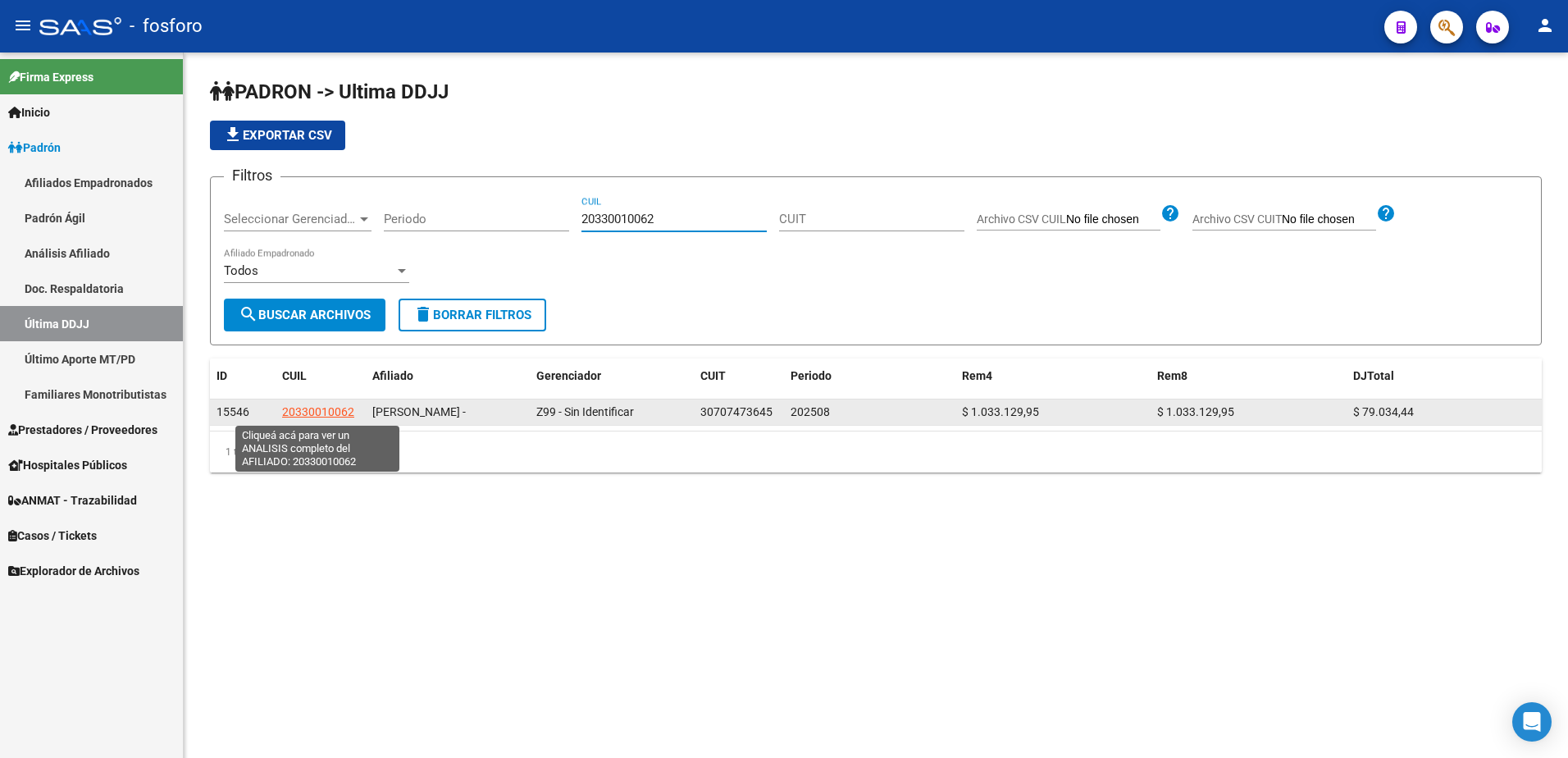
type input "20330010062"
click at [343, 412] on span "20330010062" at bounding box center [318, 412] width 72 height 13
type textarea "20330010062"
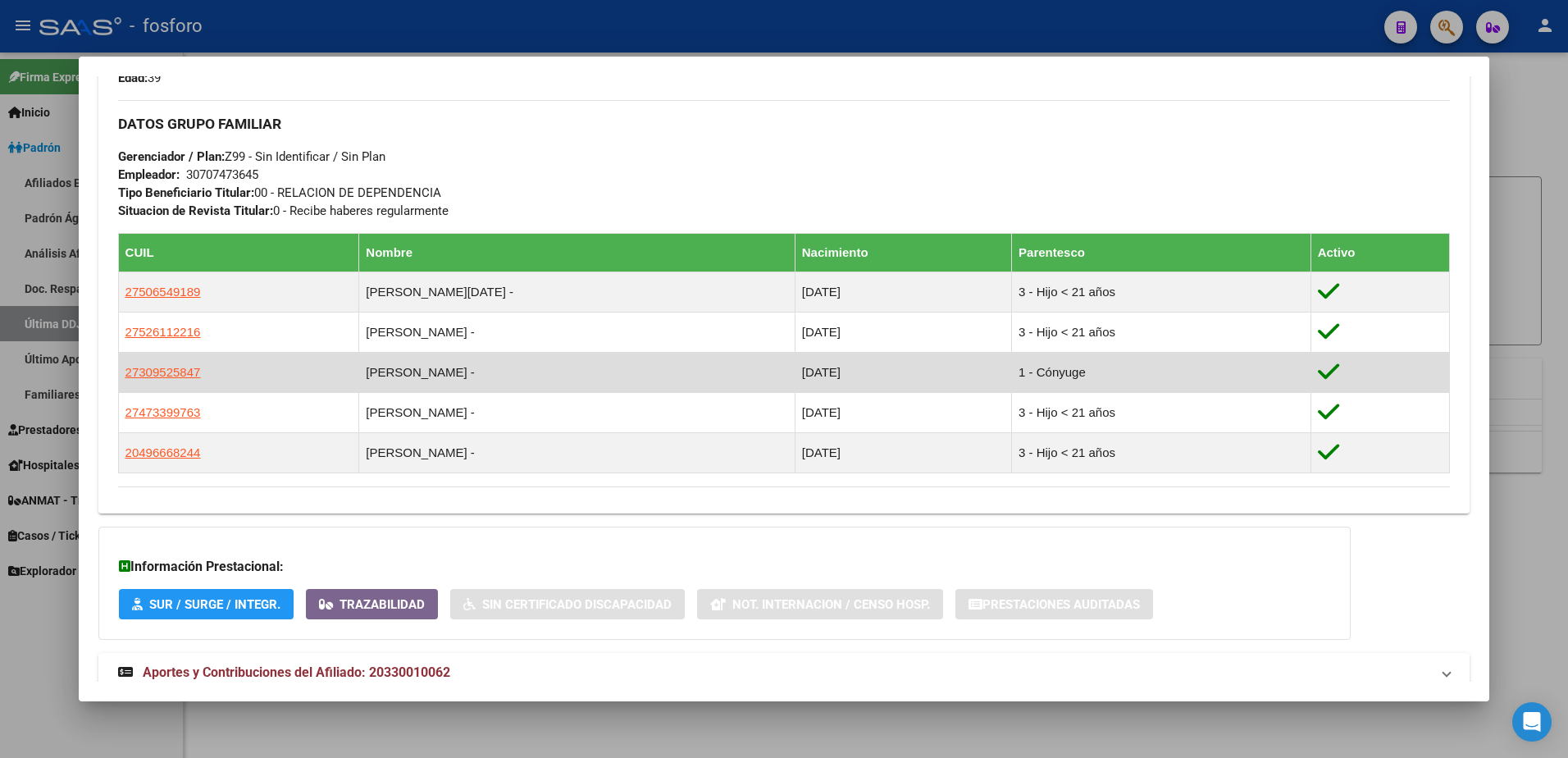
scroll to position [766, 0]
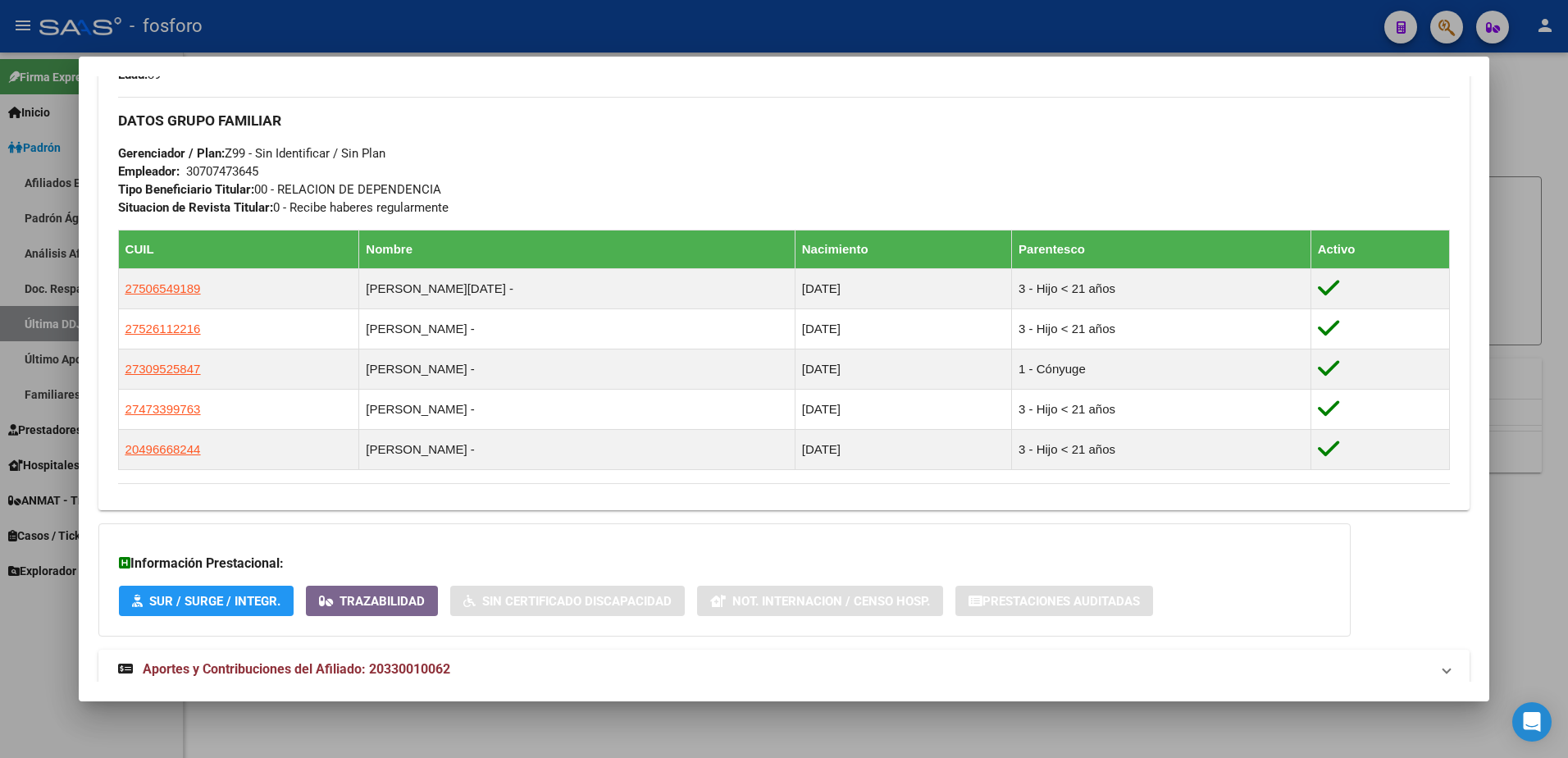
click at [1559, 181] on div at bounding box center [784, 379] width 1568 height 758
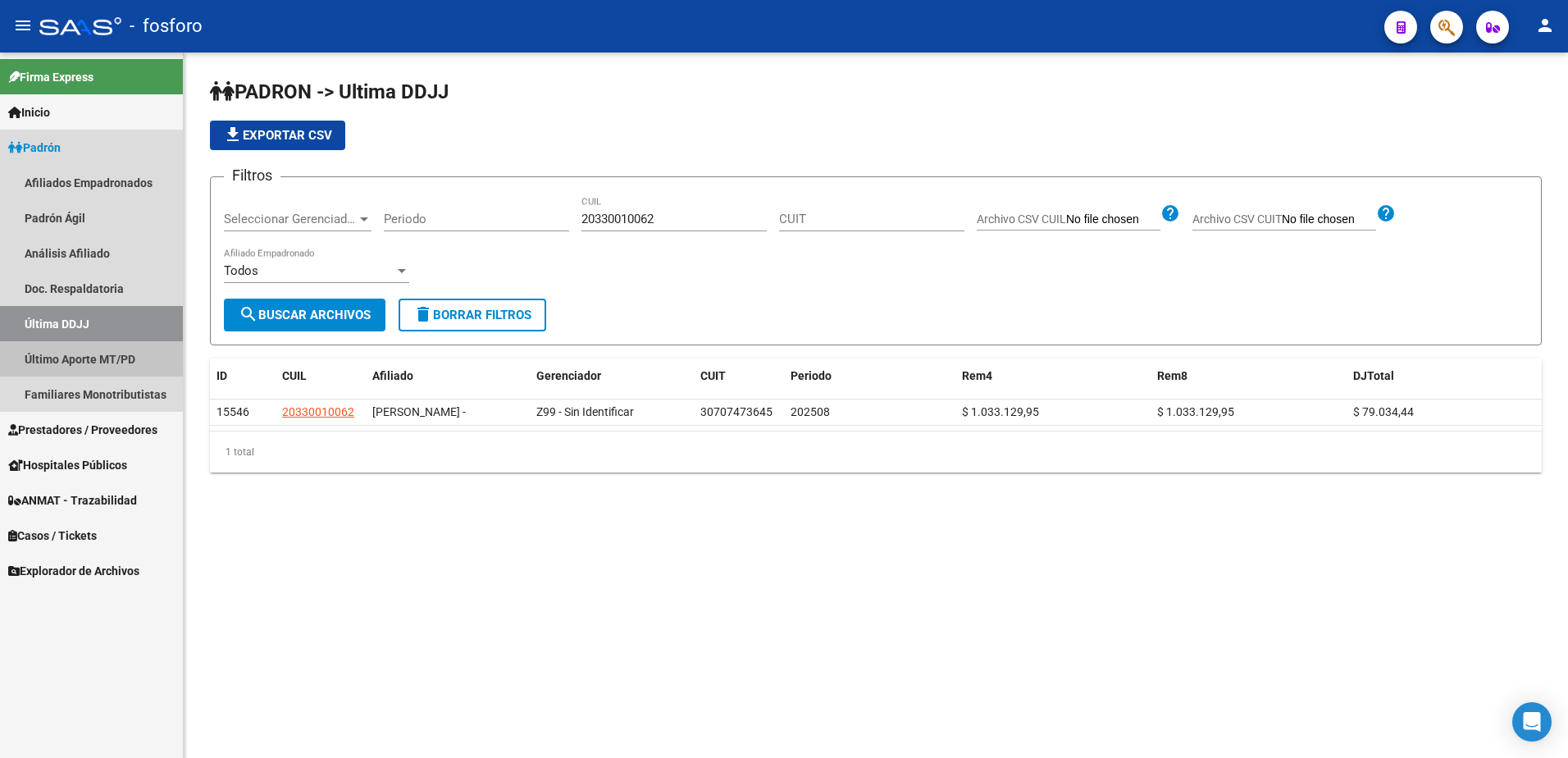
click at [58, 356] on link "Último Aporte MT/PD" at bounding box center [91, 359] width 183 height 35
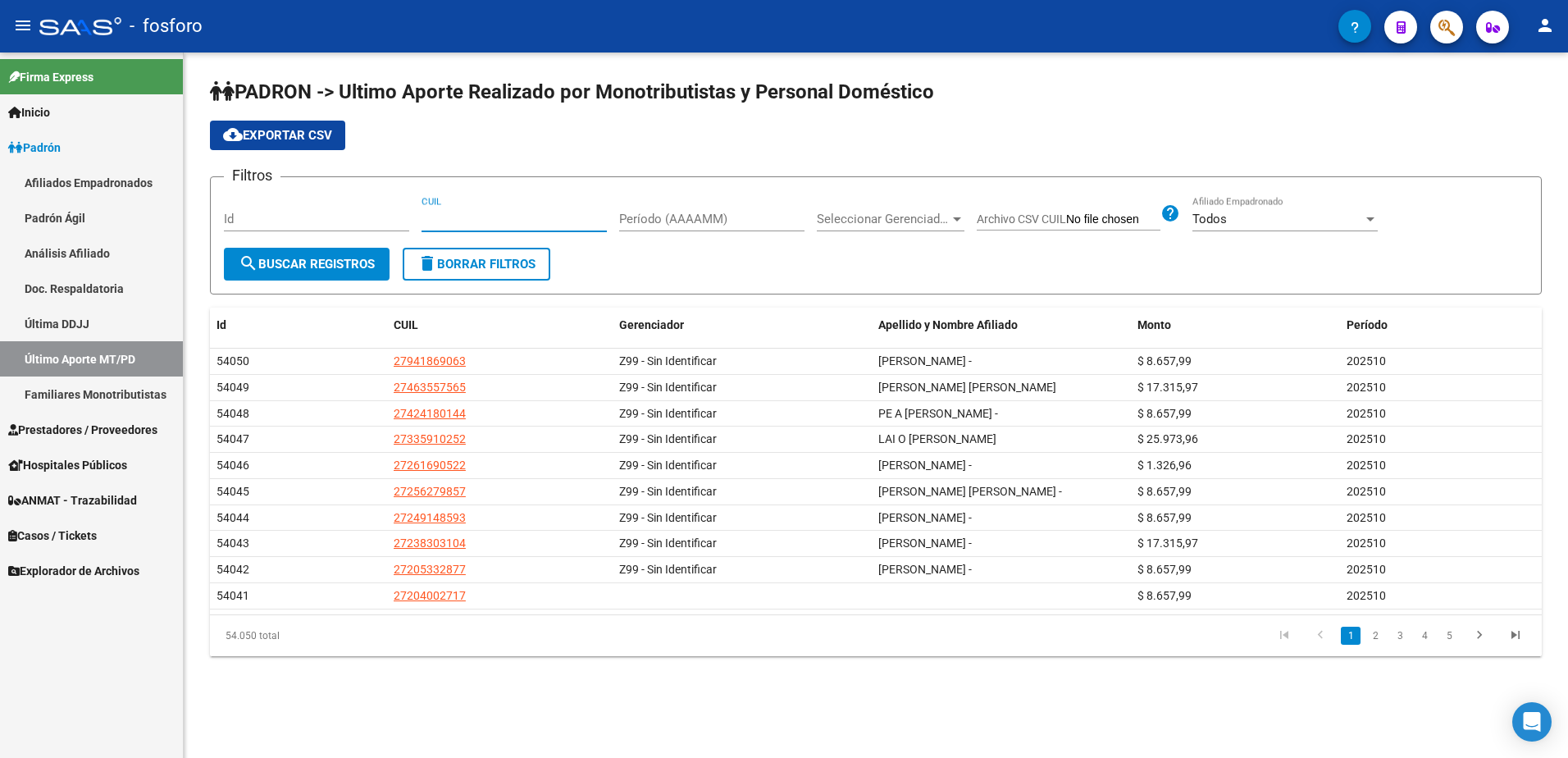
click at [483, 215] on input "CUIL" at bounding box center [514, 220] width 185 height 15
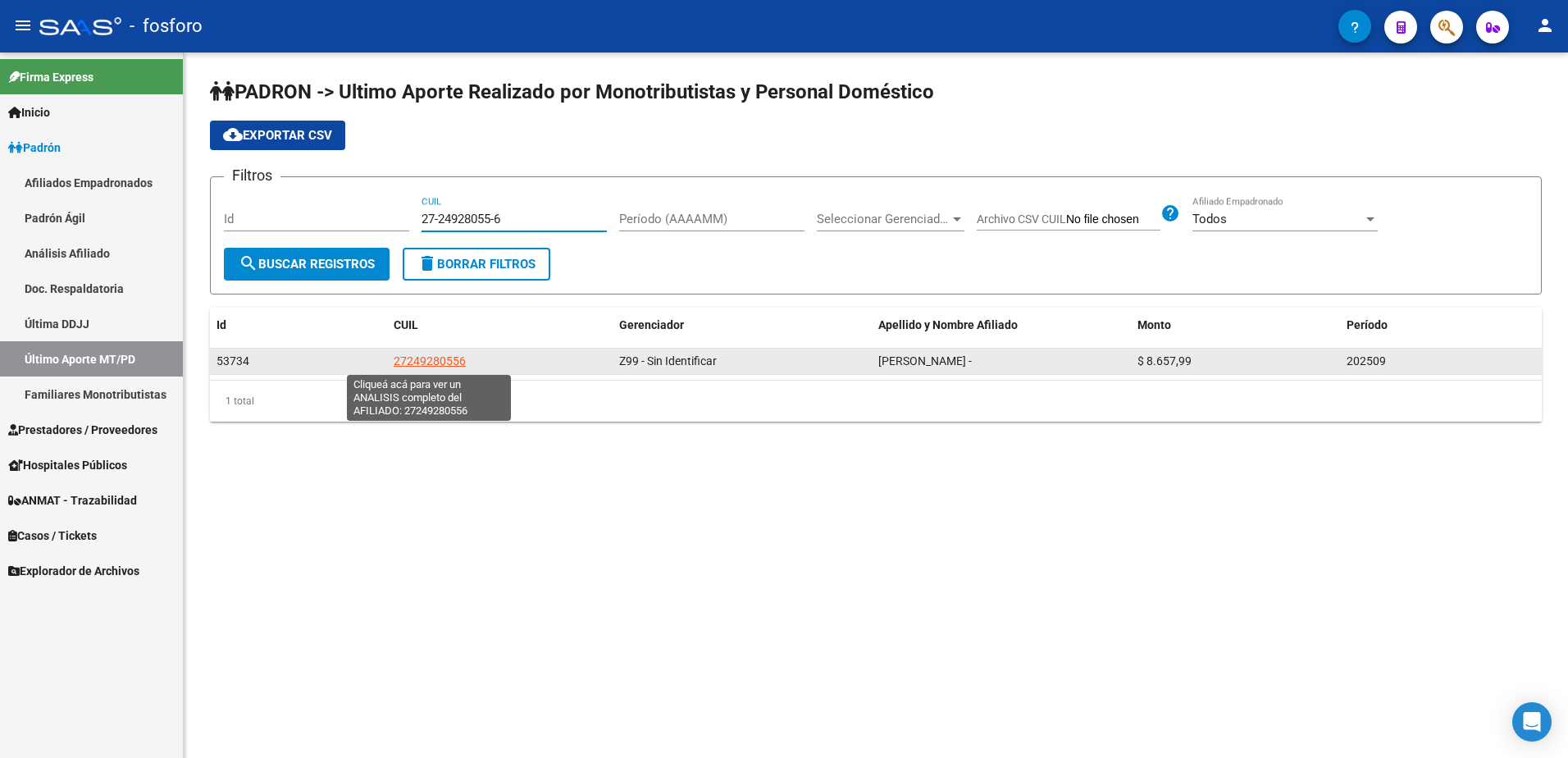
type input "27-24928055-6"
click at [447, 356] on span "27249280556" at bounding box center [430, 361] width 72 height 13
type textarea "27249280556"
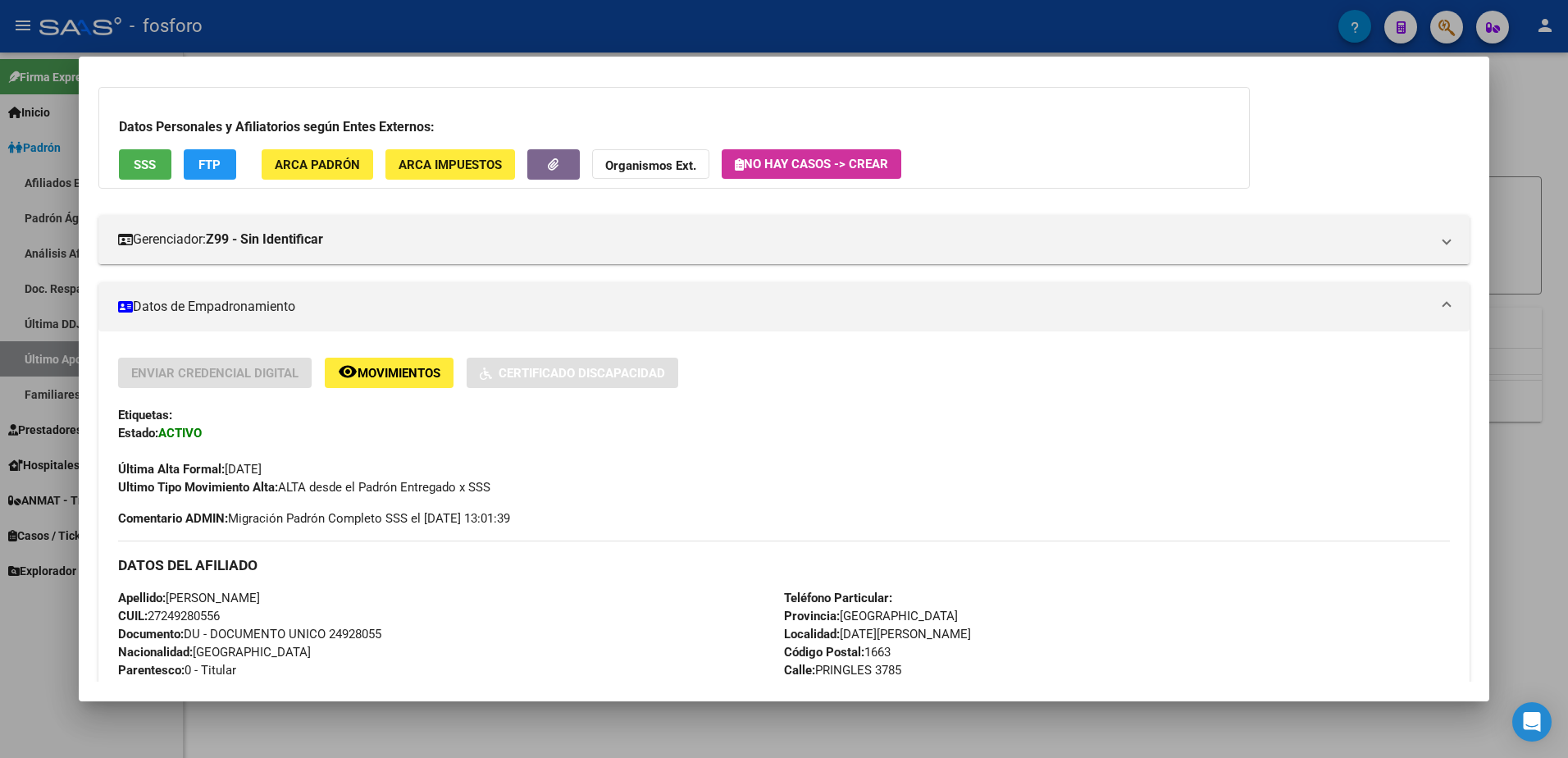
scroll to position [593, 0]
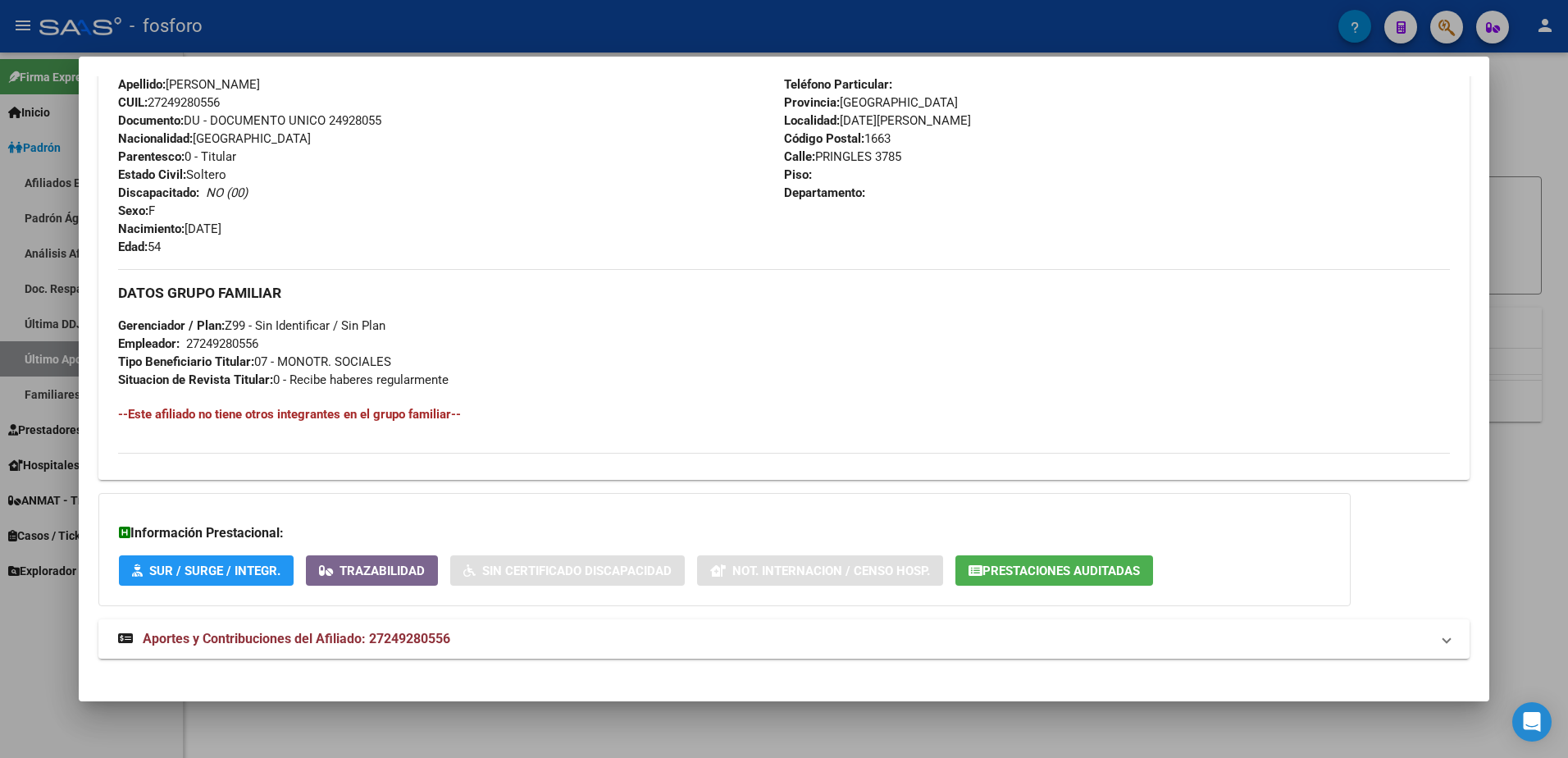
click at [1504, 335] on div at bounding box center [784, 379] width 1568 height 758
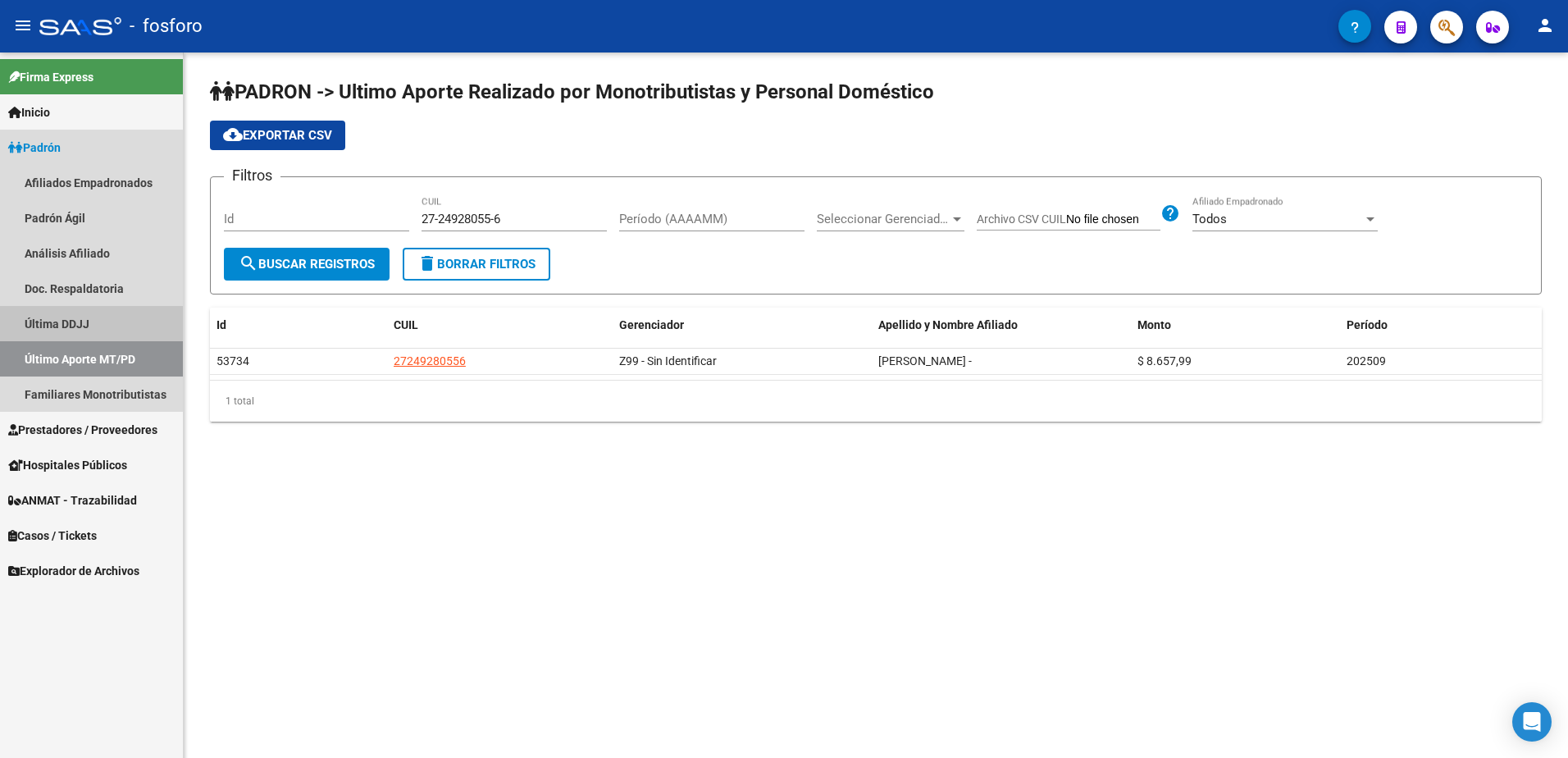
click at [53, 316] on link "Última DDJJ" at bounding box center [91, 324] width 183 height 35
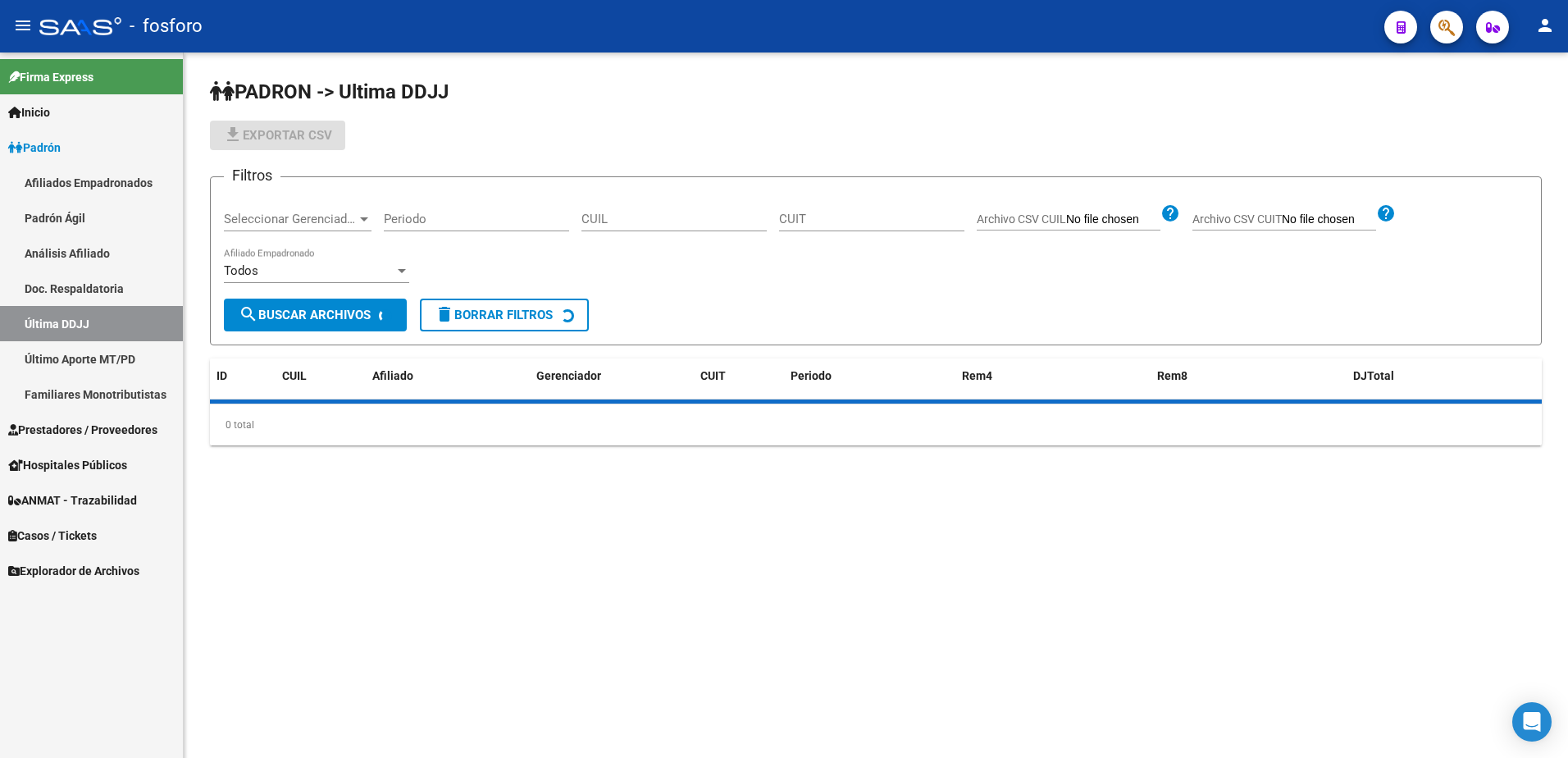
click at [649, 227] on div "CUIL" at bounding box center [674, 214] width 185 height 35
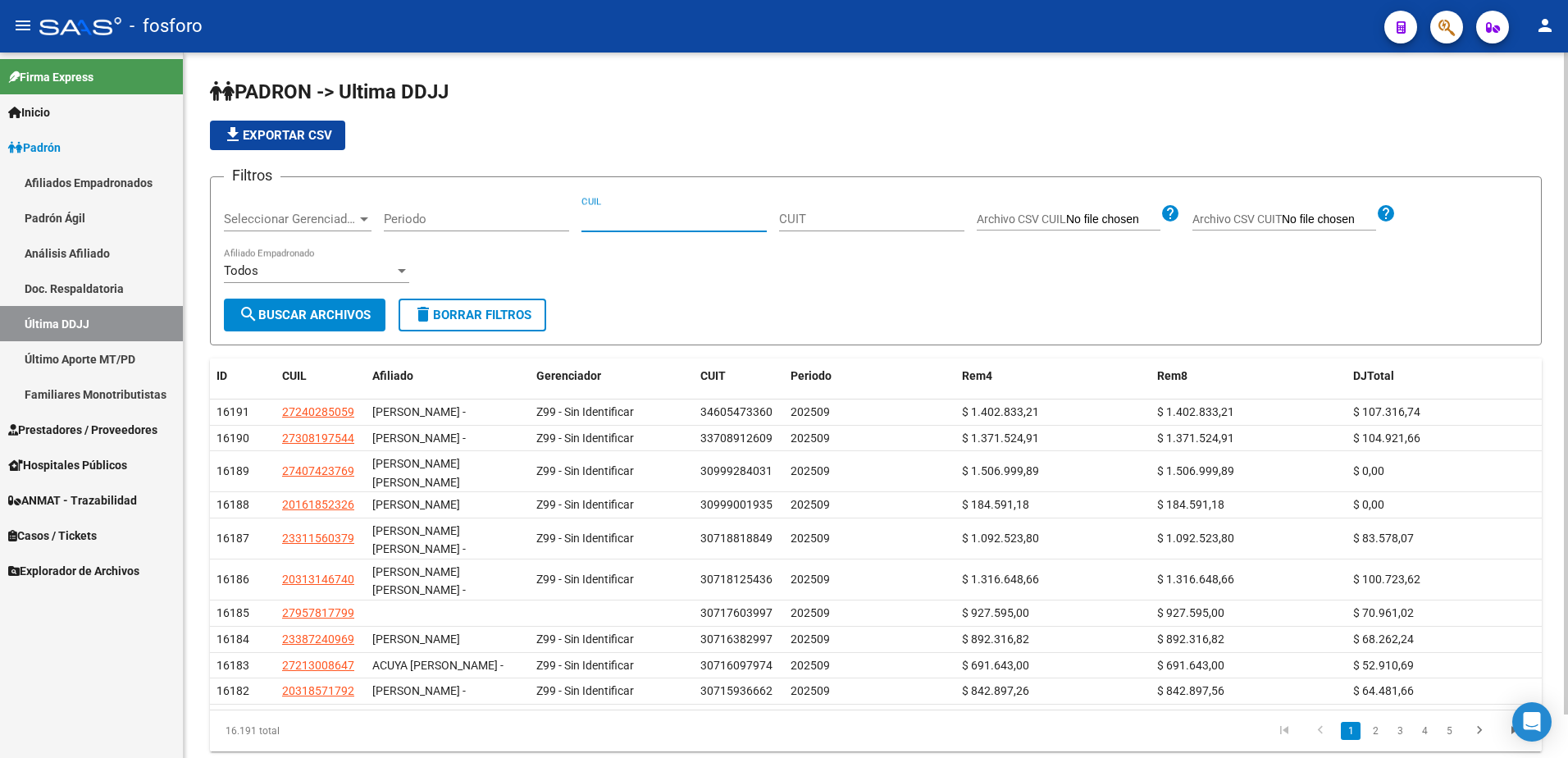
click at [648, 214] on input "CUIL" at bounding box center [674, 220] width 185 height 15
paste input "20300131361"
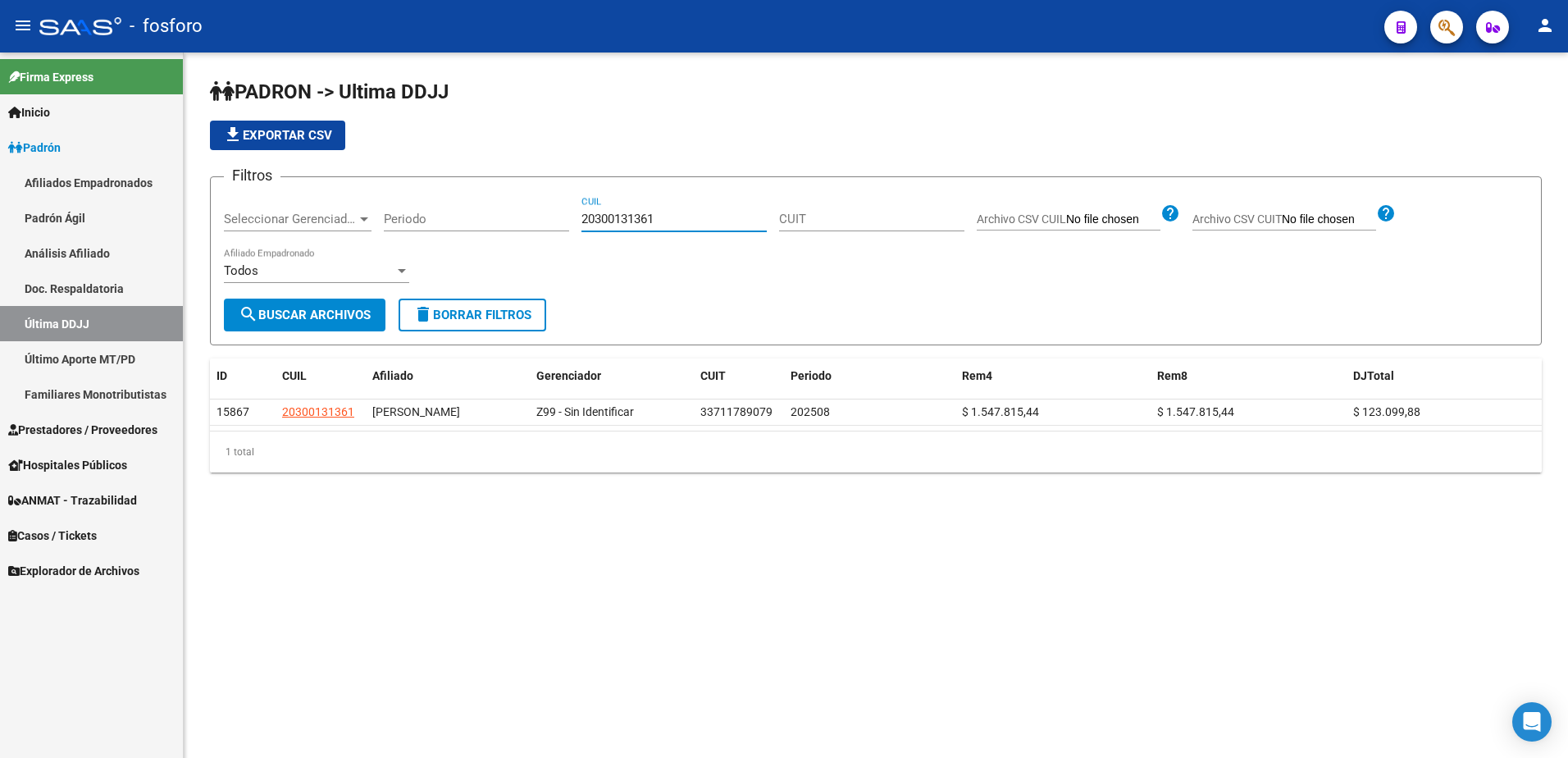
drag, startPoint x: 664, startPoint y: 212, endPoint x: 563, endPoint y: 225, distance: 101.8
click at [564, 225] on div "Filtros Seleccionar Gerenciador Seleccionar Gerenciador Periodo 20300131361 CUI…" at bounding box center [875, 245] width 1303 height 109
paste input "274094622"
drag, startPoint x: 668, startPoint y: 220, endPoint x: 547, endPoint y: 221, distance: 121.0
click at [535, 220] on div "Filtros Seleccionar Gerenciador Seleccionar Gerenciador Periodo 20274094622 CUI…" at bounding box center [875, 245] width 1303 height 109
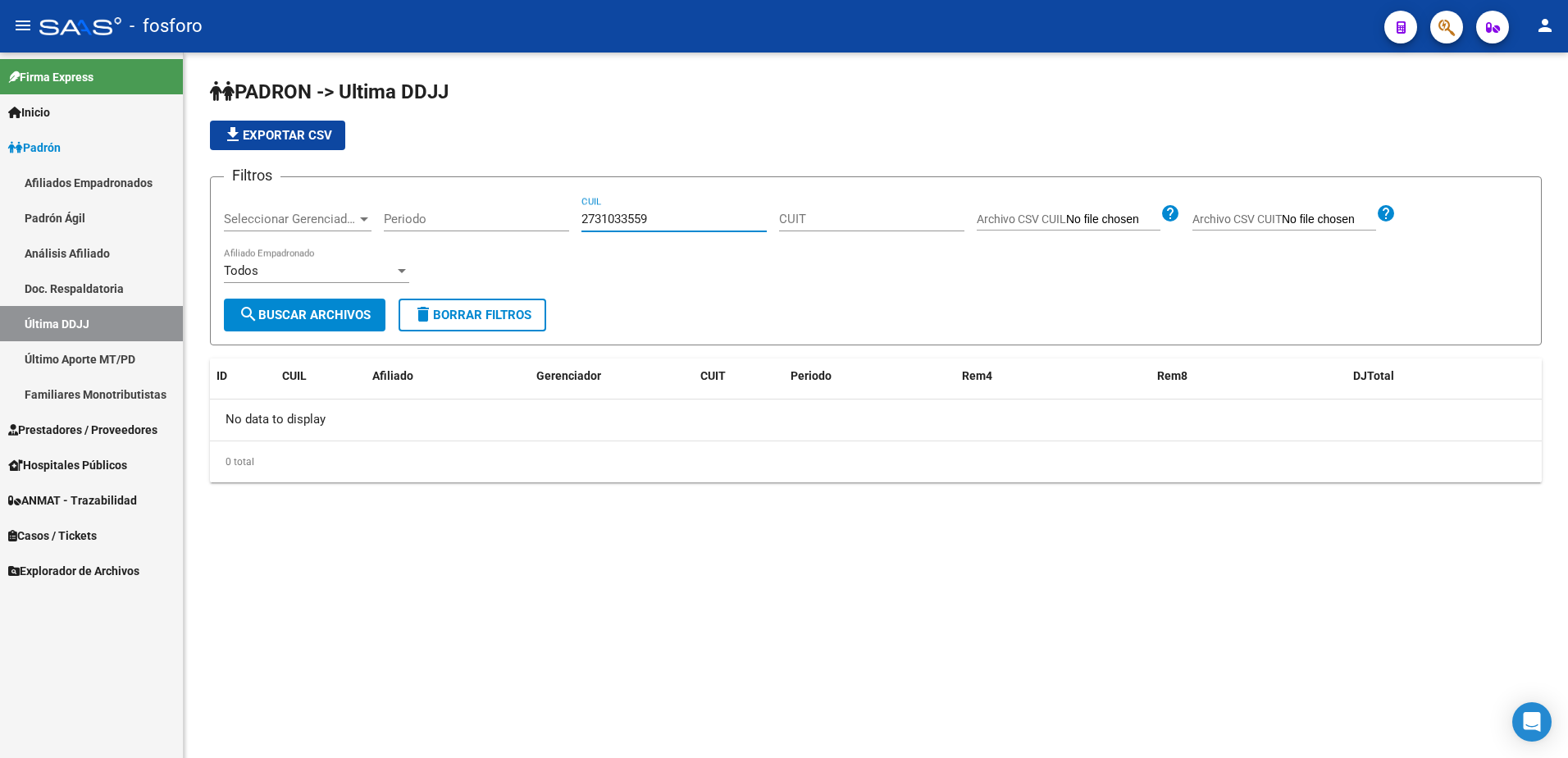
click at [596, 215] on input "2731033559" at bounding box center [674, 220] width 185 height 15
drag, startPoint x: 556, startPoint y: 230, endPoint x: 508, endPoint y: 234, distance: 48.2
click at [506, 234] on div "Filtros Seleccionar Gerenciador Seleccionar Gerenciador Periodo 31033559 CUIL C…" at bounding box center [875, 245] width 1303 height 109
type input "31033559"
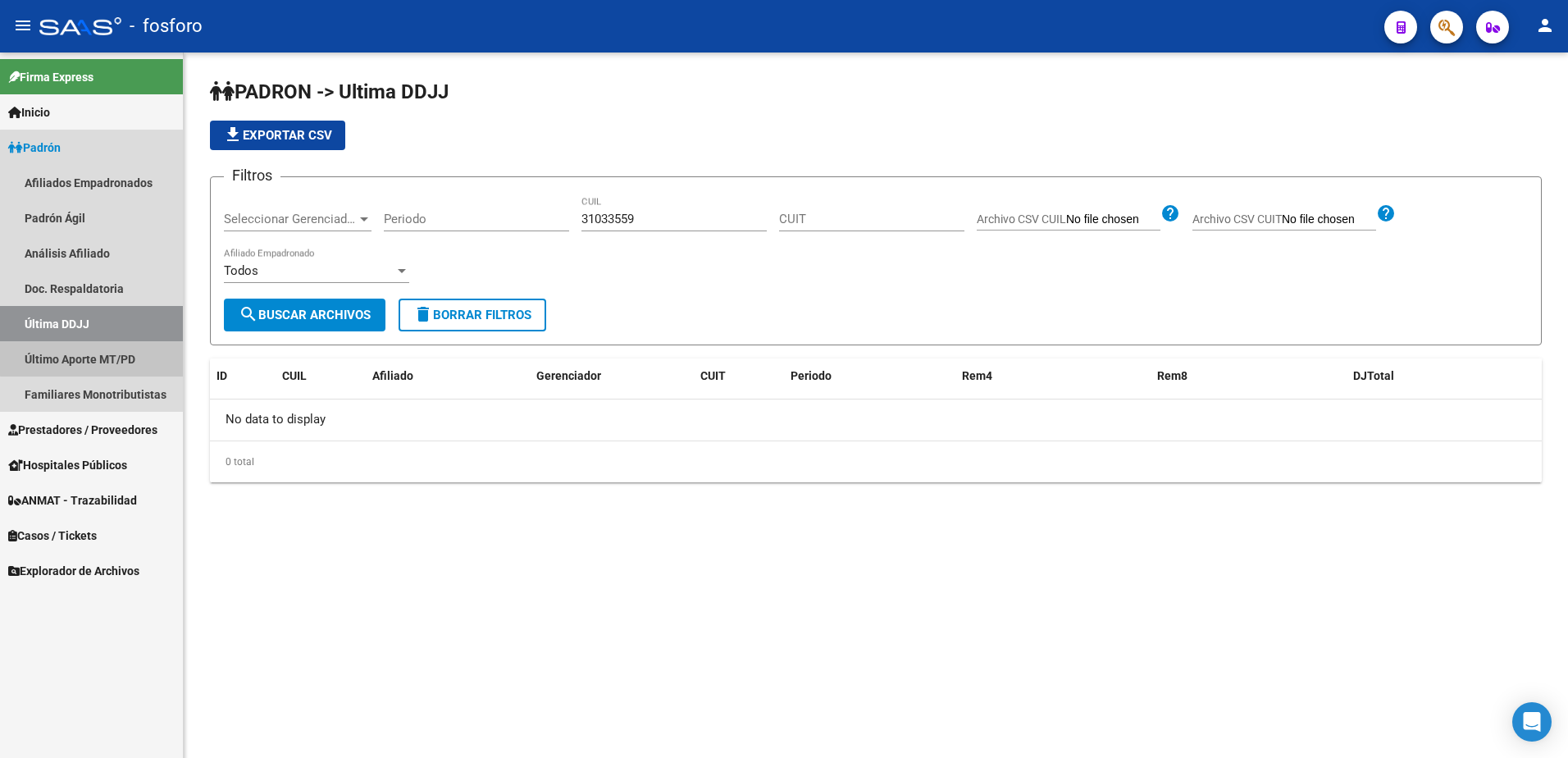
click at [144, 350] on link "Último Aporte MT/PD" at bounding box center [91, 359] width 183 height 35
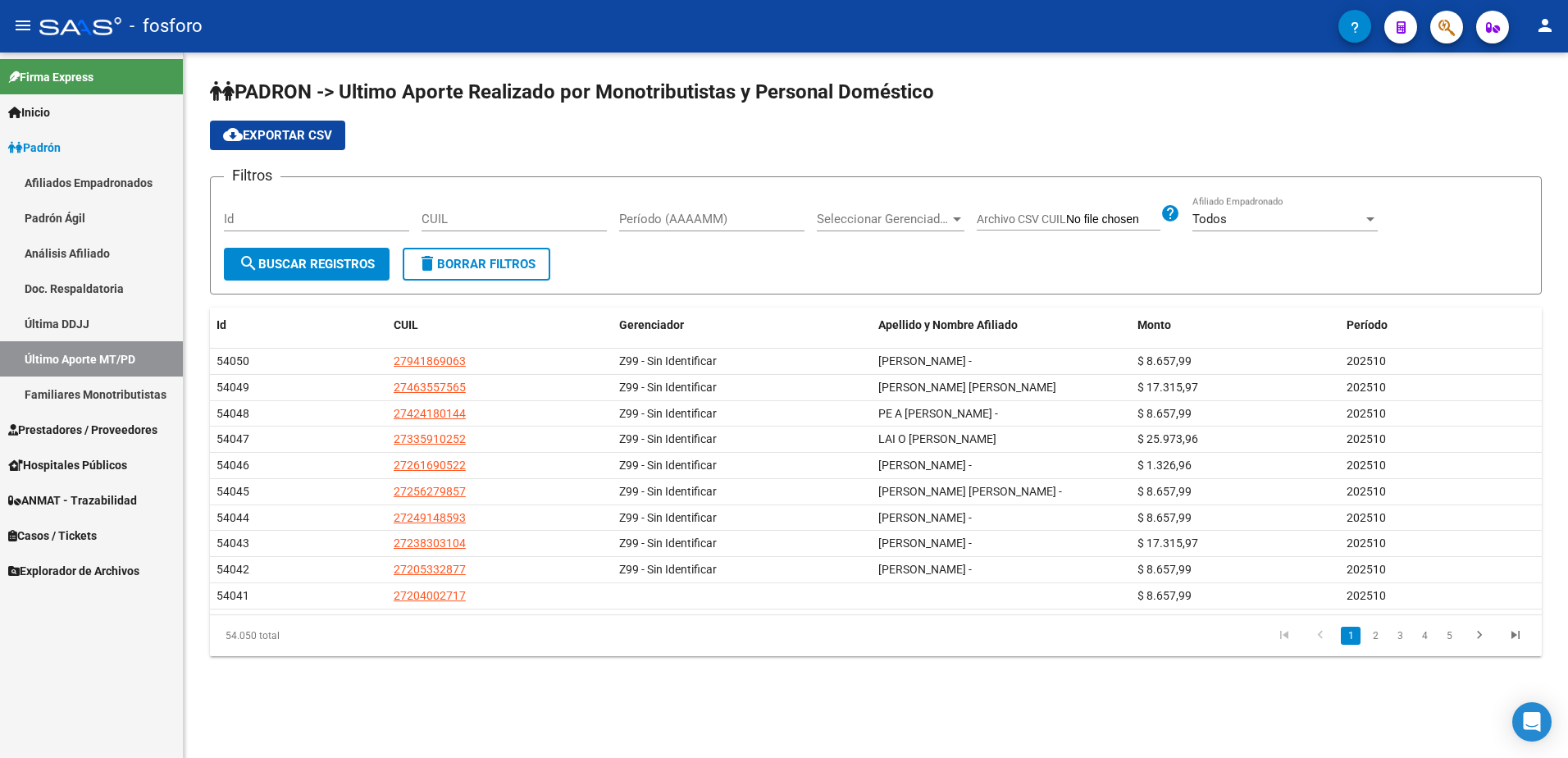
click at [452, 219] on input "CUIL" at bounding box center [514, 220] width 185 height 15
paste input "27-31033559-8"
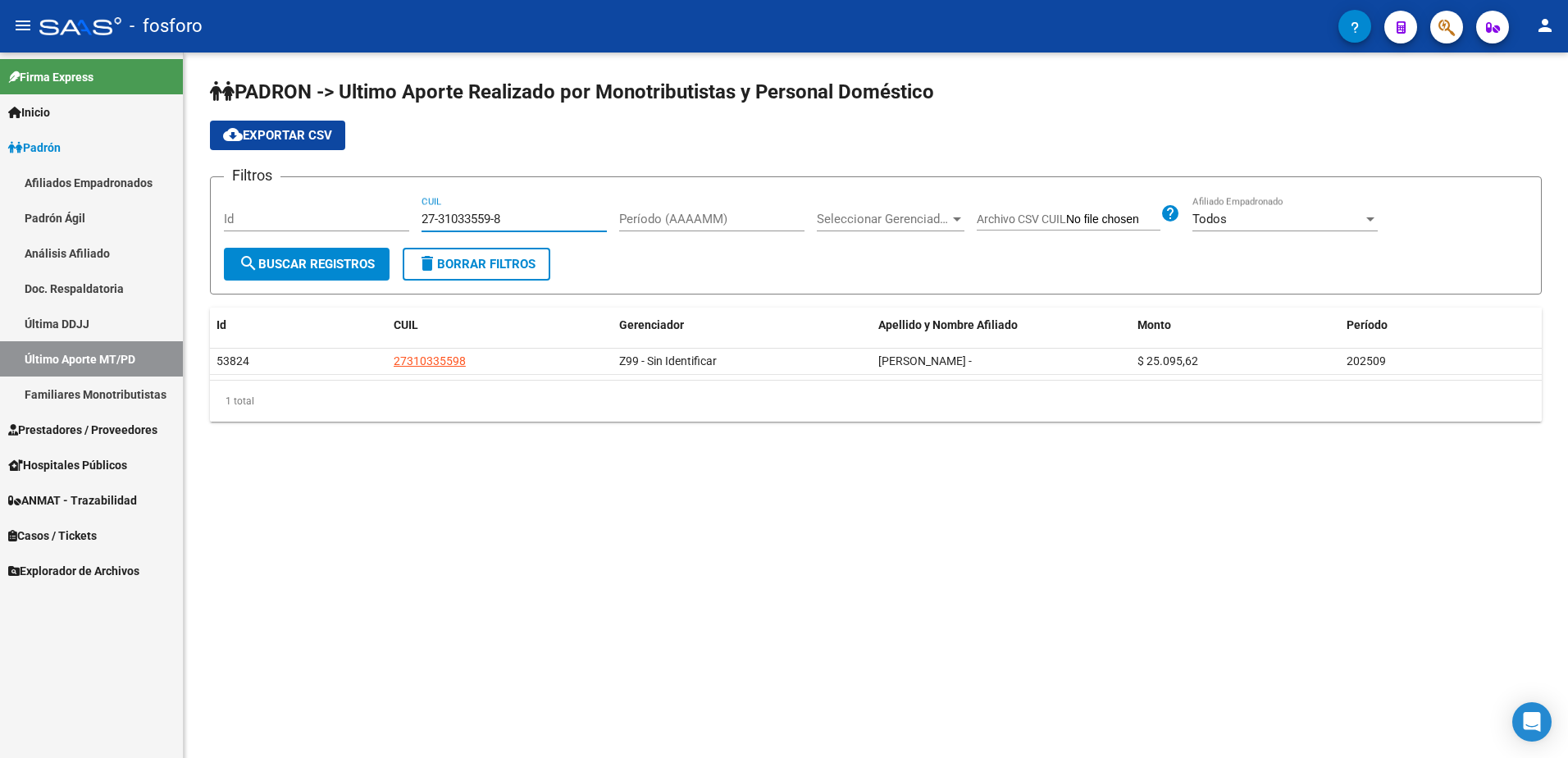
drag, startPoint x: 521, startPoint y: 212, endPoint x: 404, endPoint y: 213, distance: 117.0
click at [404, 212] on div "Filtros Id 27-31033559-8 CUIL Período (AAAAMM) Seleccionar Gerenciador Seleccio…" at bounding box center [875, 219] width 1303 height 58
type input "20-25600453-5"
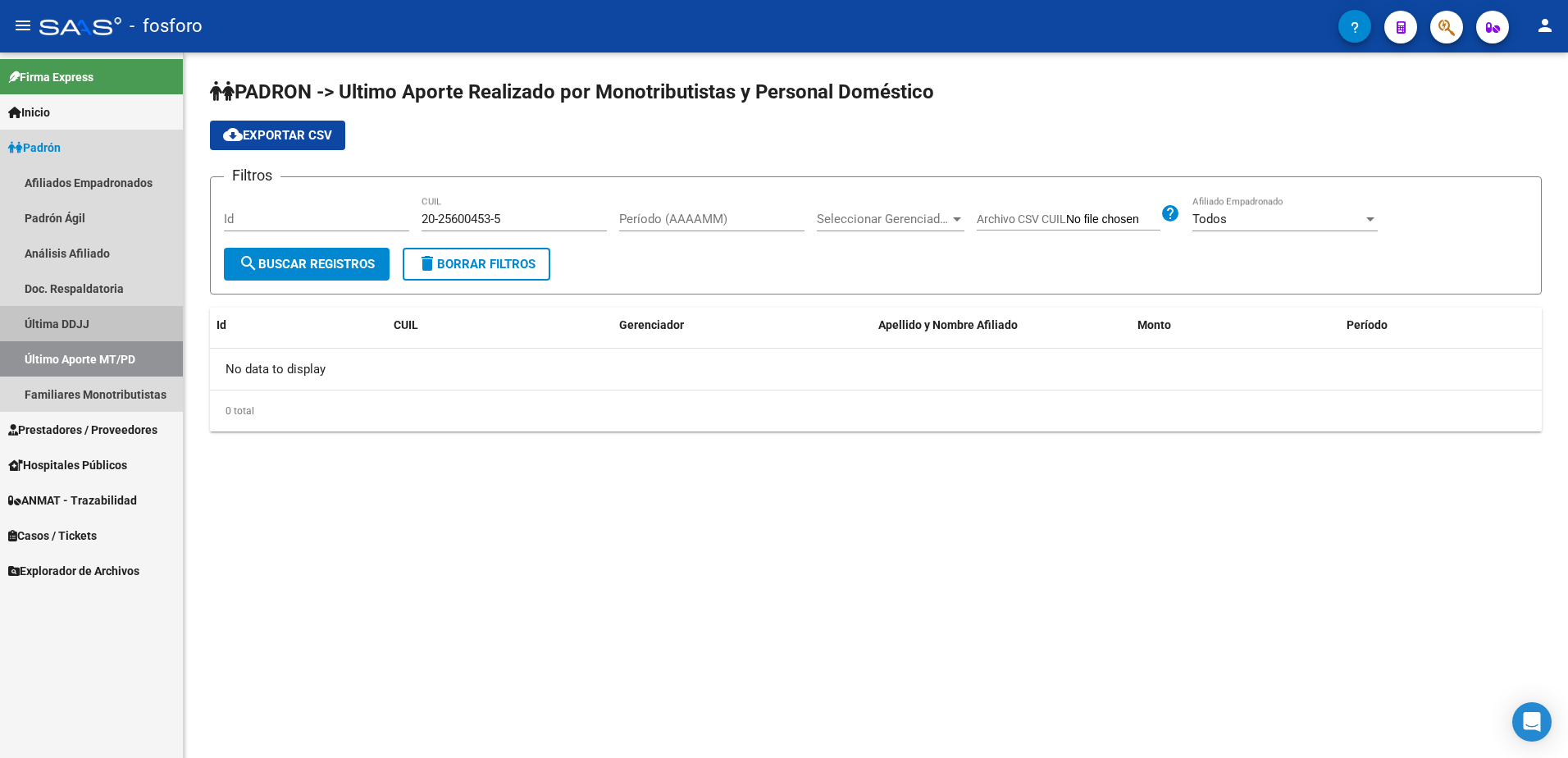
click at [80, 316] on link "Última DDJJ" at bounding box center [91, 324] width 183 height 35
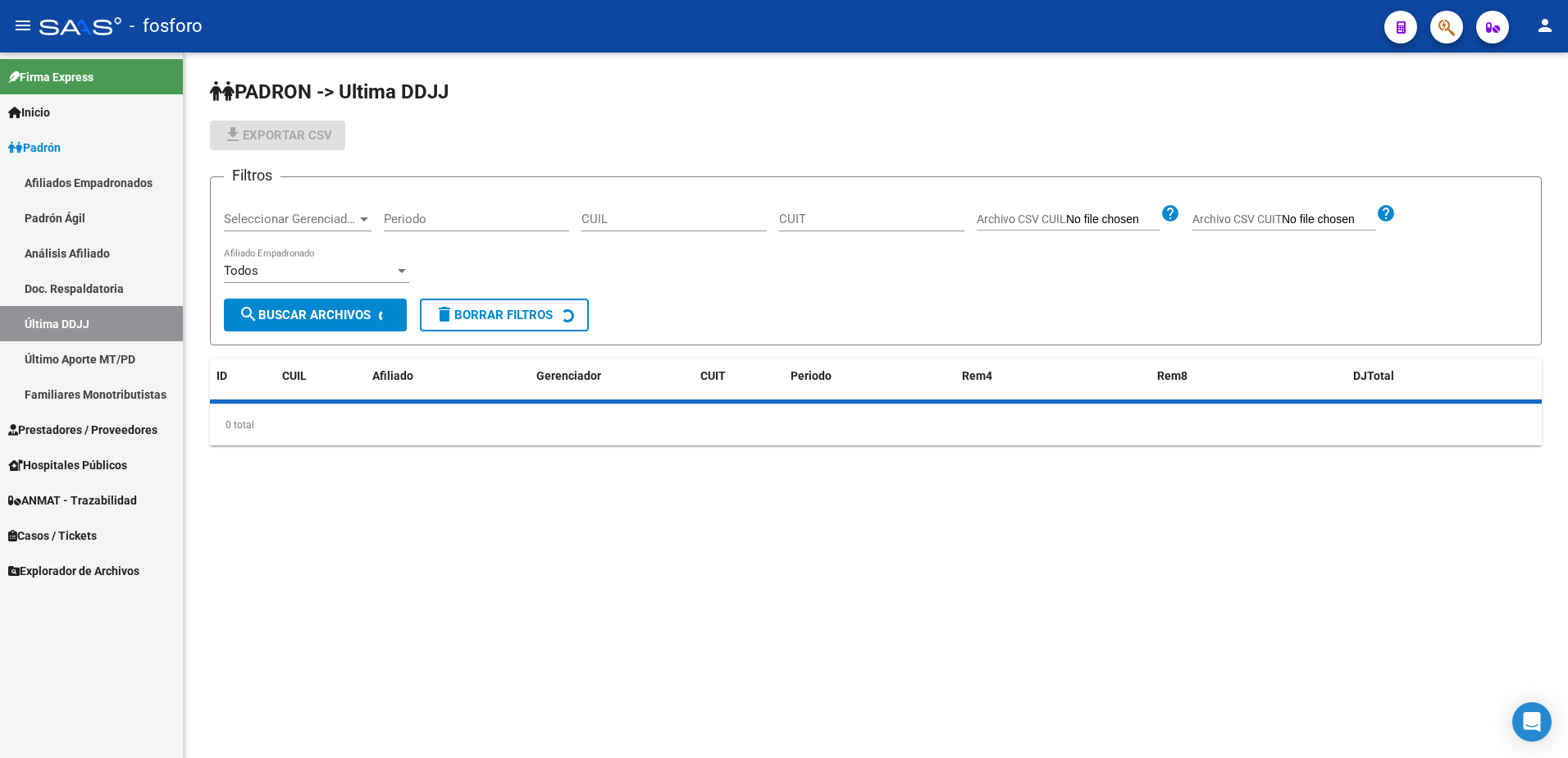
click at [623, 220] on input "CUIL" at bounding box center [674, 220] width 185 height 15
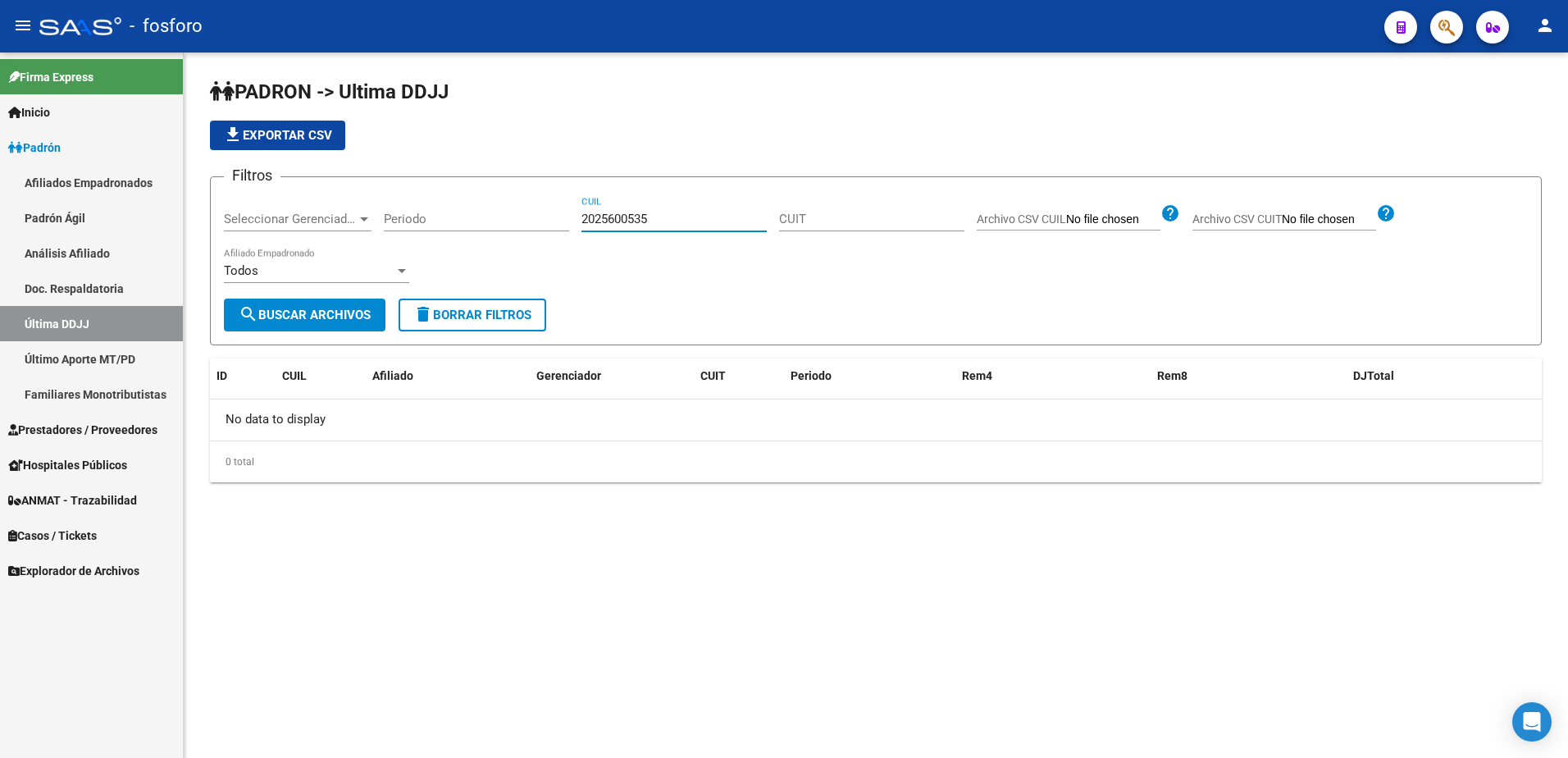
click at [633, 220] on input "2025600535" at bounding box center [674, 220] width 185 height 15
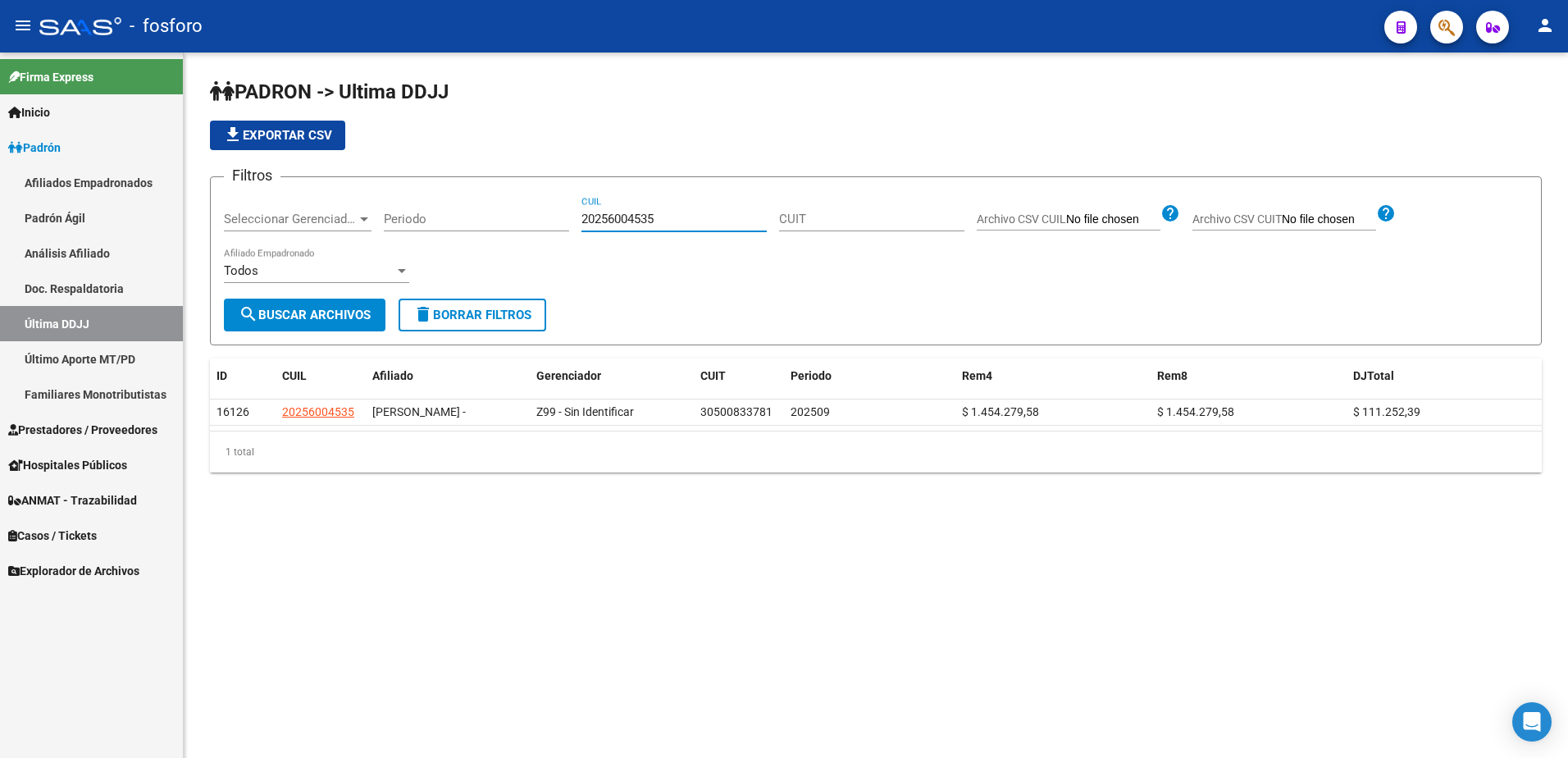
drag, startPoint x: 678, startPoint y: 225, endPoint x: 570, endPoint y: 227, distance: 108.0
click at [571, 227] on div "Filtros Seleccionar Gerenciador Seleccionar Gerenciador Periodo 20256004535 CUI…" at bounding box center [875, 245] width 1303 height 109
drag, startPoint x: 656, startPoint y: 220, endPoint x: 552, endPoint y: 219, distance: 104.0
click at [552, 219] on div "Filtros Seleccionar Gerenciador Seleccionar Gerenciador Periodo 27951658354 CUI…" at bounding box center [875, 245] width 1303 height 109
paste input "225739817"
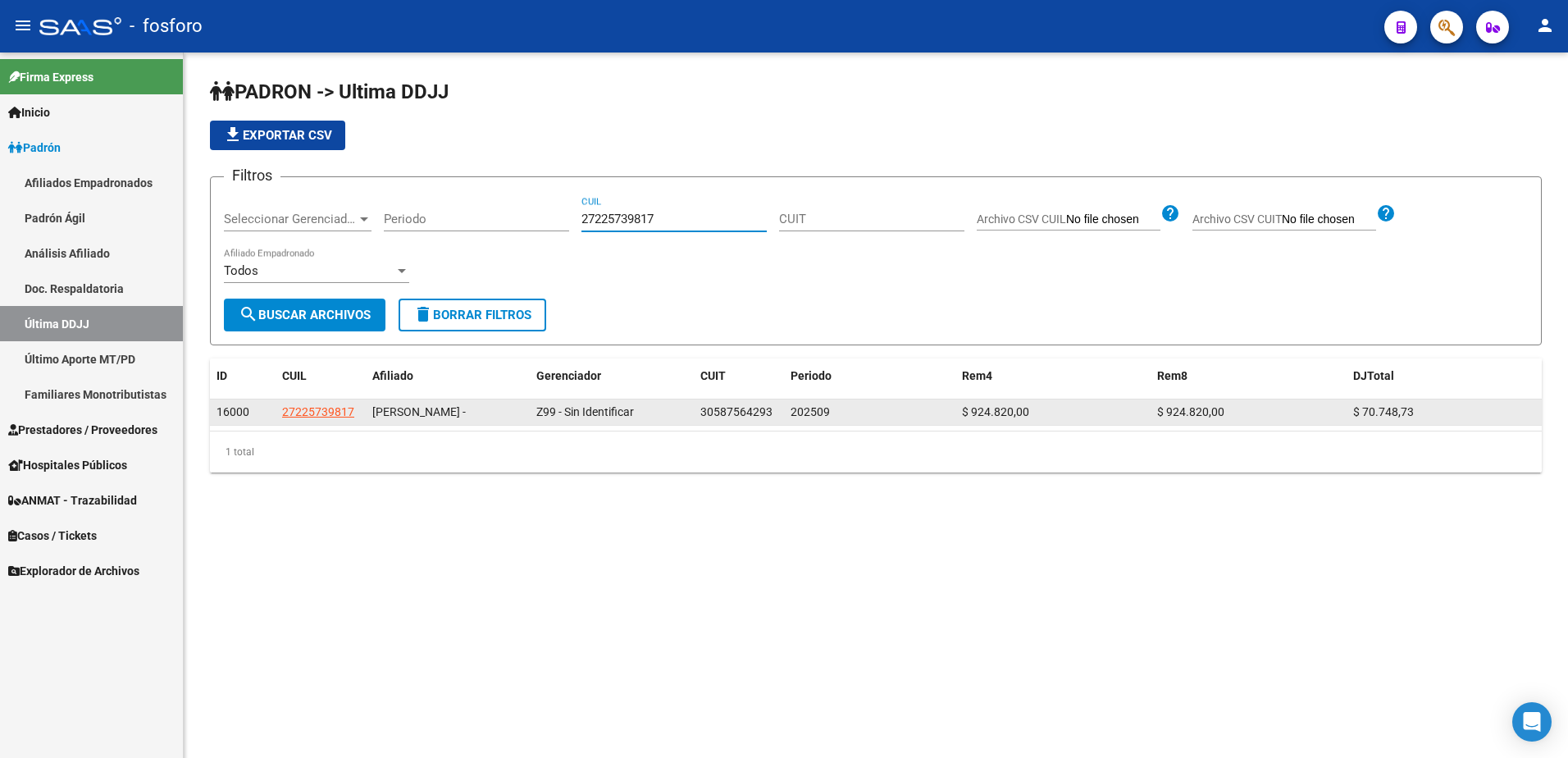
type input "27225739817"
click at [353, 407] on span "27225739817" at bounding box center [318, 412] width 72 height 13
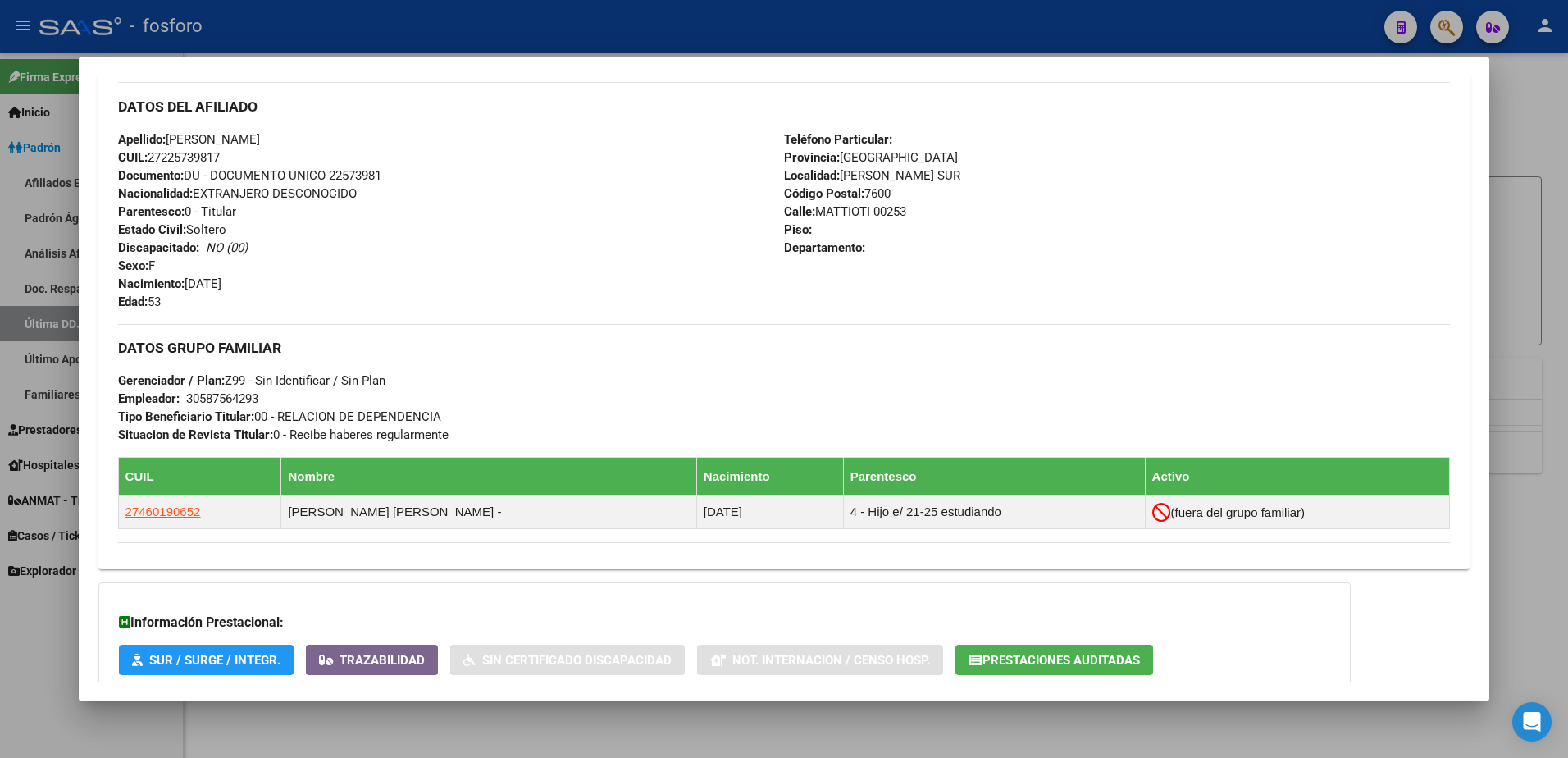
scroll to position [601, 0]
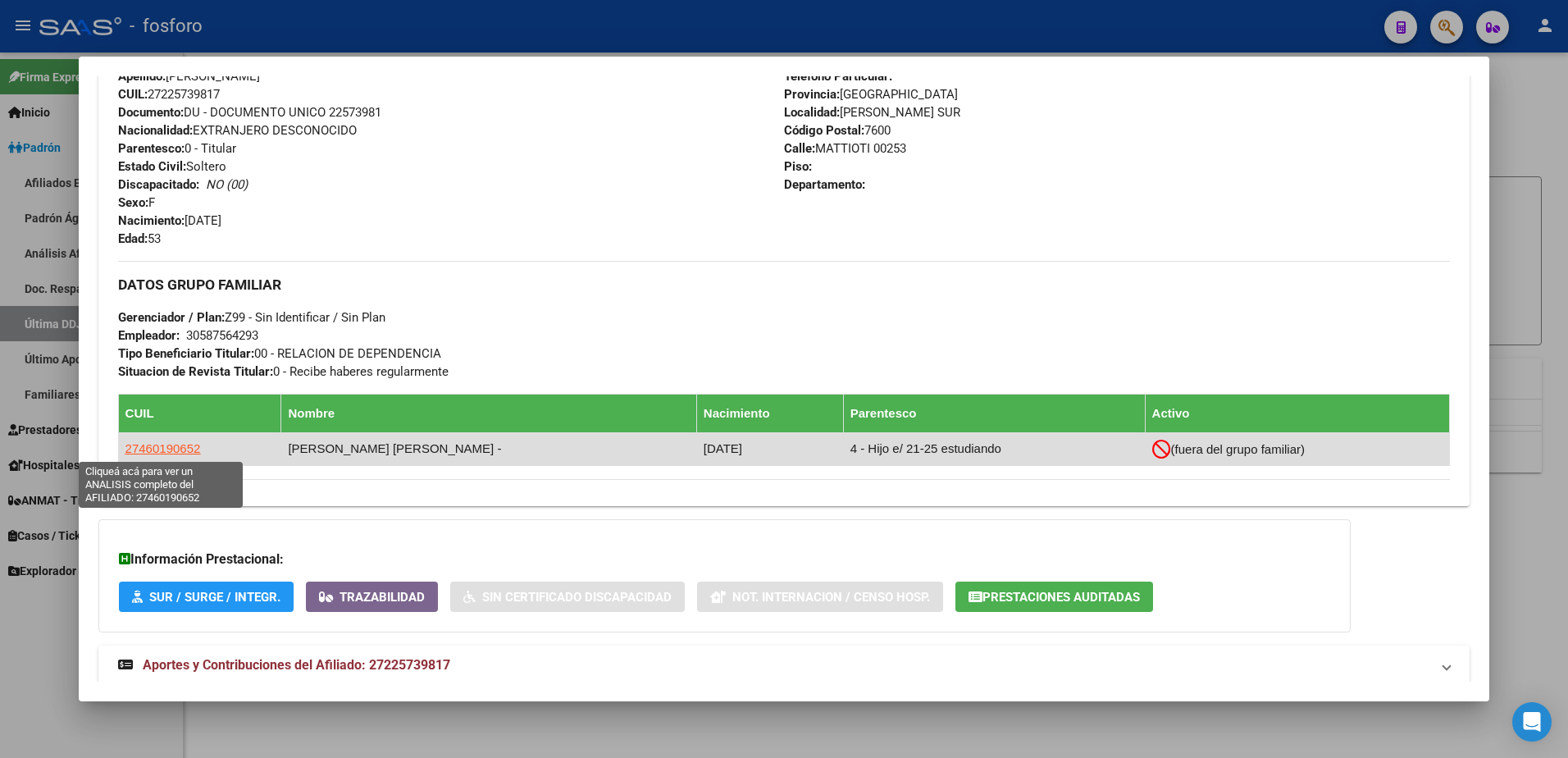
click at [167, 454] on span "27460190652" at bounding box center [163, 448] width 75 height 14
type textarea "27460190652"
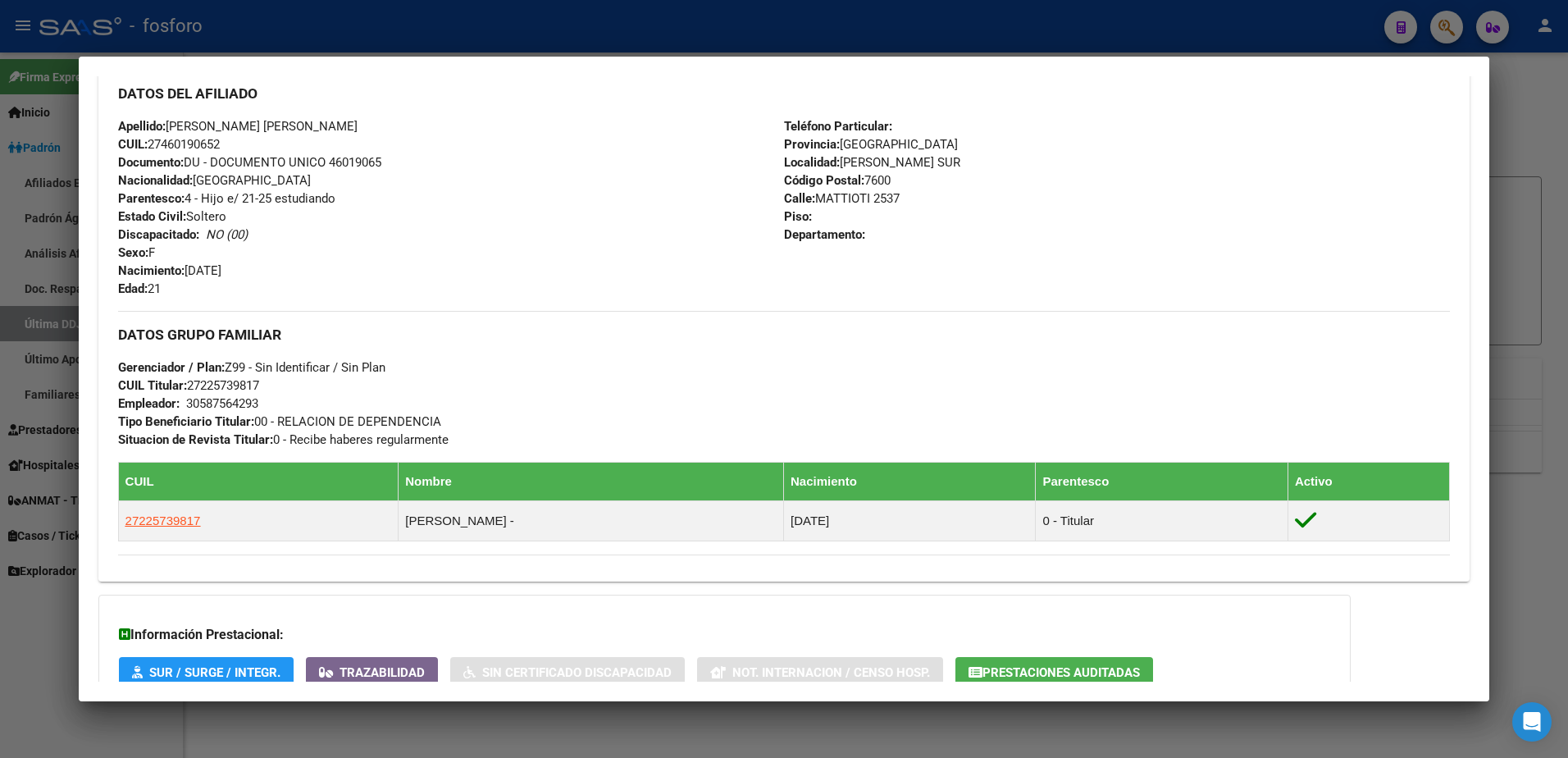
scroll to position [560, 0]
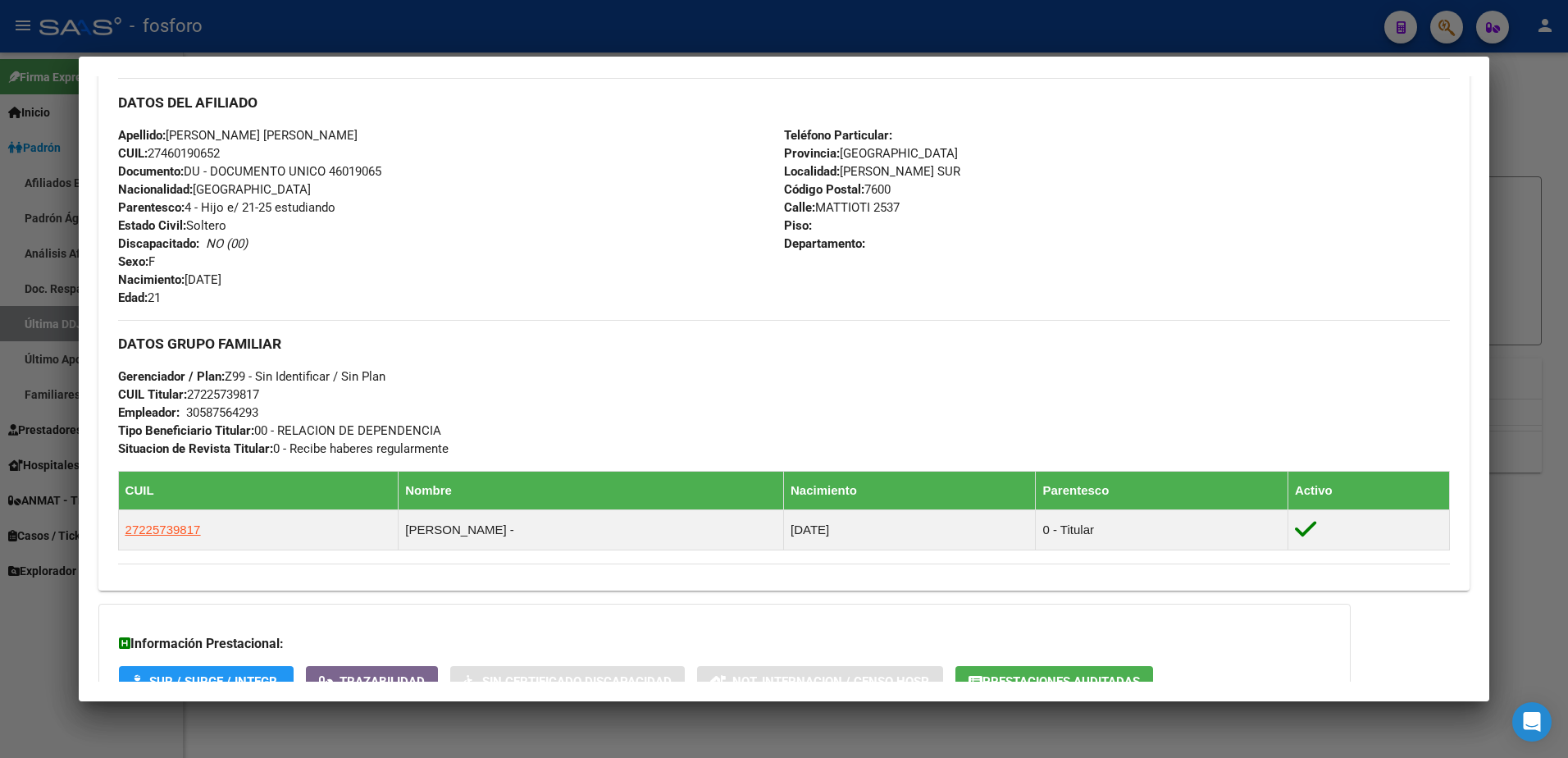
click at [1539, 124] on div at bounding box center [784, 379] width 1568 height 758
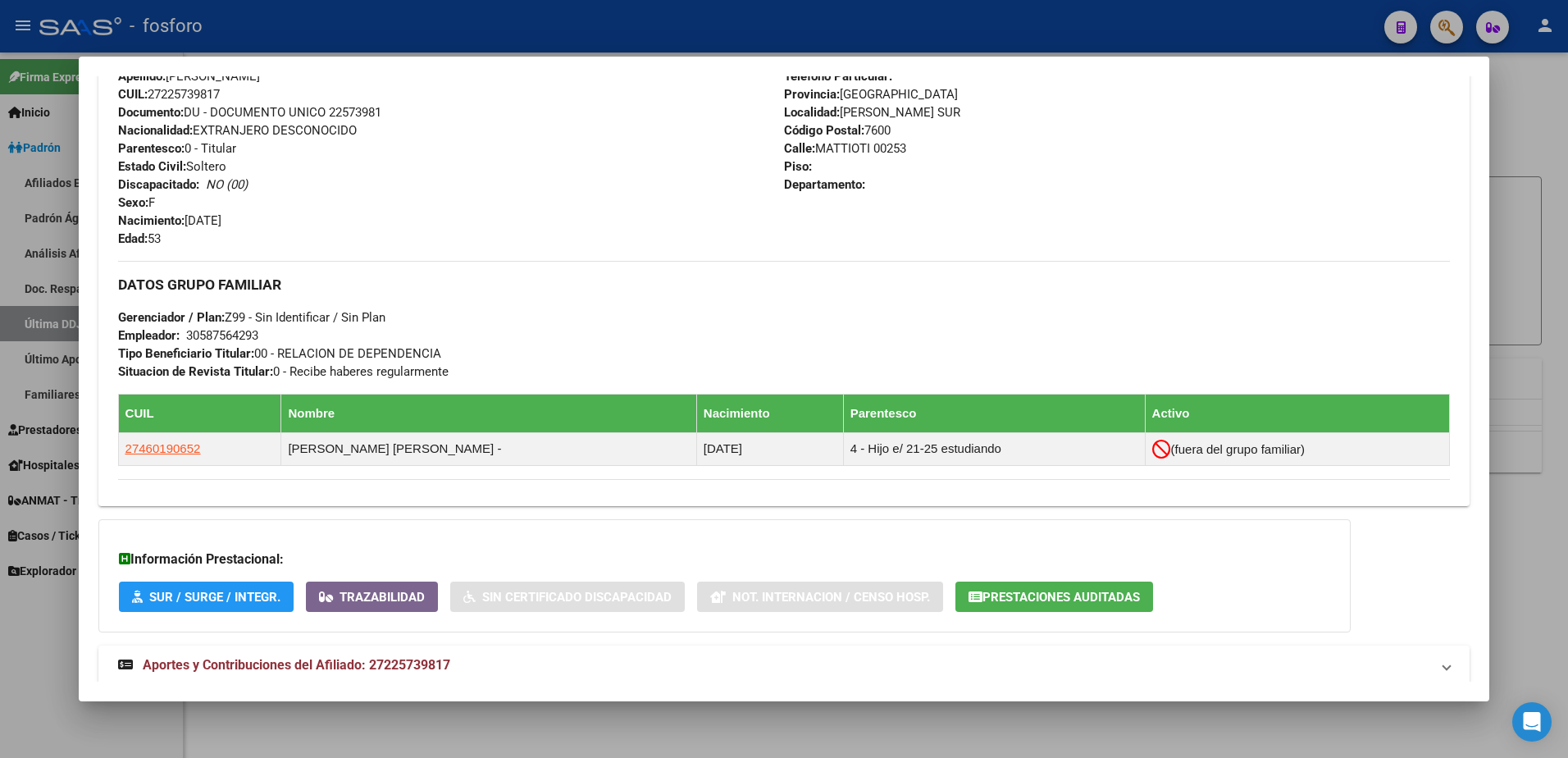
click at [1528, 230] on div at bounding box center [784, 379] width 1568 height 758
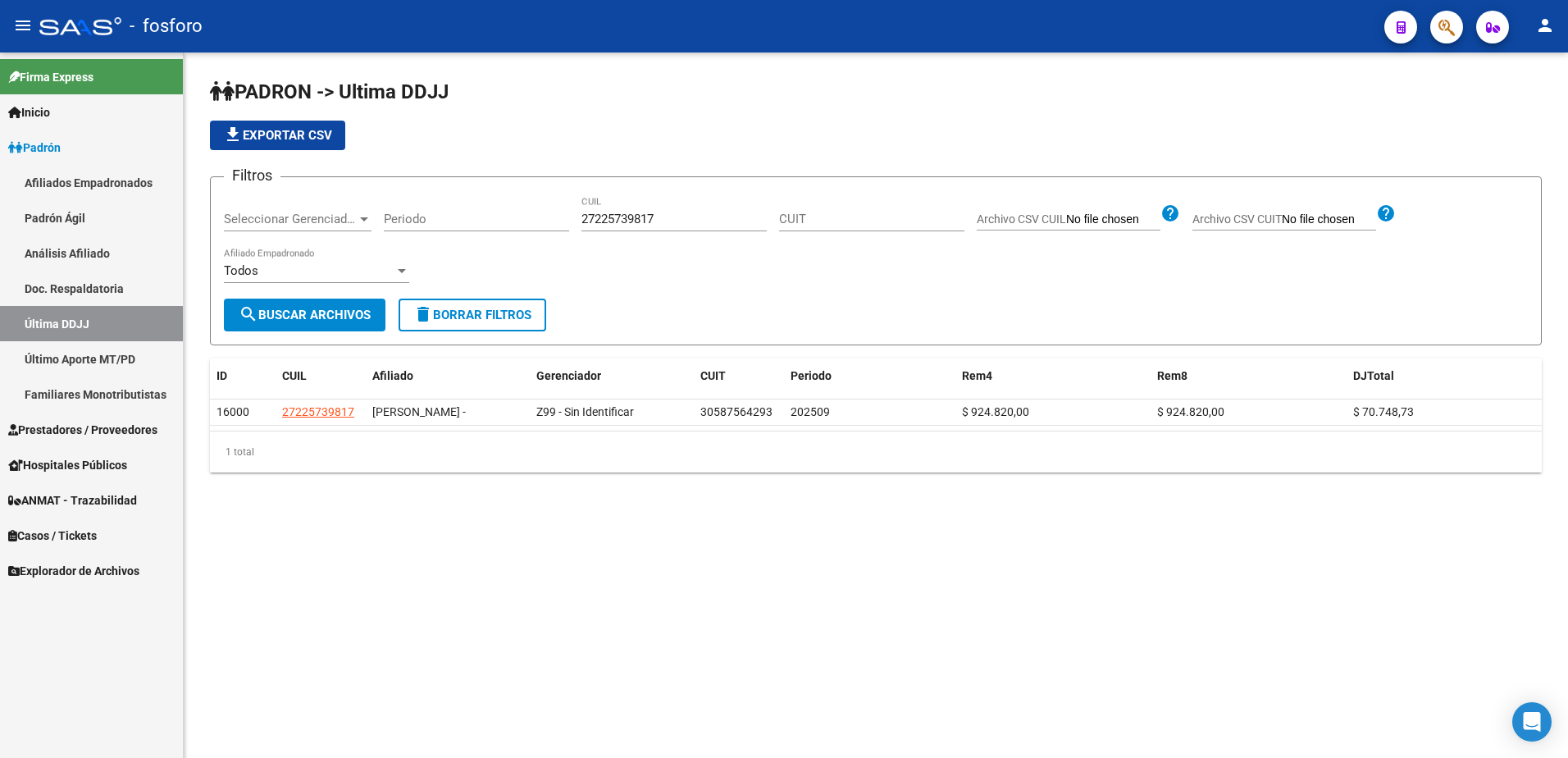
drag, startPoint x: 695, startPoint y: 205, endPoint x: 558, endPoint y: 227, distance: 138.8
click at [558, 227] on div "Filtros Seleccionar Gerenciador Seleccionar Gerenciador Periodo 27225739817 CUI…" at bounding box center [875, 245] width 1303 height 109
click at [558, 232] on div "Filtros Seleccionar Gerenciador Seleccionar Gerenciador Periodo 27225739817 CUI…" at bounding box center [875, 245] width 1303 height 109
paste input "3168351259"
drag, startPoint x: 675, startPoint y: 216, endPoint x: 551, endPoint y: 221, distance: 124.1
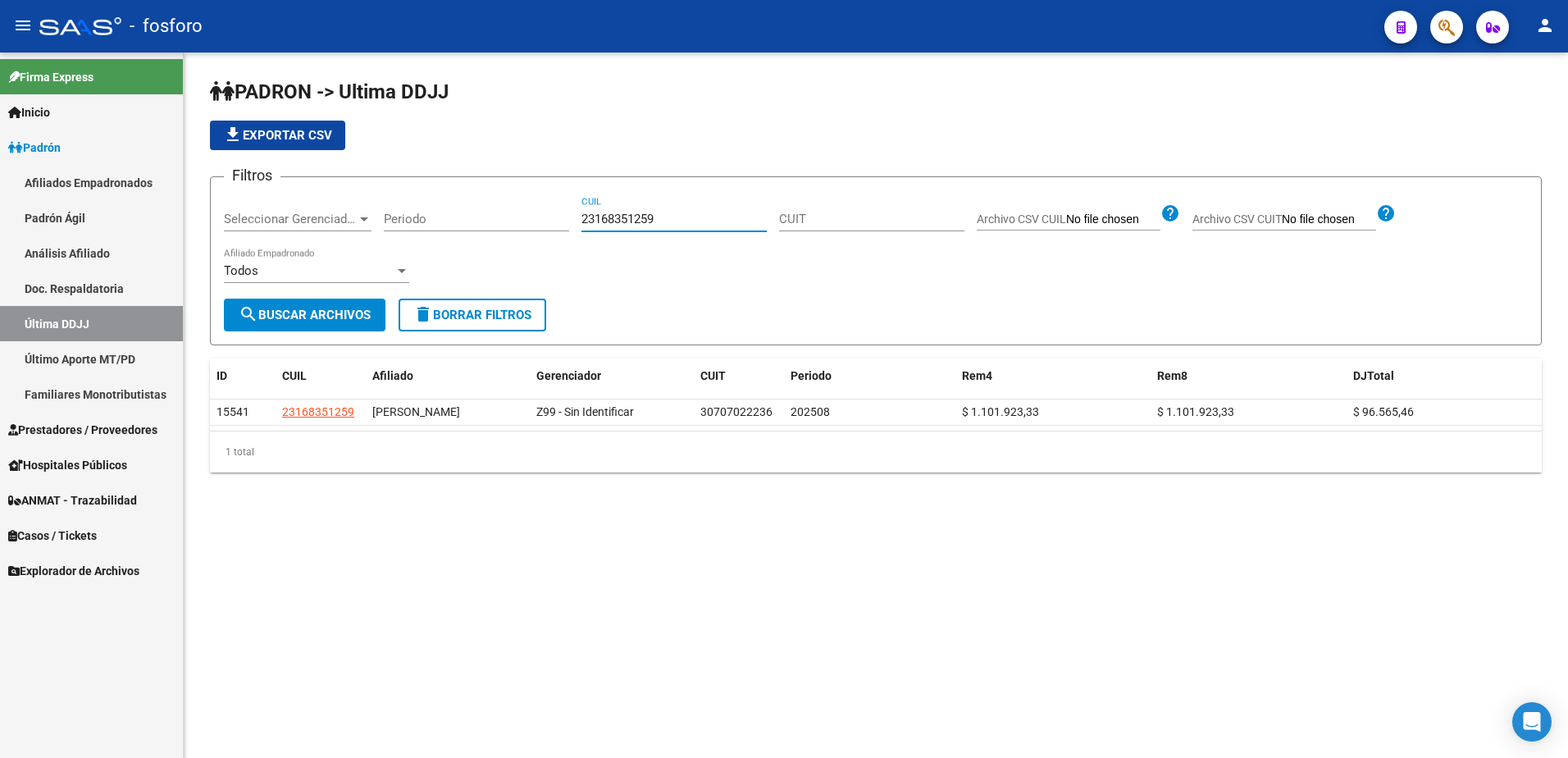
click at [551, 221] on div "Filtros Seleccionar Gerenciador Seleccionar Gerenciador Periodo 23168351259 CUI…" at bounding box center [875, 245] width 1303 height 109
type input "20317977868"
